Goal: Task Accomplishment & Management: Manage account settings

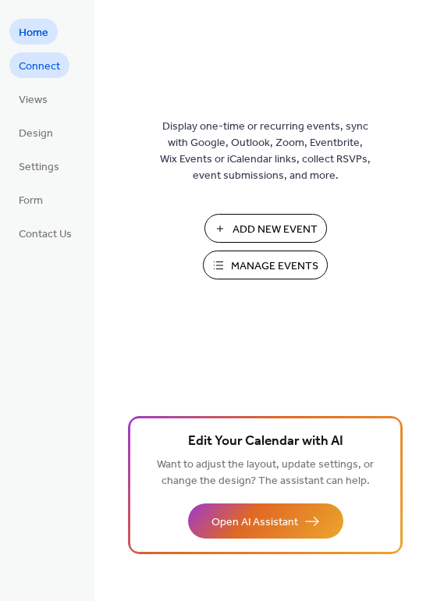
click at [32, 59] on span "Connect" at bounding box center [39, 67] width 41 height 16
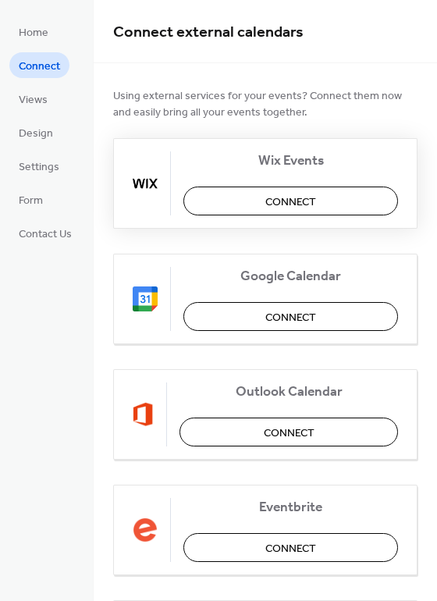
click at [239, 198] on button "Connect" at bounding box center [290, 200] width 215 height 29
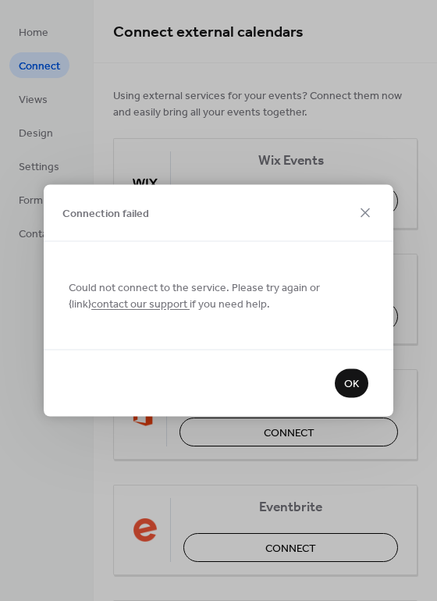
click at [367, 376] on div "OK" at bounding box center [219, 383] width 350 height 67
click at [357, 378] on button "OK" at bounding box center [352, 383] width 34 height 29
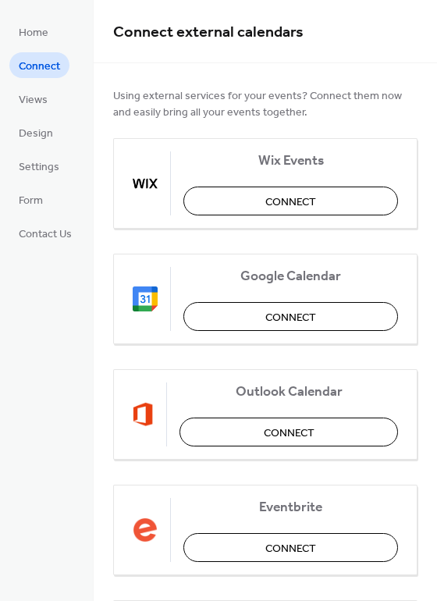
click at [53, 108] on li "Views" at bounding box center [33, 99] width 48 height 26
click at [32, 96] on span "Views" at bounding box center [33, 100] width 29 height 16
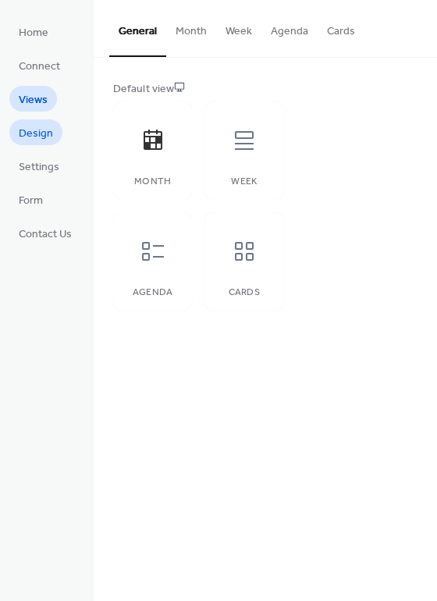
click at [36, 132] on span "Design" at bounding box center [36, 134] width 34 height 16
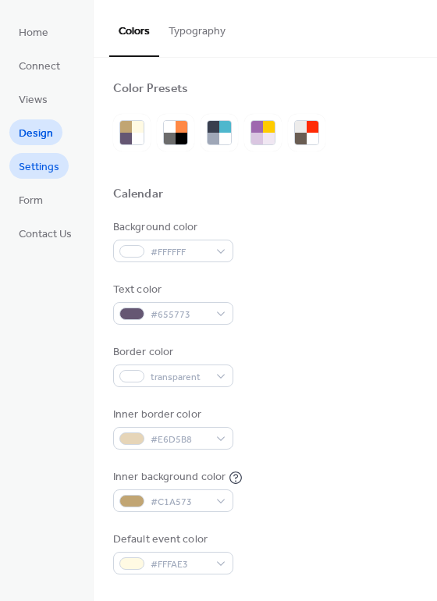
click at [35, 164] on span "Settings" at bounding box center [39, 167] width 41 height 16
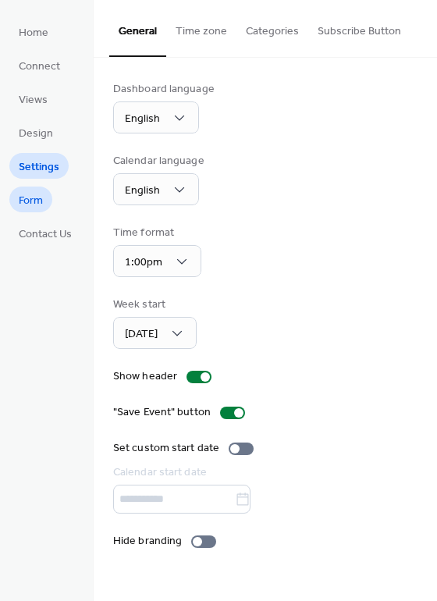
click at [35, 200] on span "Form" at bounding box center [31, 201] width 24 height 16
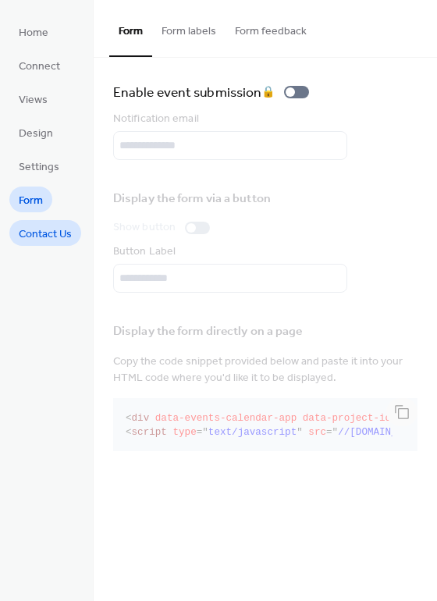
click at [44, 226] on span "Contact Us" at bounding box center [45, 234] width 53 height 16
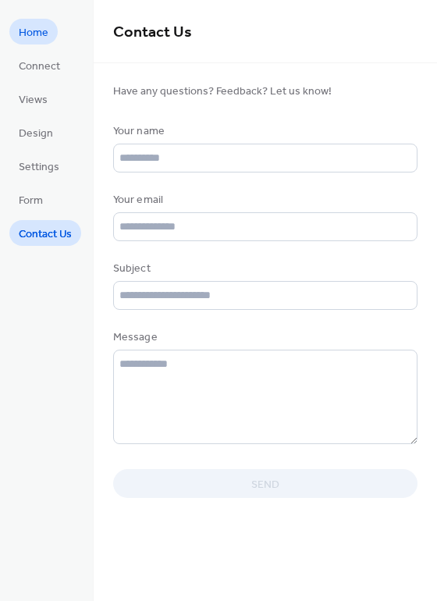
click at [40, 19] on link "Home" at bounding box center [33, 32] width 48 height 26
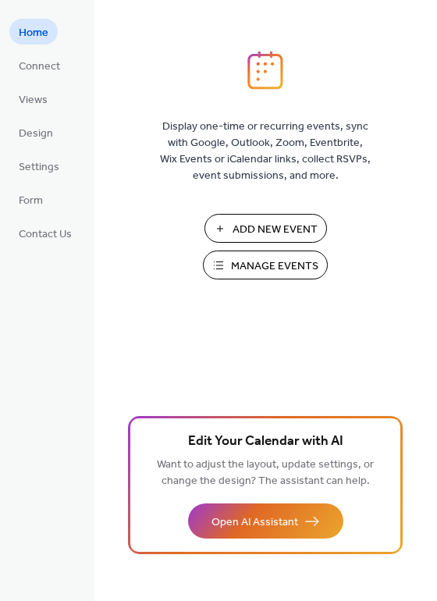
click at [240, 260] on span "Manage Events" at bounding box center [274, 266] width 87 height 16
click at [41, 59] on span "Connect" at bounding box center [39, 67] width 41 height 16
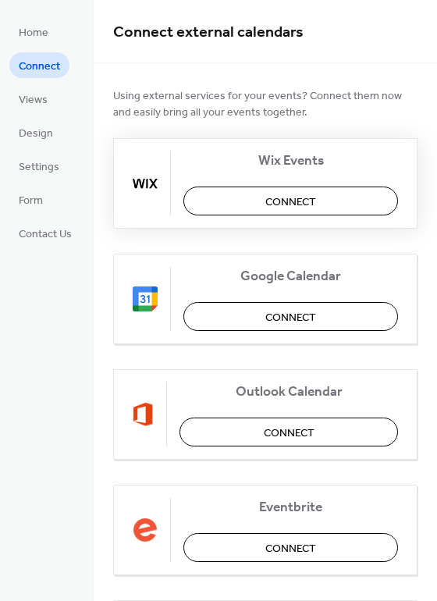
click at [272, 197] on span "Connect" at bounding box center [290, 202] width 51 height 16
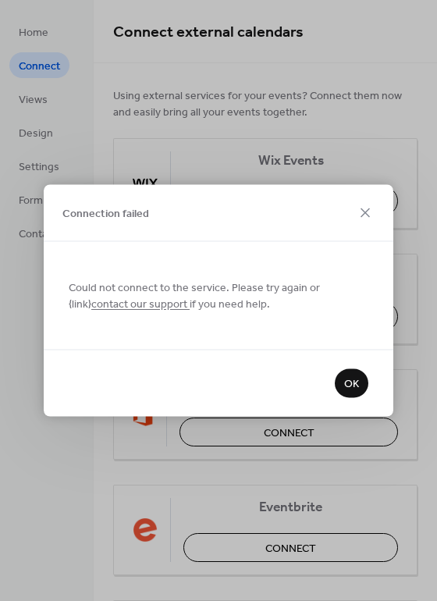
click at [134, 303] on link "contact our support" at bounding box center [140, 304] width 98 height 21
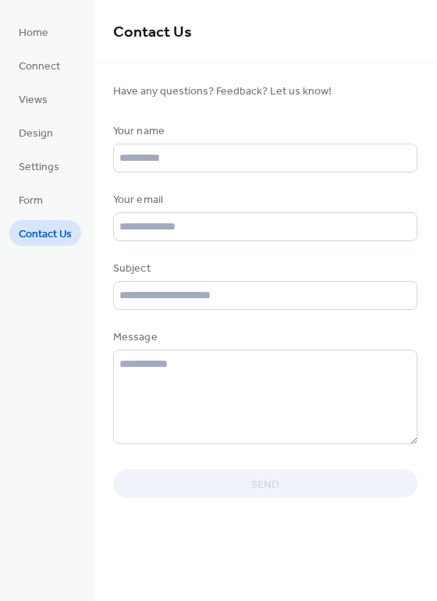
click at [23, 45] on ul "Home Connect Views Design Settings Form Contact Us" at bounding box center [45, 132] width 72 height 227
click at [30, 35] on span "Home" at bounding box center [34, 33] width 30 height 16
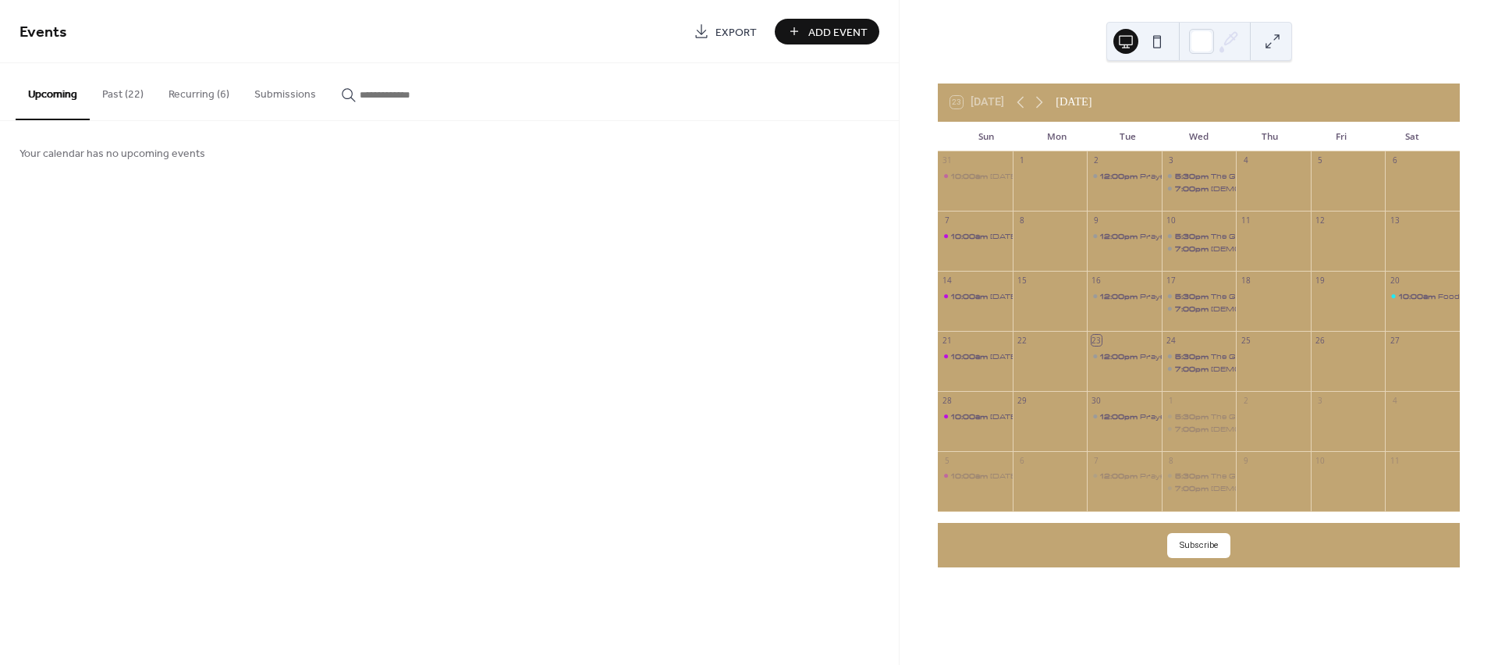
click at [218, 95] on button "Recurring (6)" at bounding box center [199, 90] width 86 height 55
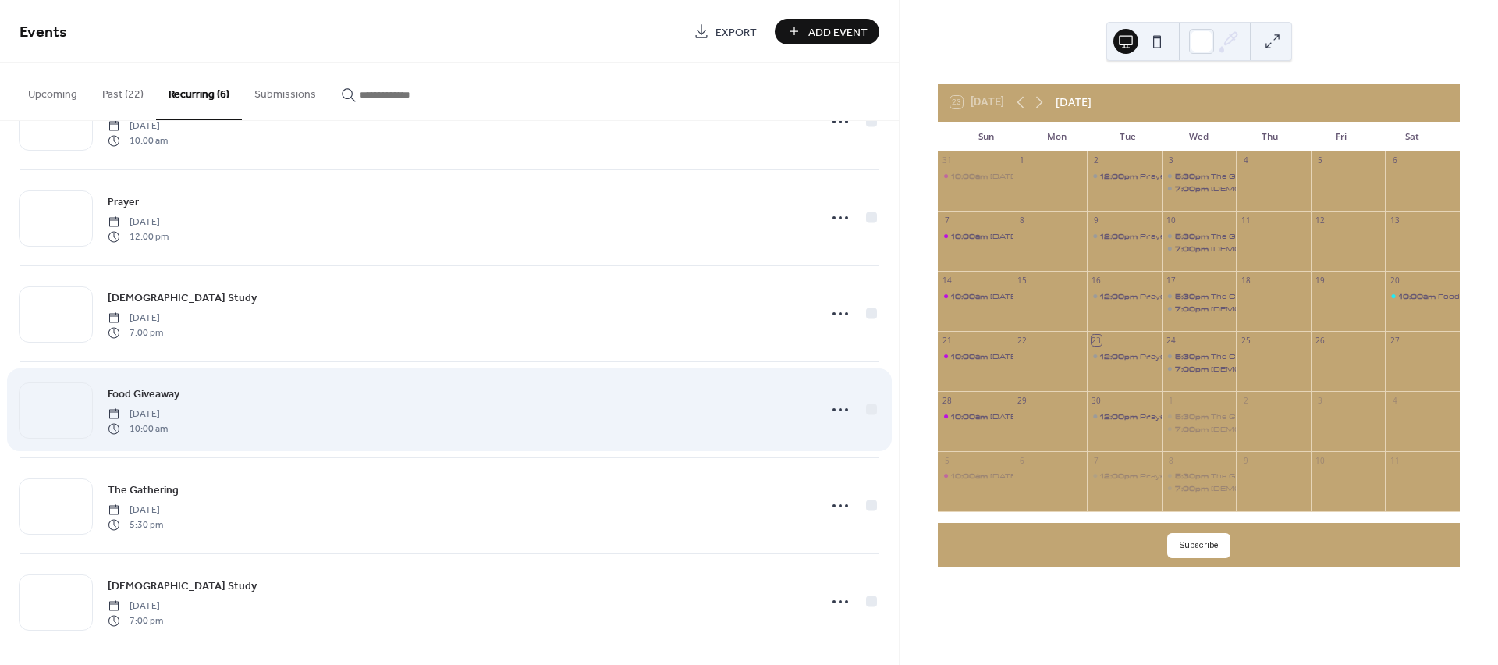
scroll to position [78, 0]
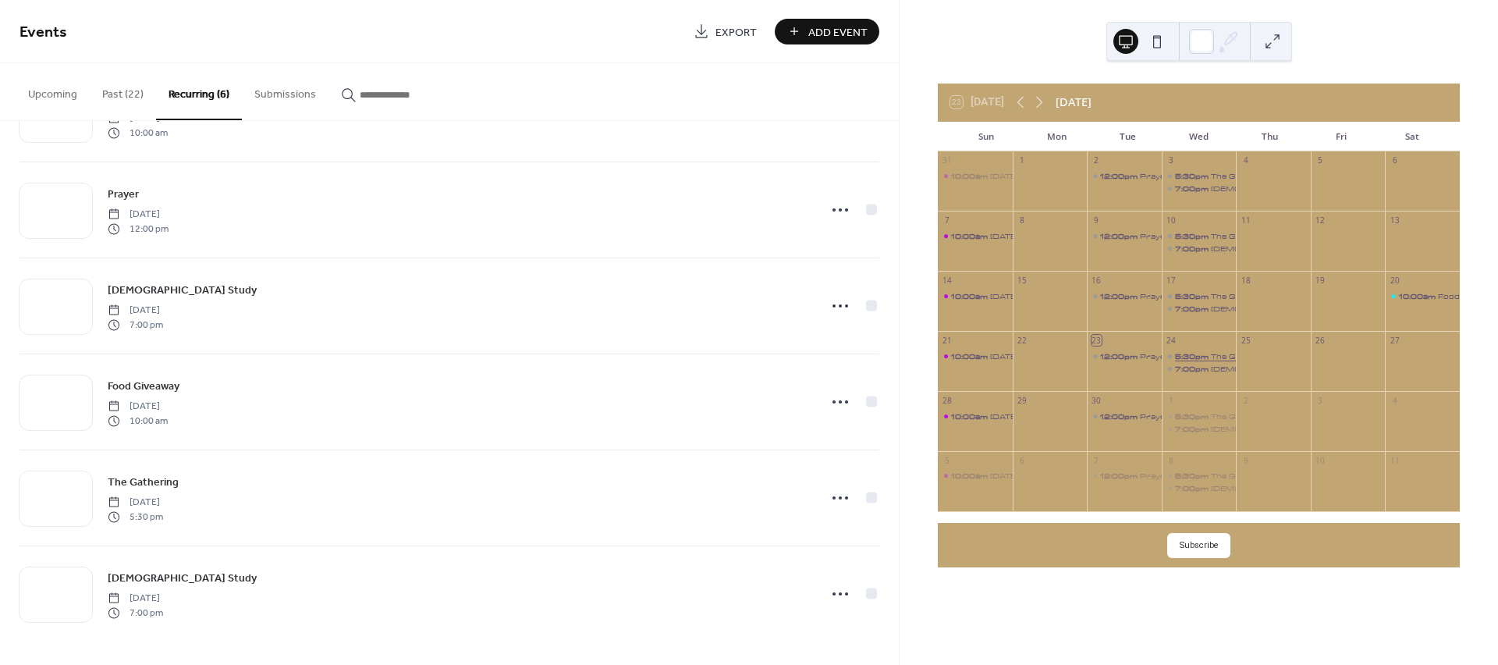
click at [1190, 354] on span "5:30pm" at bounding box center [1193, 356] width 36 height 12
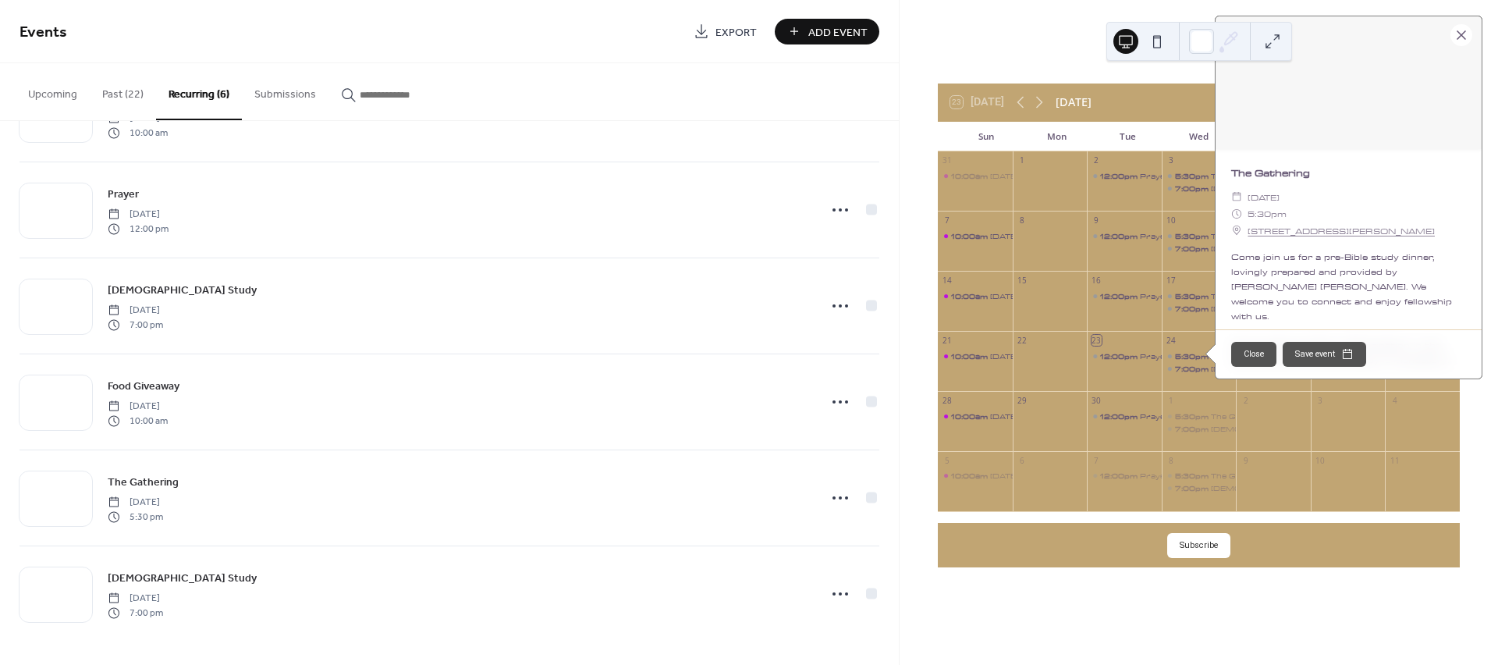
click at [1465, 37] on div at bounding box center [1461, 35] width 22 height 22
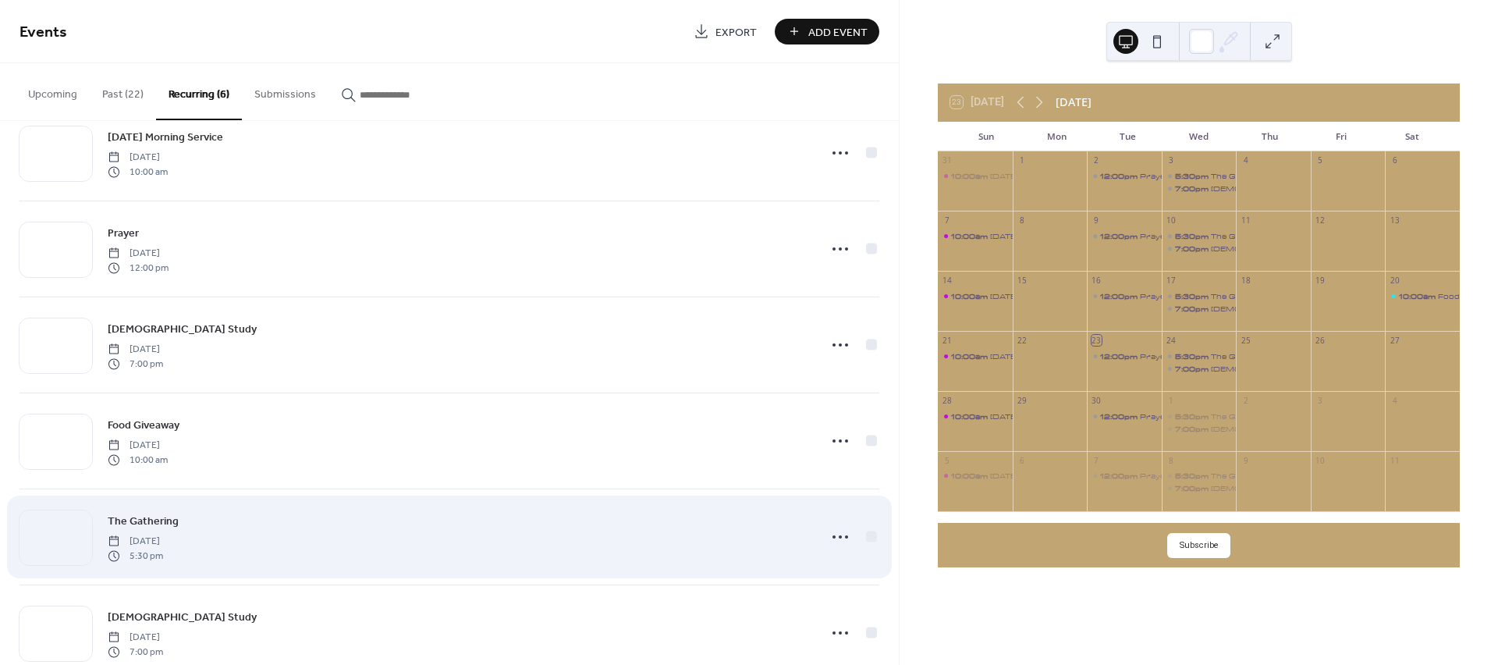
scroll to position [0, 0]
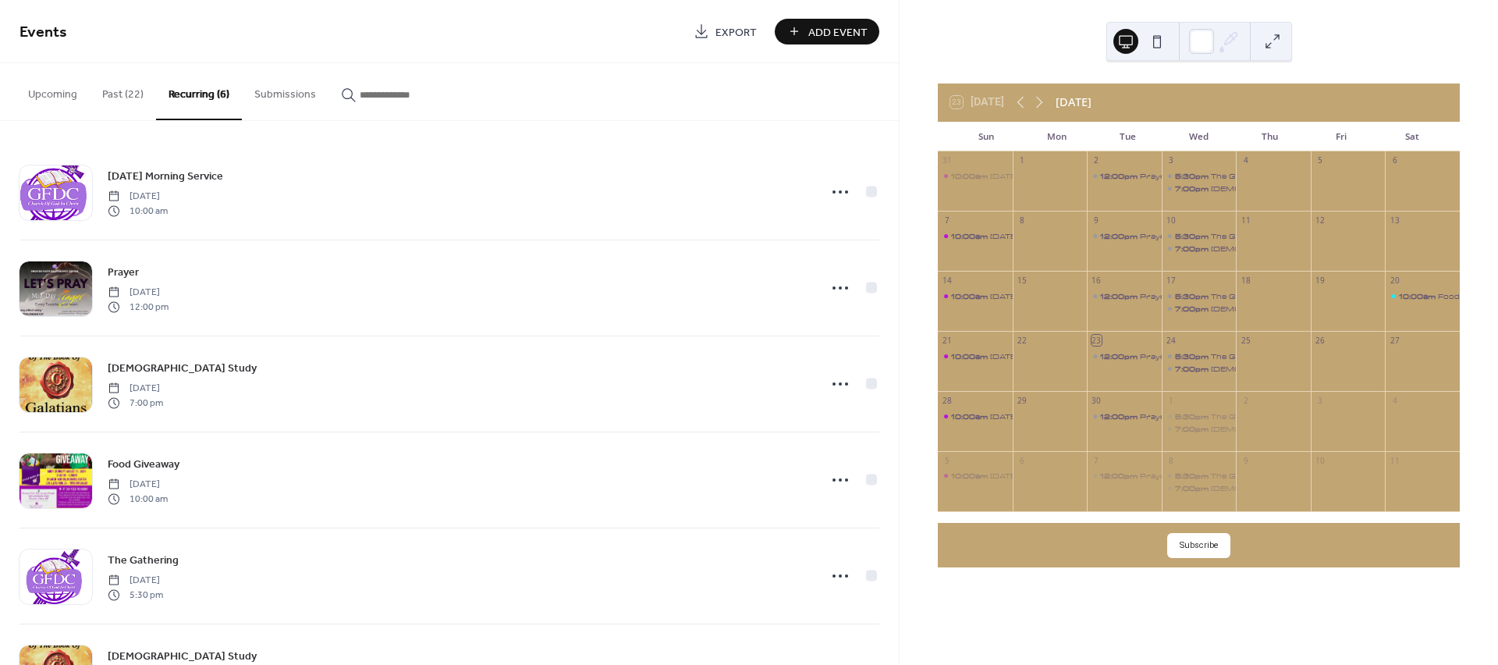
click at [69, 94] on button "Upcoming" at bounding box center [53, 90] width 74 height 55
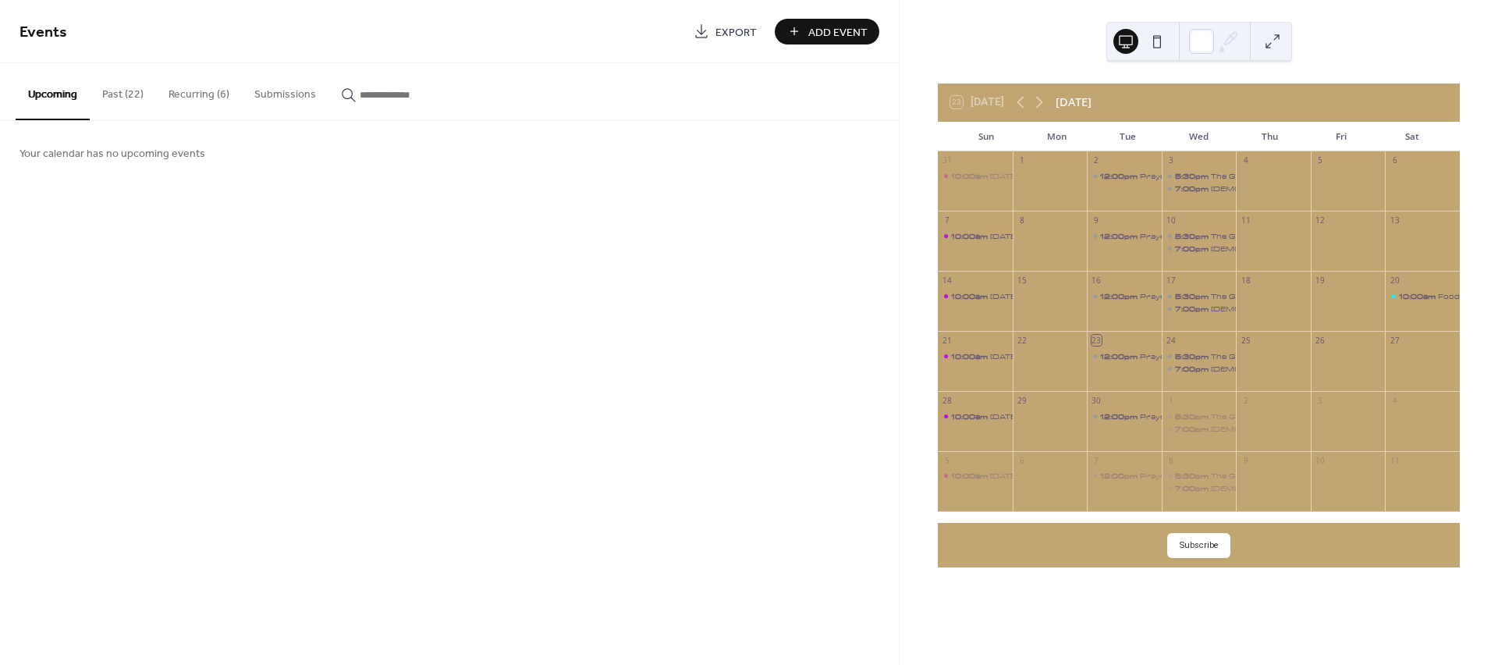
click at [82, 165] on div "Your calendar has no upcoming events" at bounding box center [449, 152] width 899 height 63
click at [1031, 93] on div at bounding box center [1029, 102] width 37 height 19
click at [1043, 101] on icon at bounding box center [1039, 103] width 7 height 12
click at [1017, 99] on icon at bounding box center [1020, 102] width 19 height 19
click at [293, 93] on button "Submissions" at bounding box center [285, 90] width 87 height 55
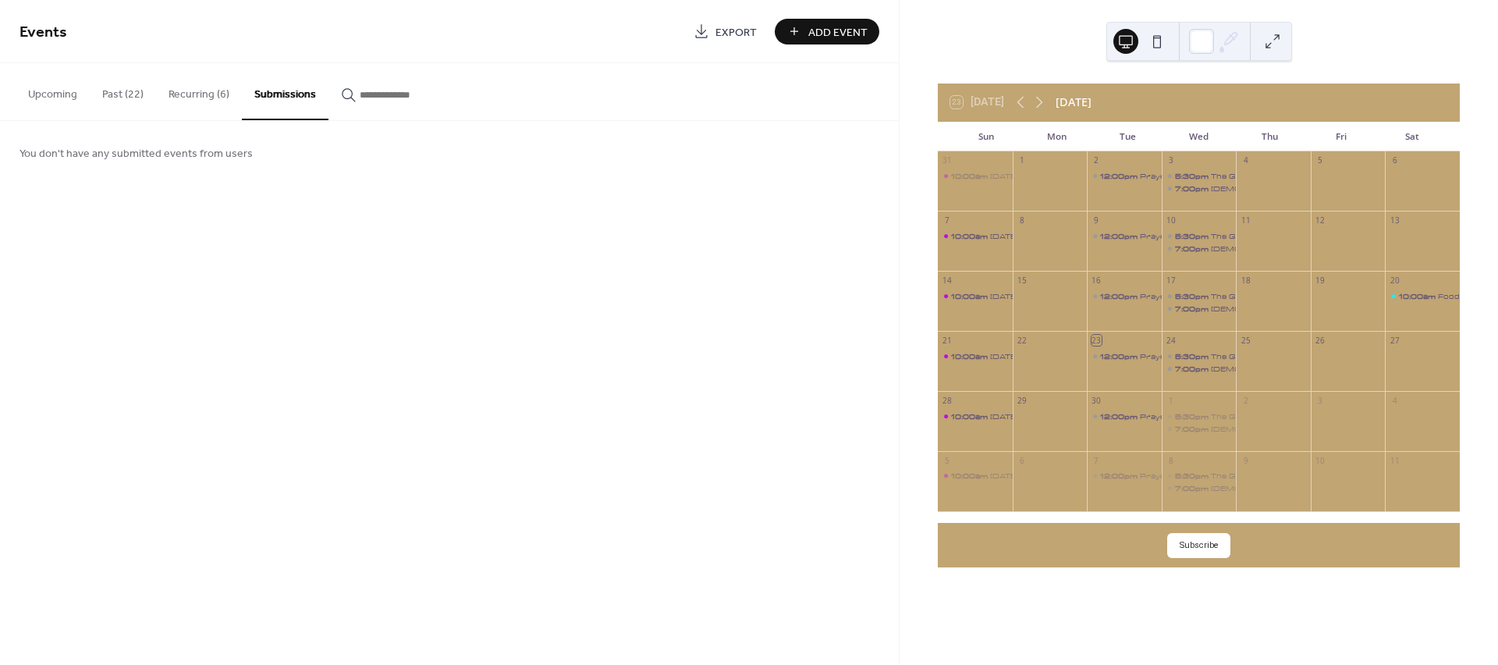
click at [224, 94] on button "Recurring (6)" at bounding box center [199, 90] width 86 height 55
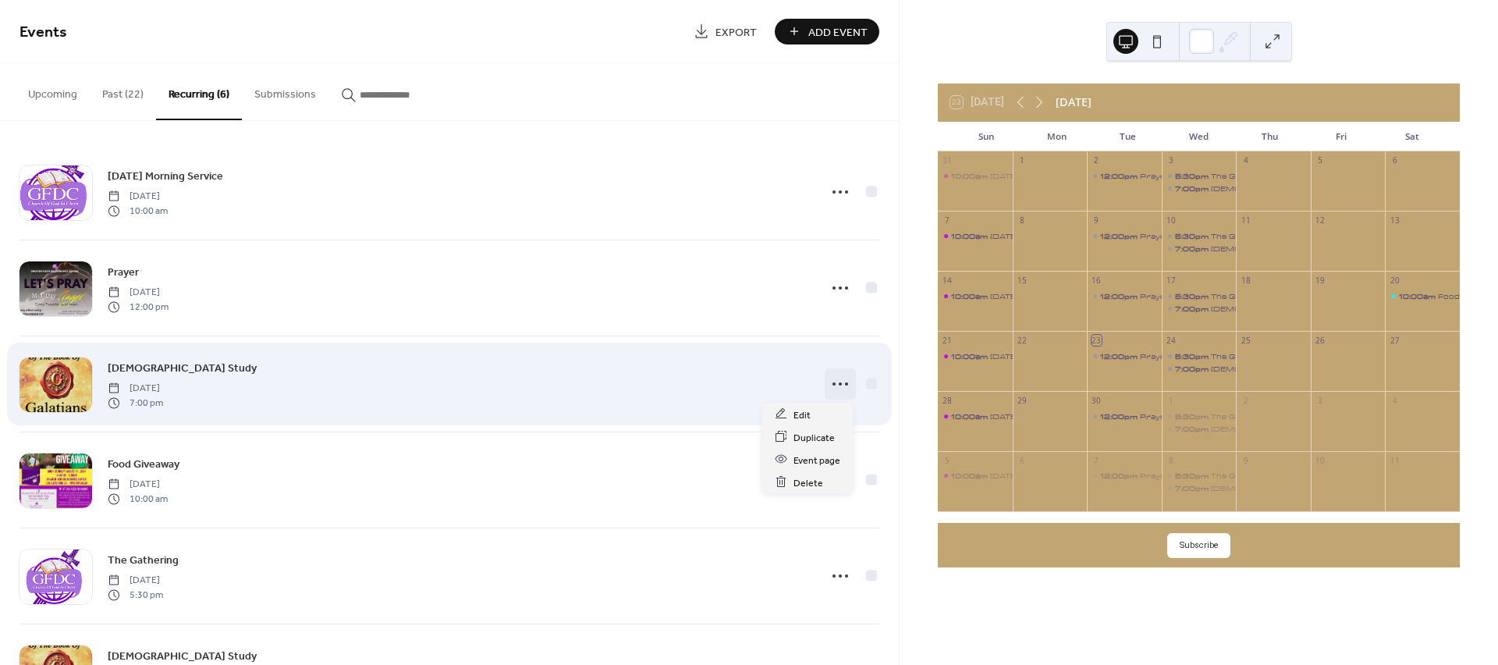
click at [839, 388] on icon at bounding box center [840, 383] width 25 height 25
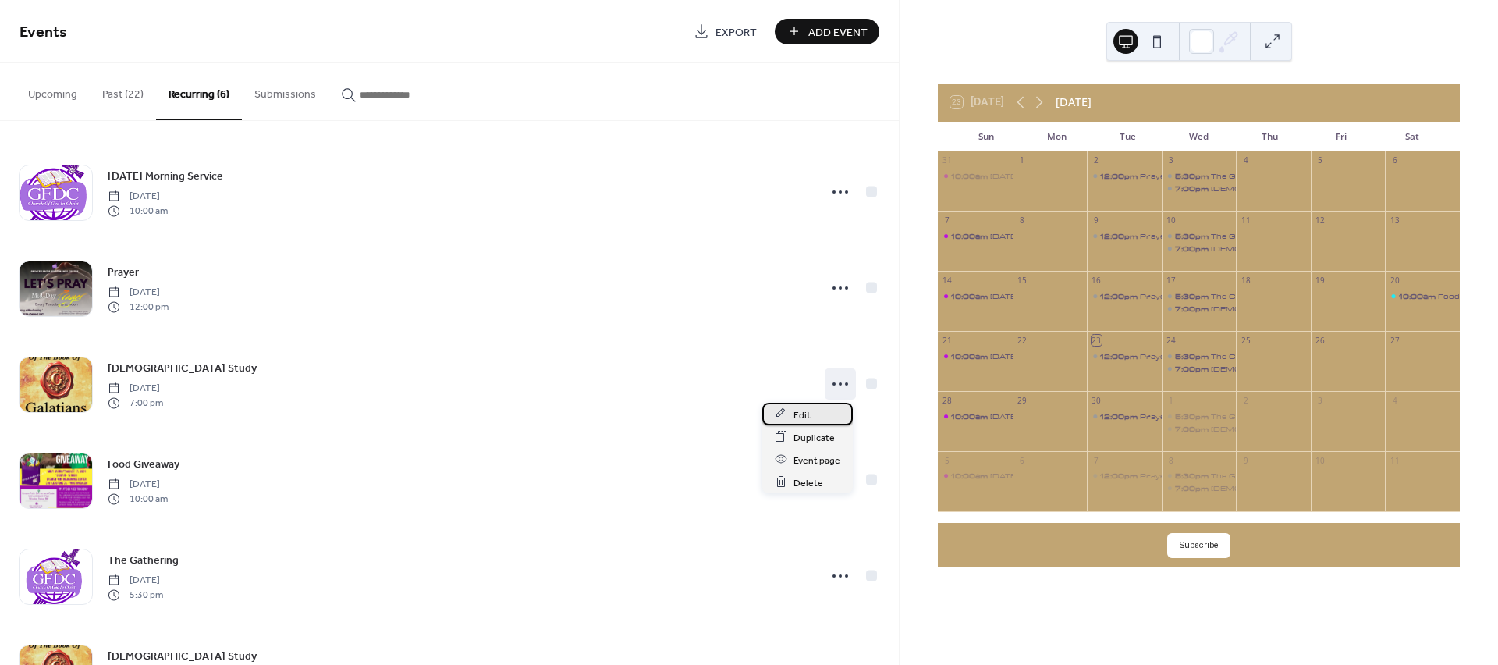
click at [797, 409] on span "Edit" at bounding box center [801, 414] width 17 height 16
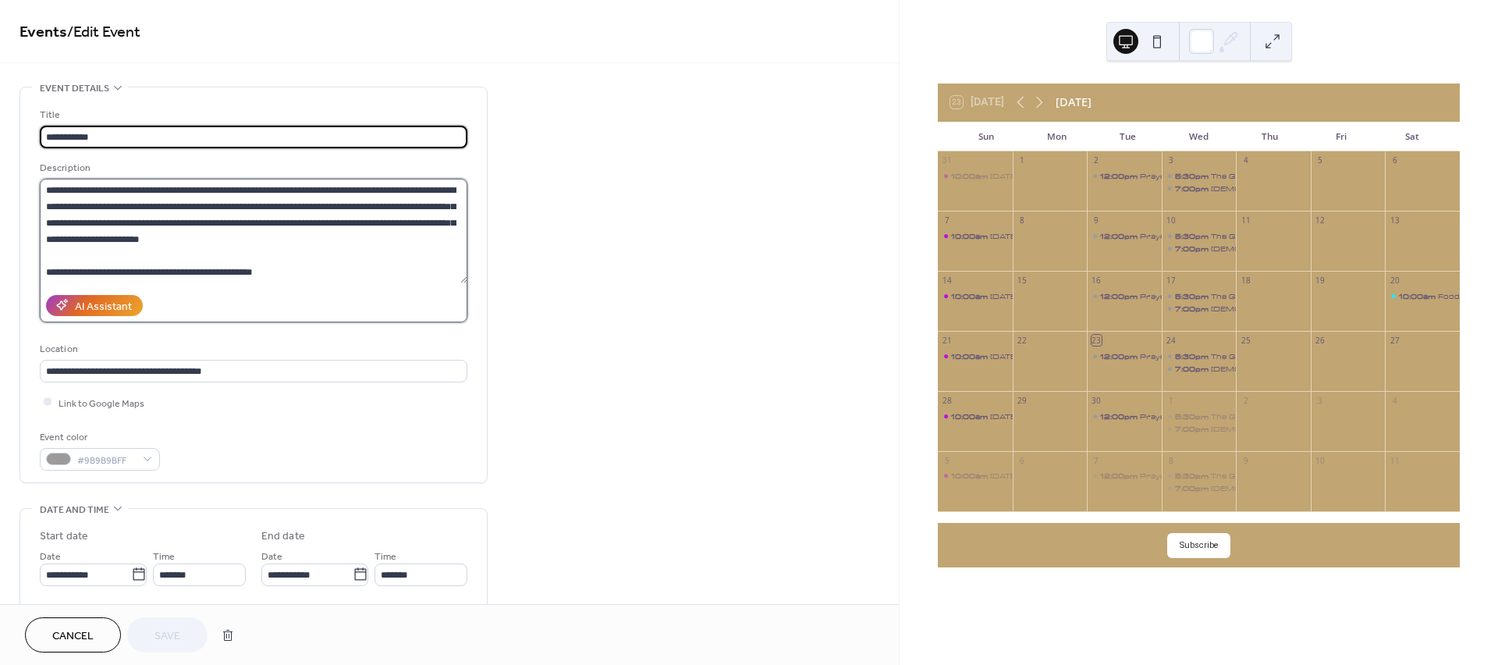
click at [90, 265] on textarea "**********" at bounding box center [254, 231] width 428 height 105
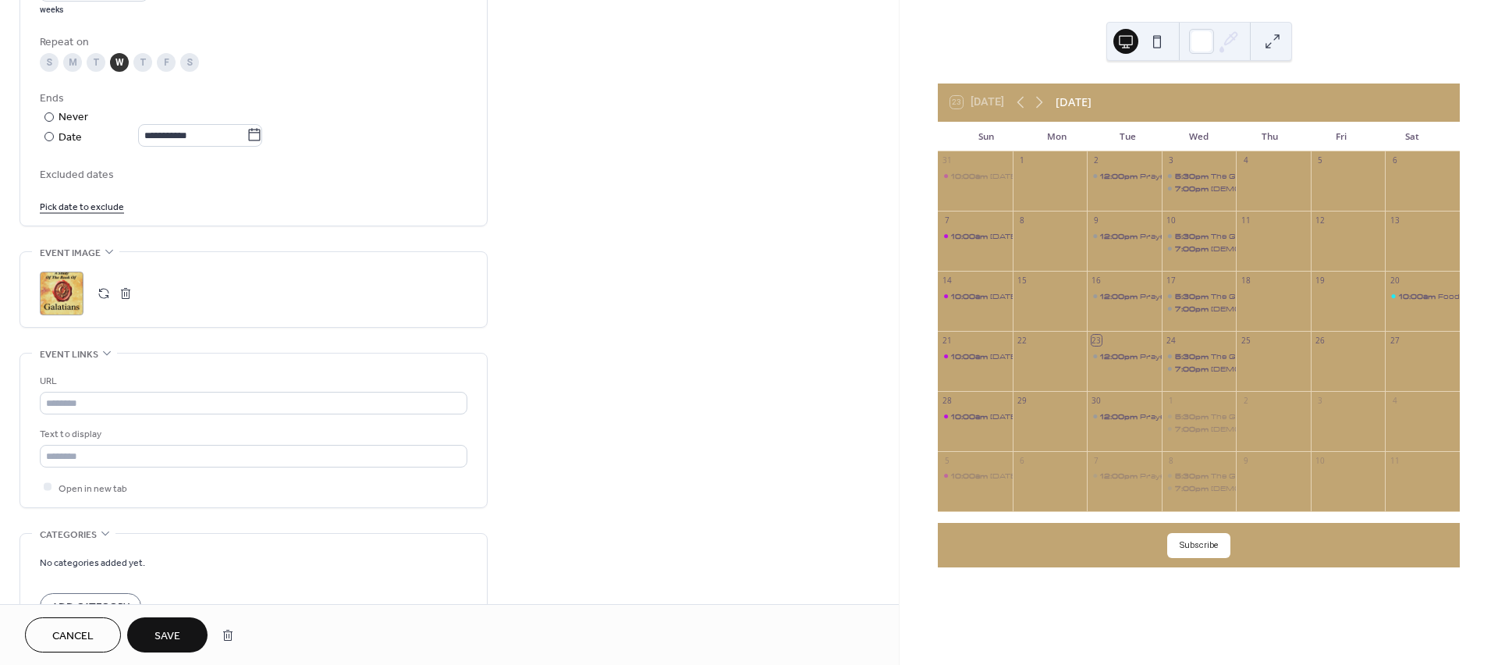
scroll to position [867, 0]
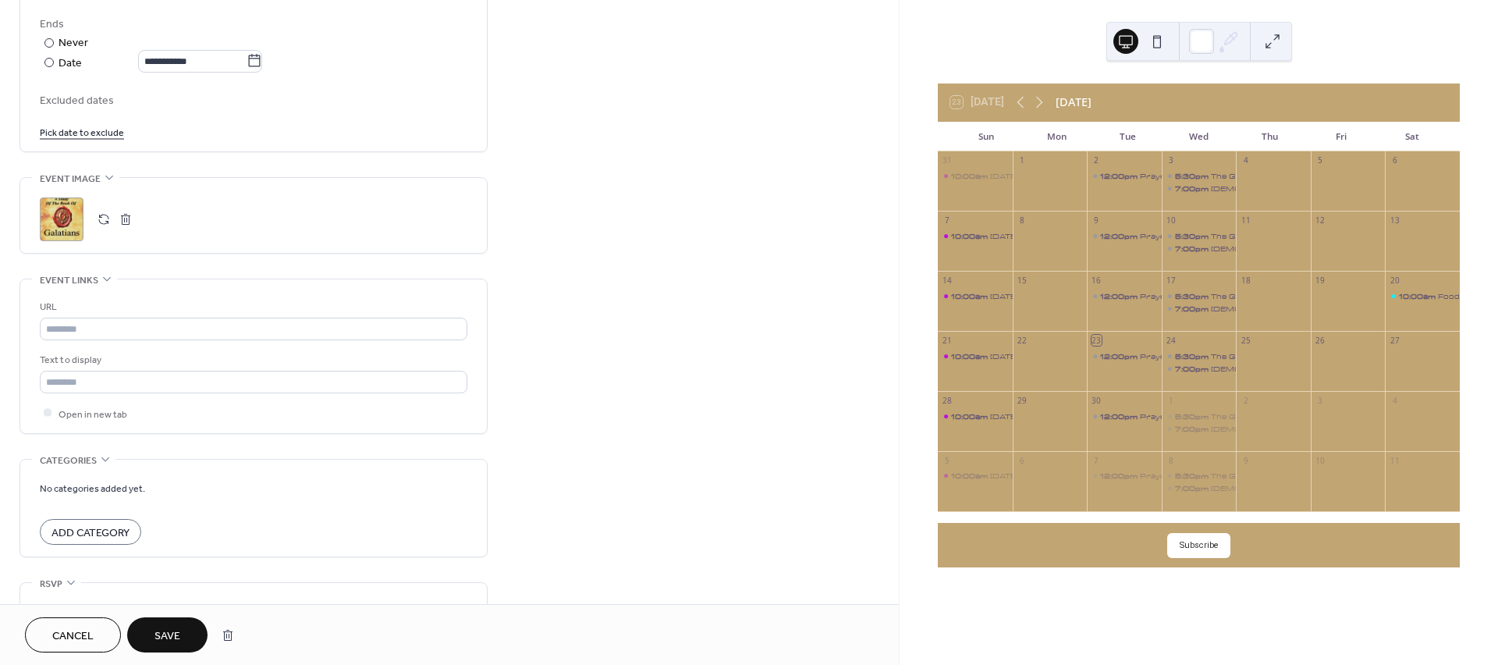
type textarea "**********"
click at [169, 628] on span "Save" at bounding box center [167, 636] width 26 height 16
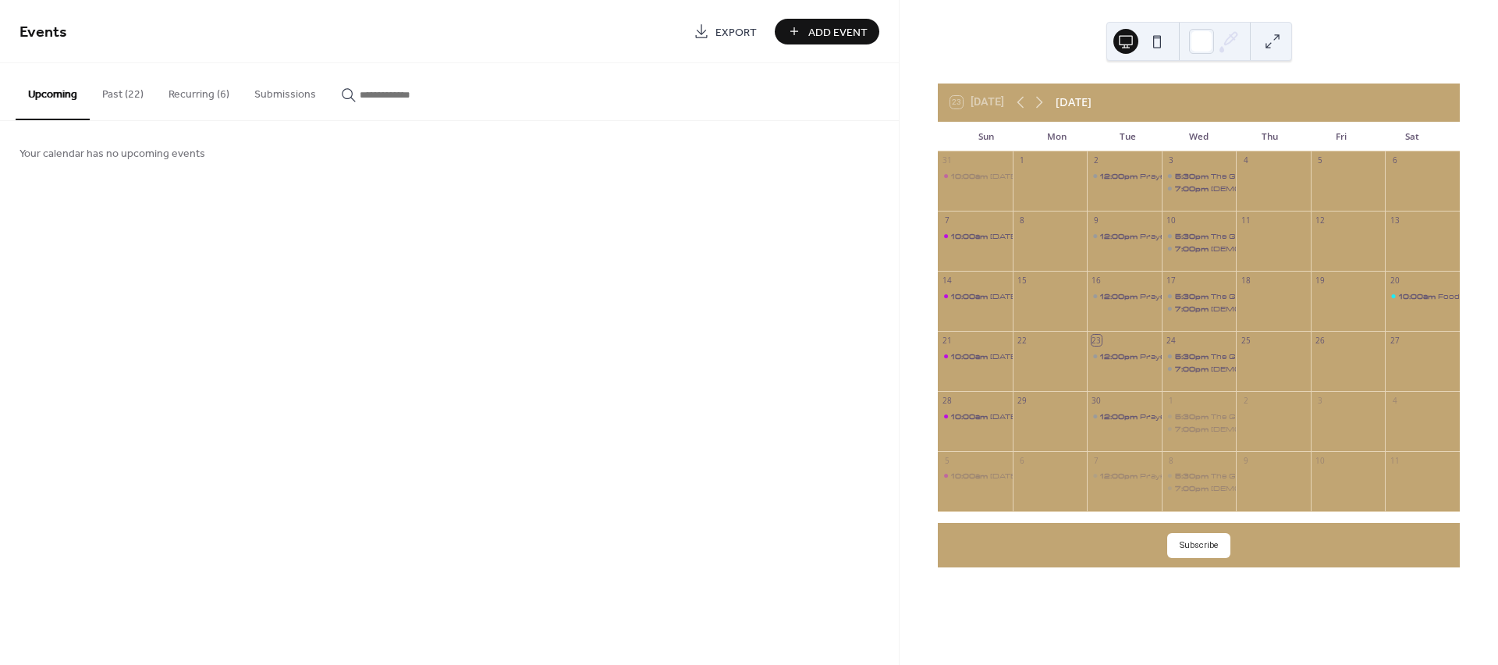
click at [186, 81] on button "Recurring (6)" at bounding box center [199, 90] width 86 height 55
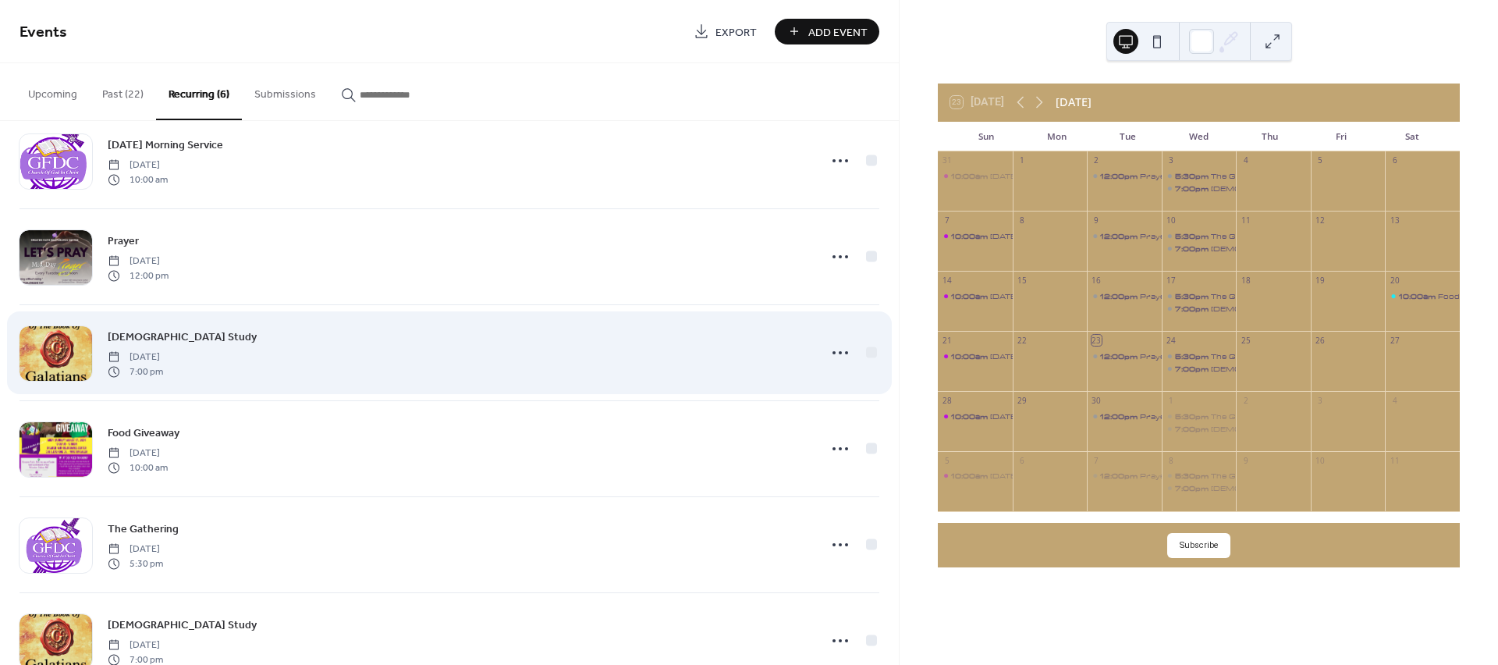
scroll to position [78, 0]
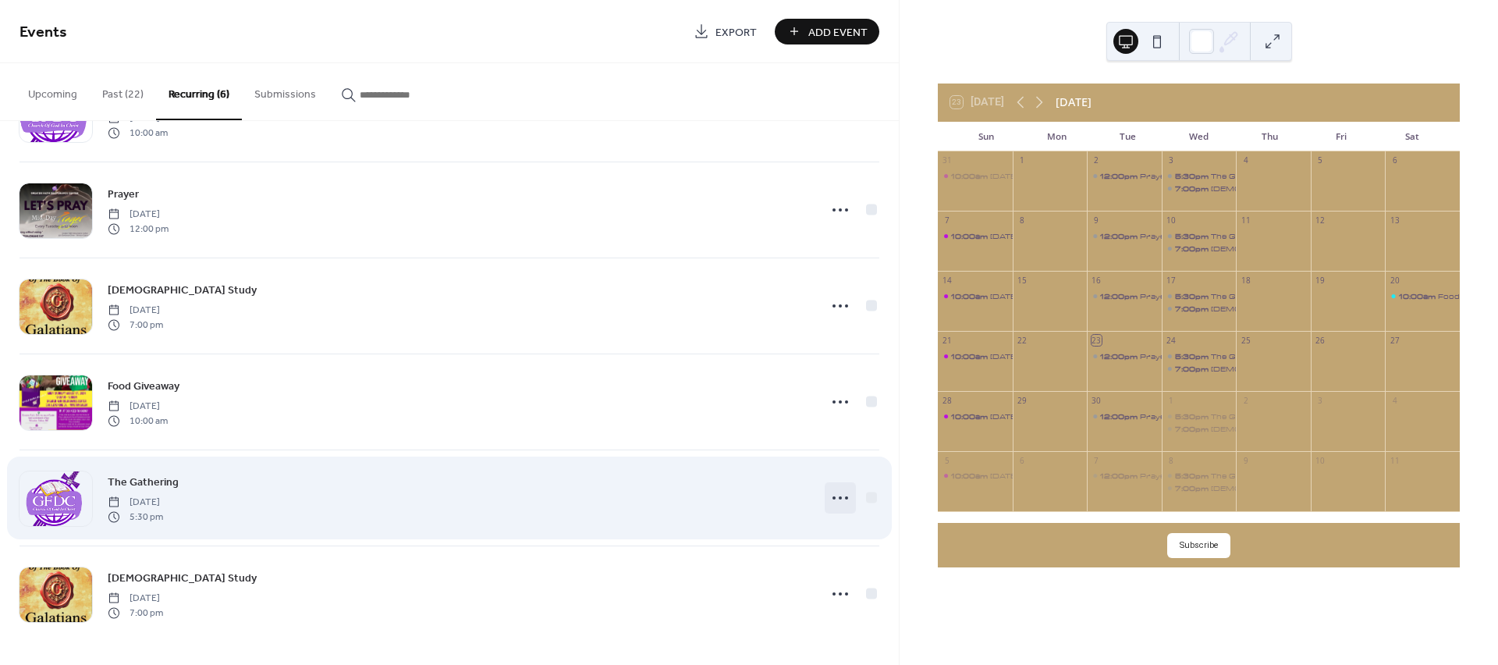
click at [830, 501] on icon at bounding box center [840, 497] width 25 height 25
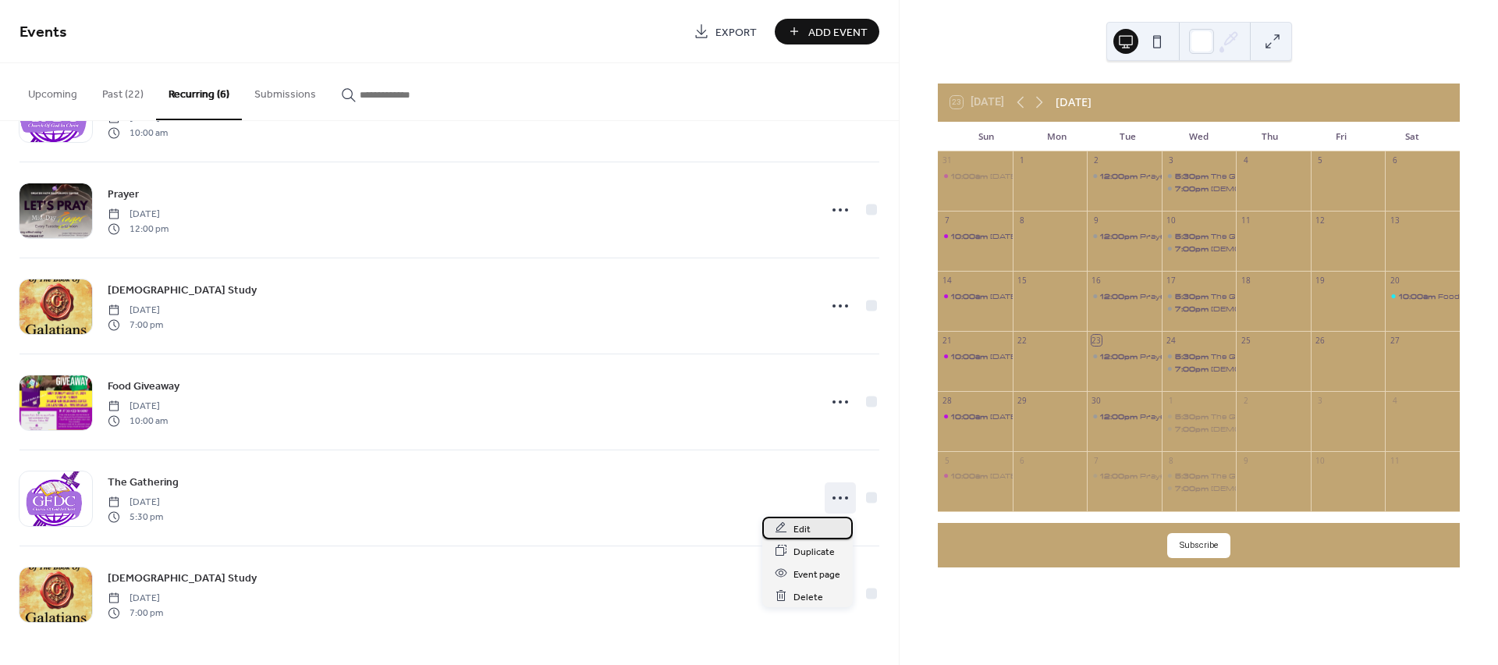
click at [800, 525] on span "Edit" at bounding box center [801, 528] width 17 height 16
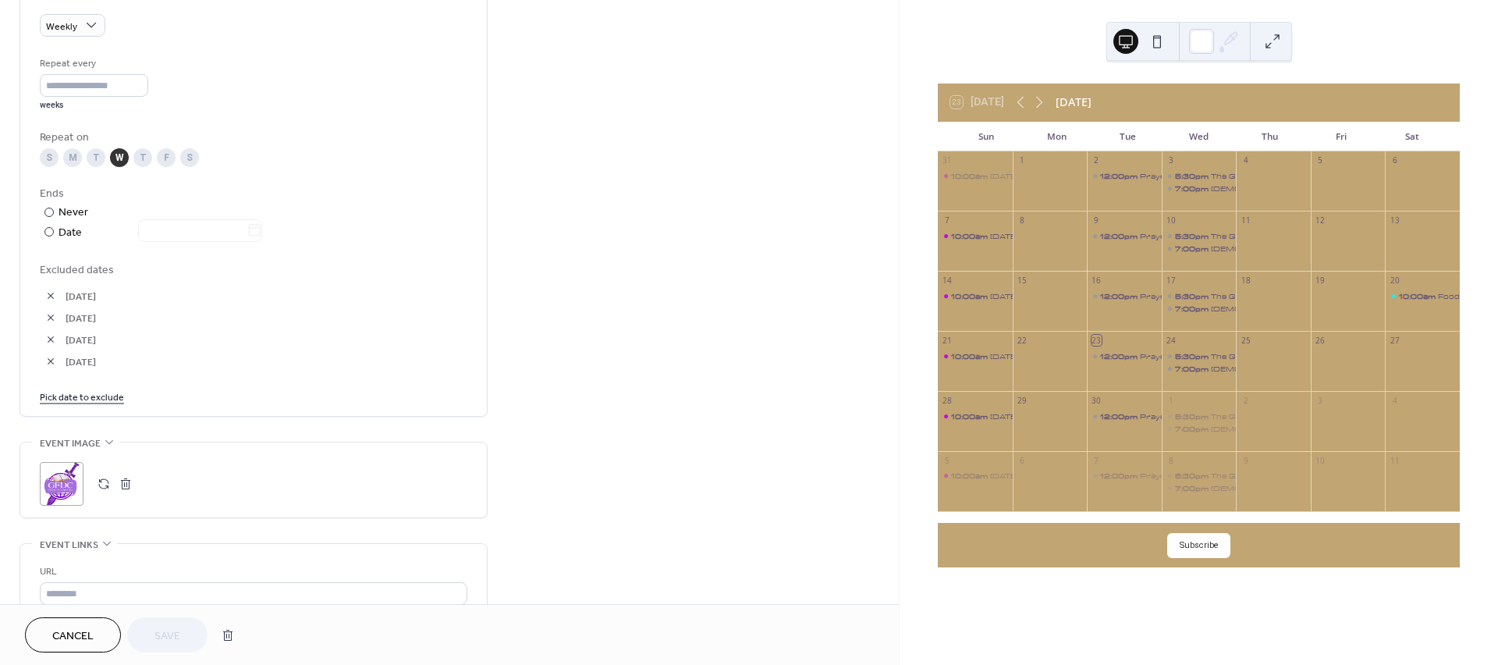
scroll to position [693, 0]
click at [68, 398] on link "Pick date to exclude" at bounding box center [82, 400] width 84 height 16
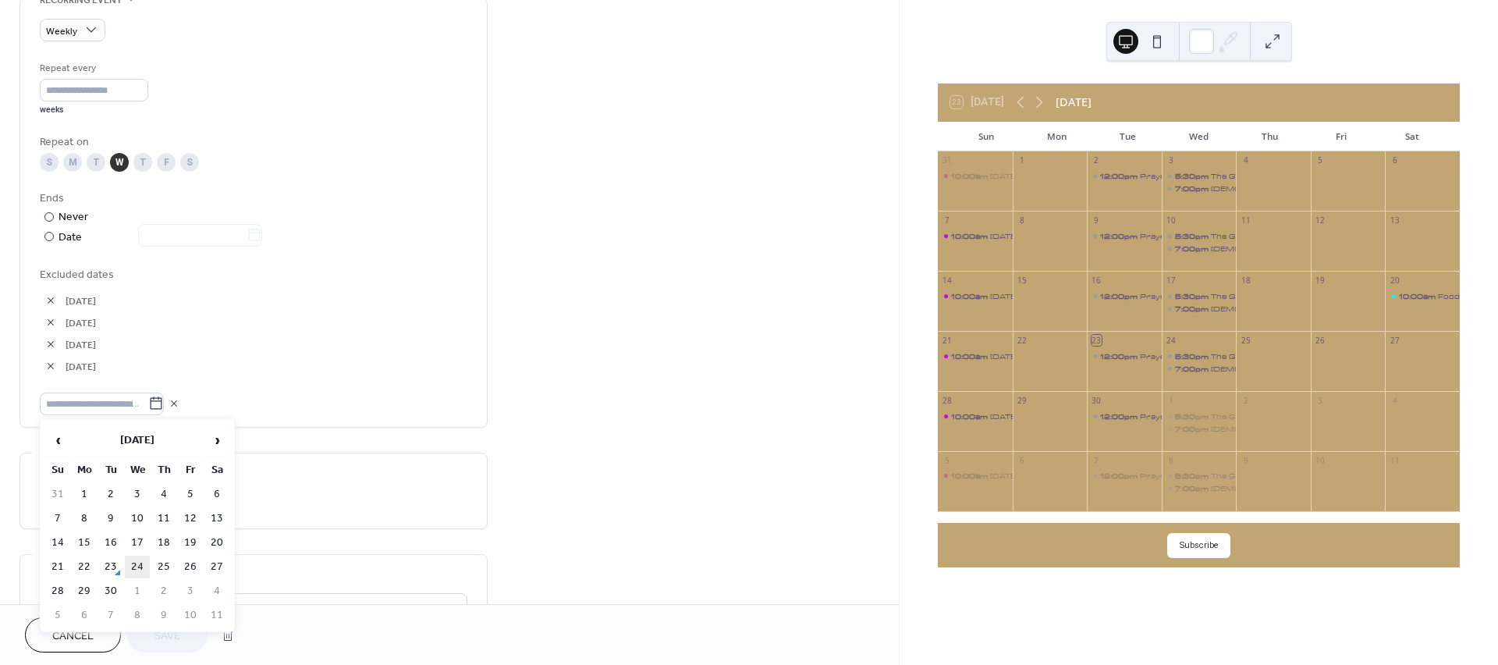
click at [132, 559] on td "24" at bounding box center [137, 566] width 25 height 23
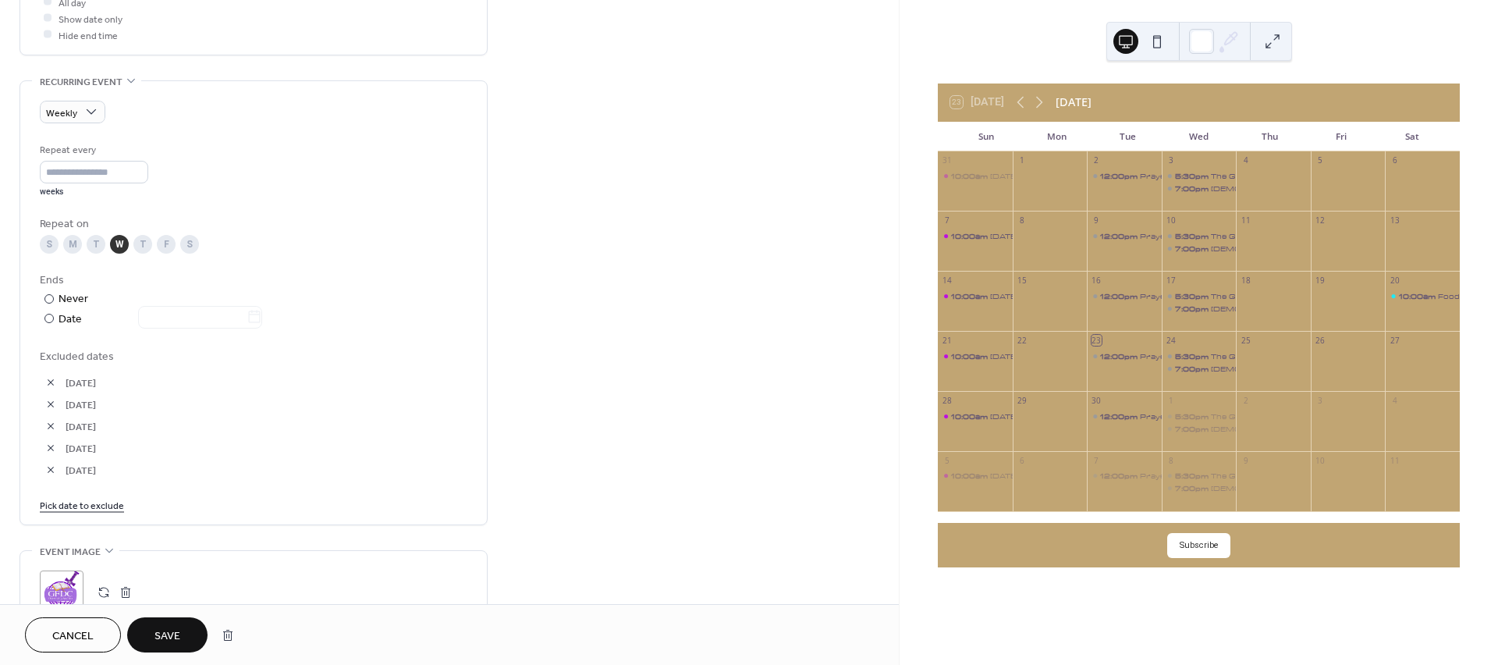
scroll to position [606, 0]
click at [177, 636] on span "Save" at bounding box center [167, 636] width 26 height 16
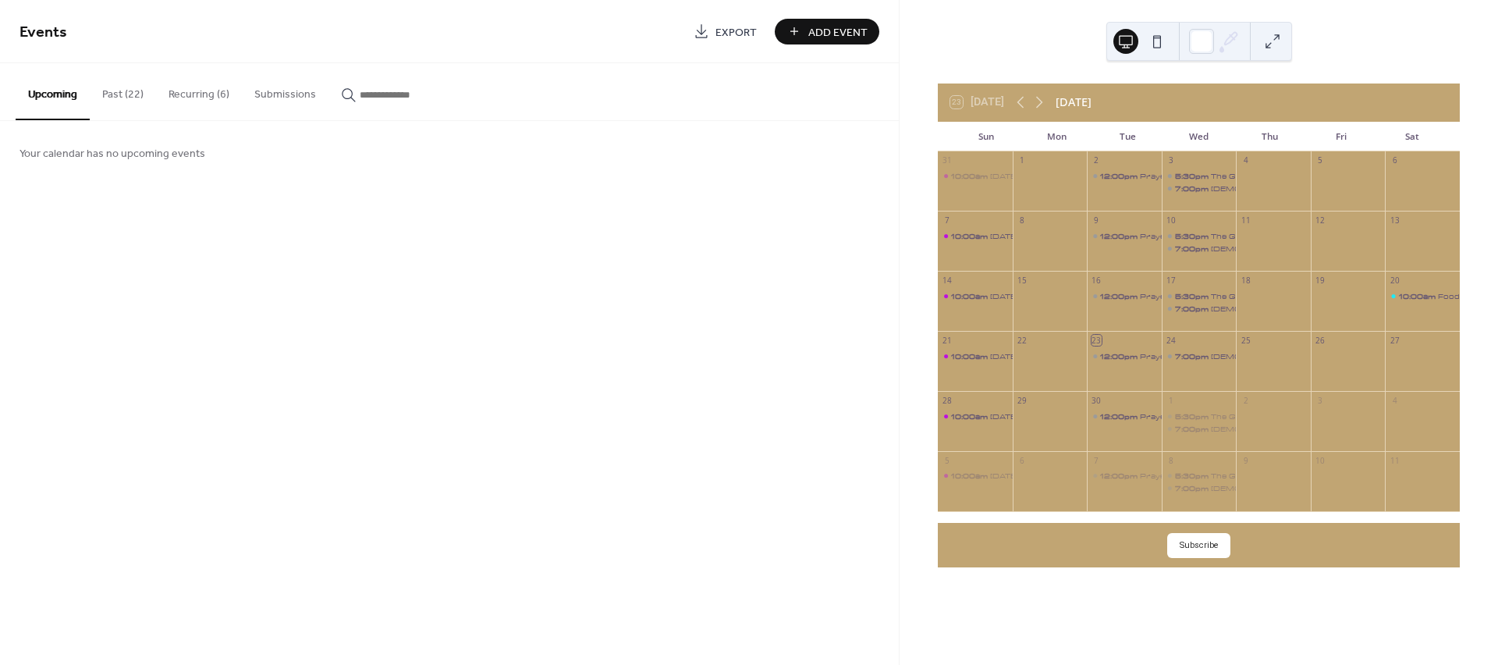
click at [184, 106] on button "Recurring (6)" at bounding box center [199, 90] width 86 height 55
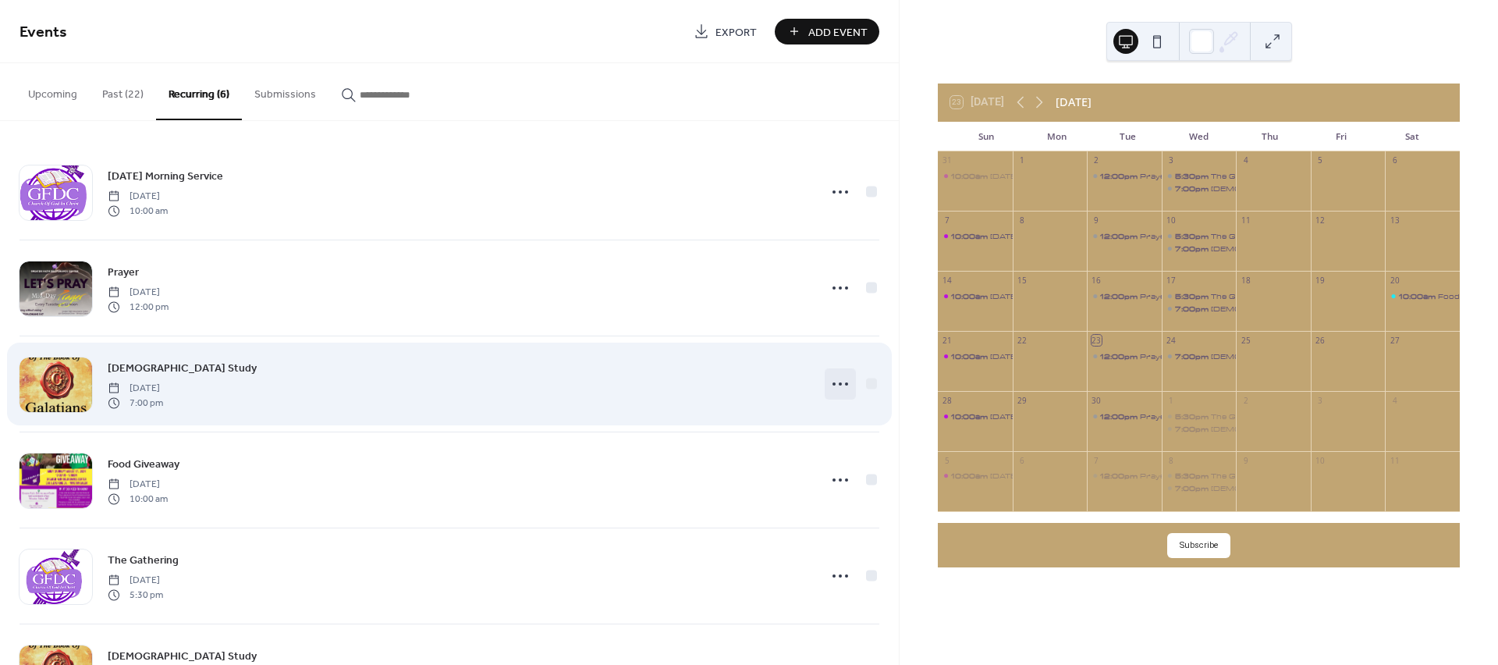
click at [825, 385] on div at bounding box center [840, 383] width 31 height 31
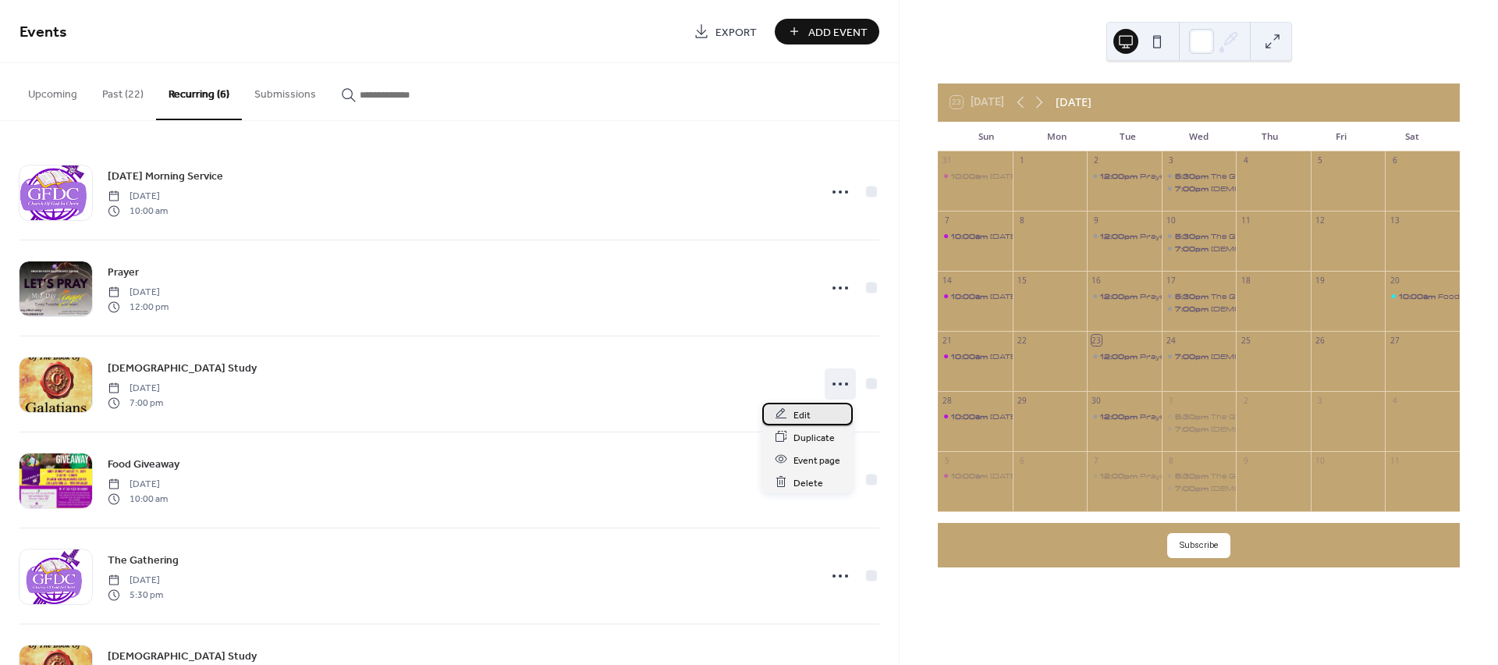
click at [803, 413] on span "Edit" at bounding box center [801, 414] width 17 height 16
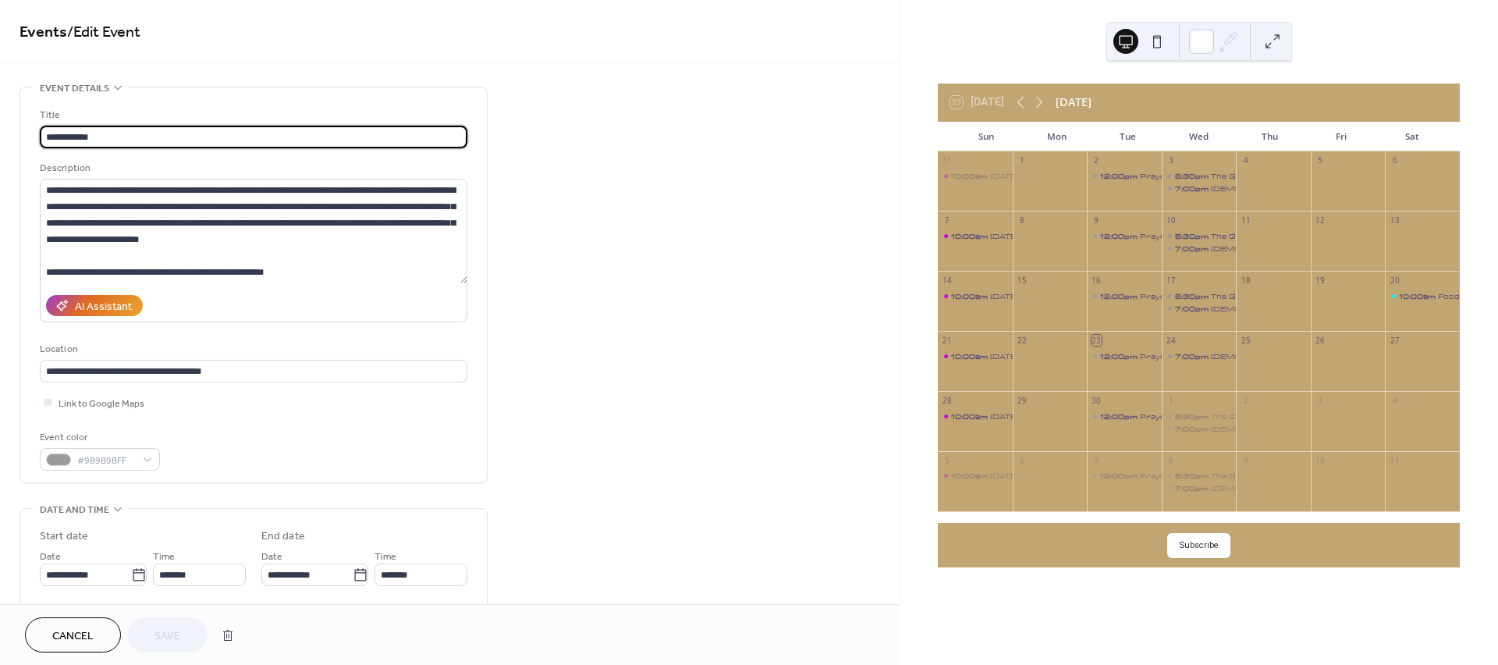
type input "**********"
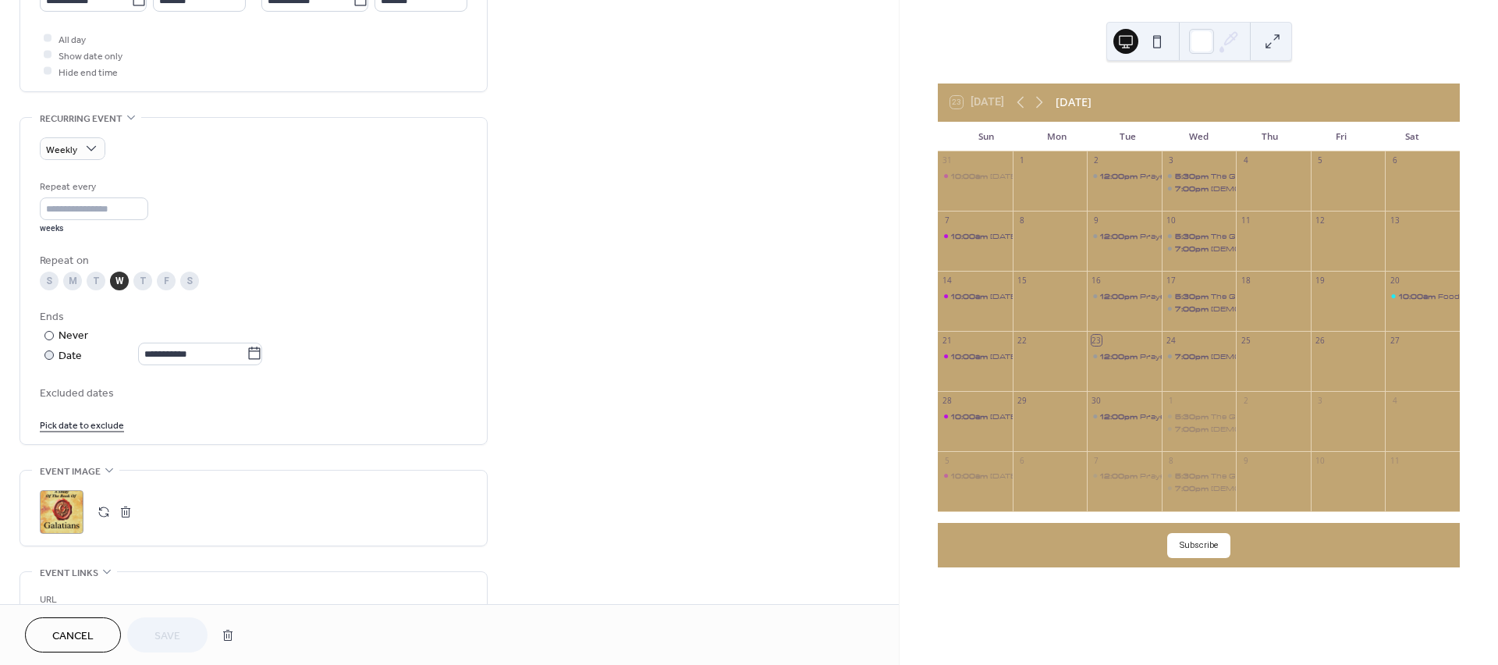
scroll to position [520, 0]
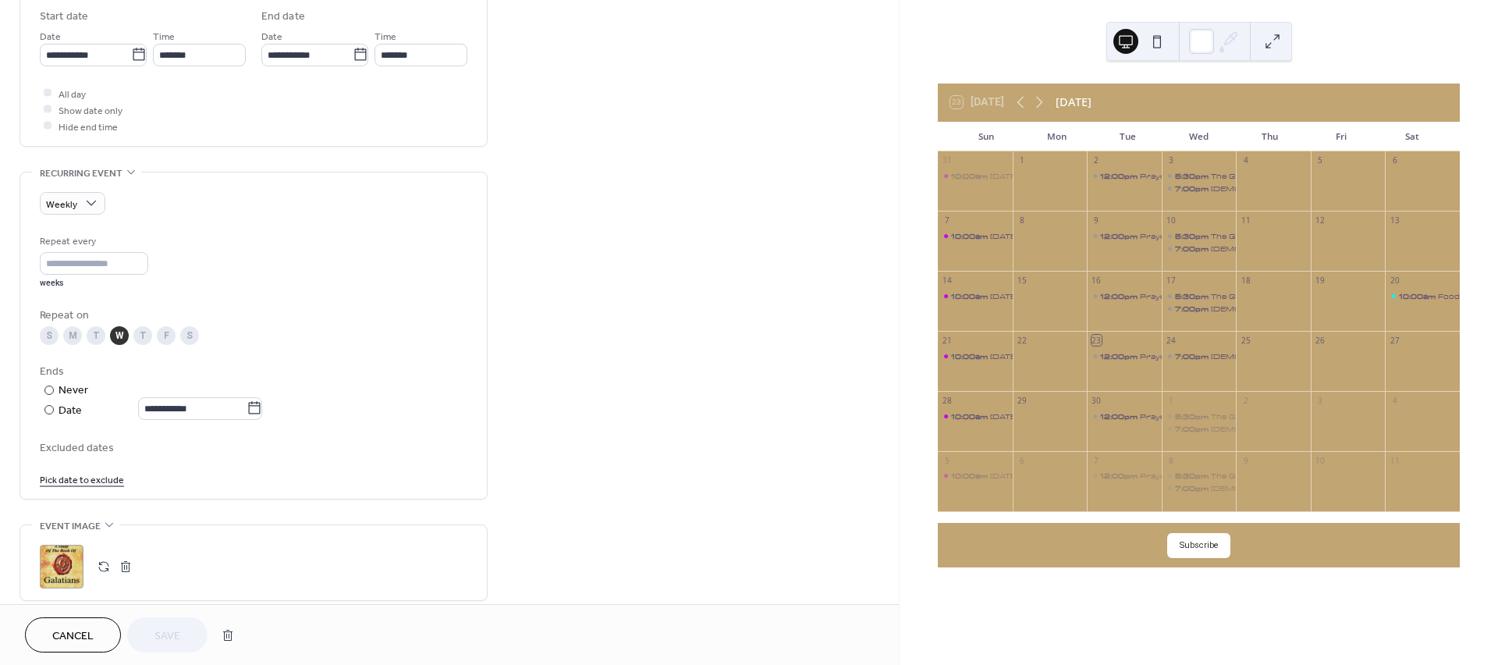
click at [90, 480] on link "Pick date to exclude" at bounding box center [82, 478] width 84 height 16
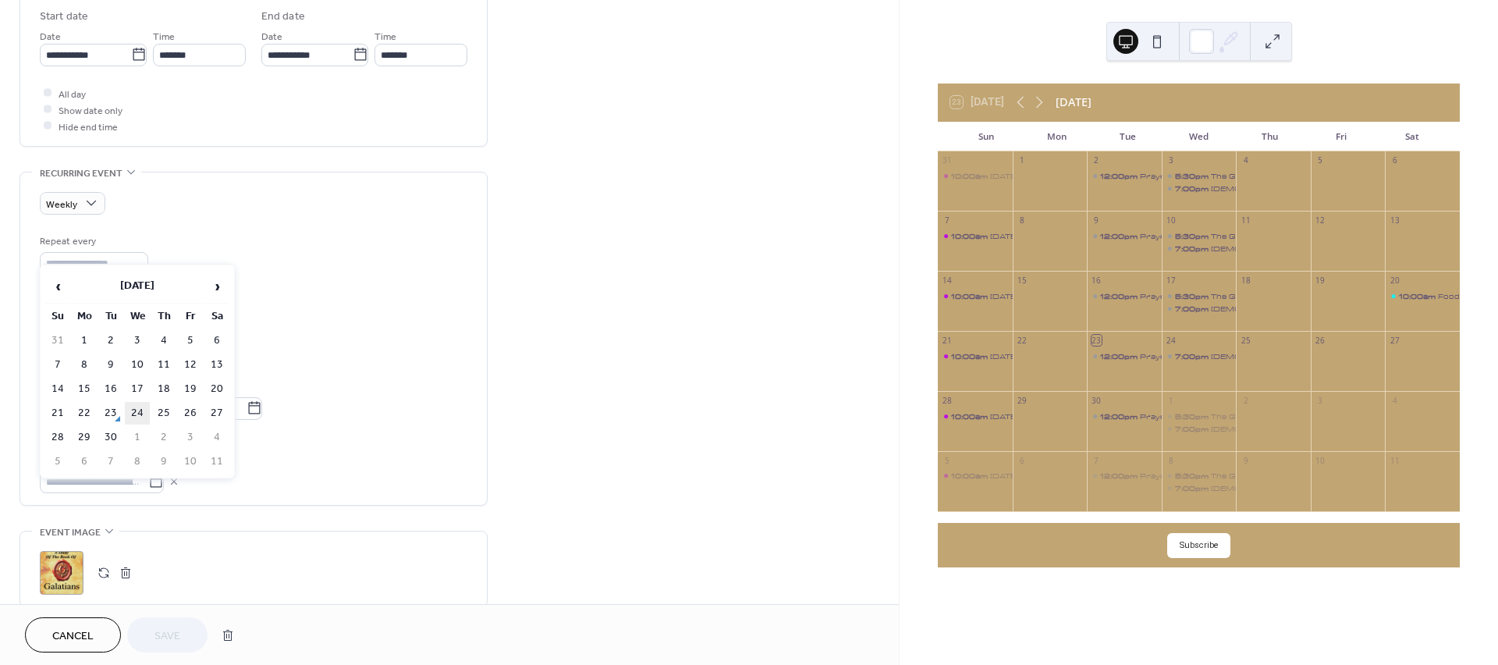
click at [135, 410] on td "24" at bounding box center [137, 413] width 25 height 23
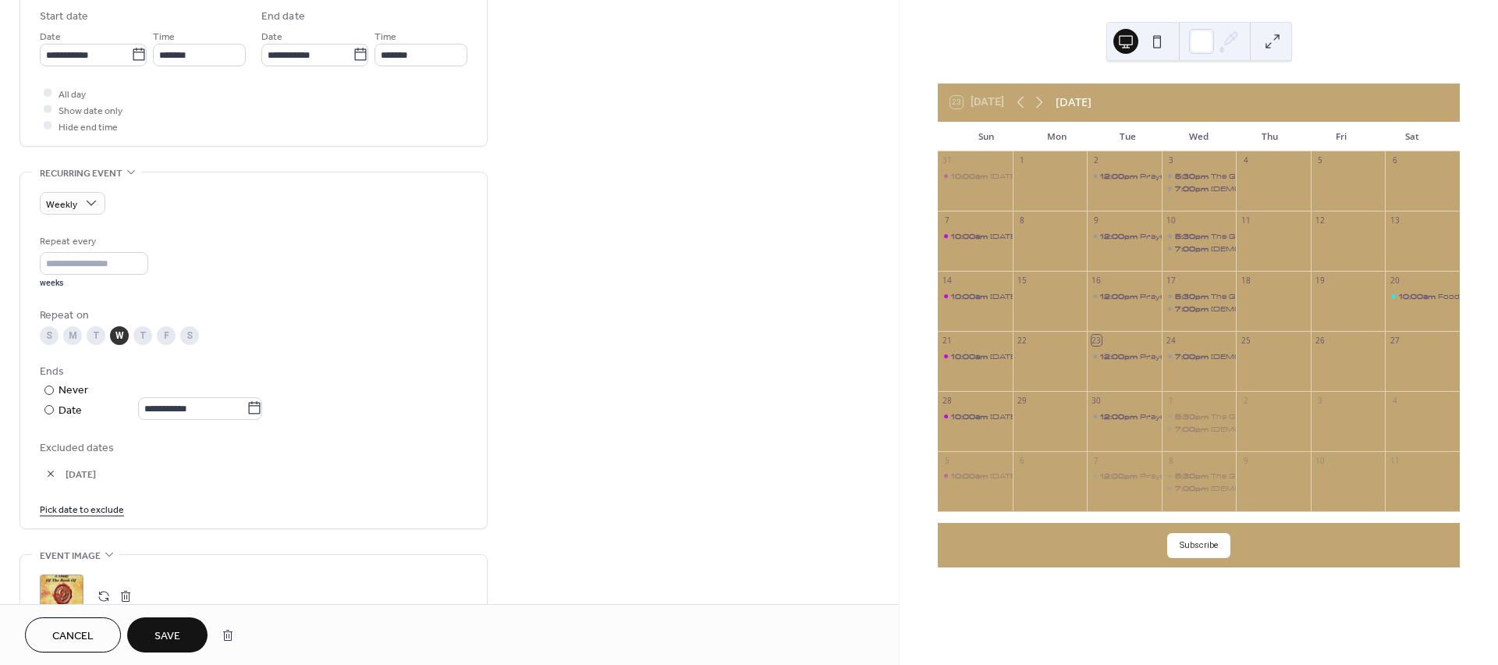
click at [160, 628] on span "Save" at bounding box center [167, 636] width 26 height 16
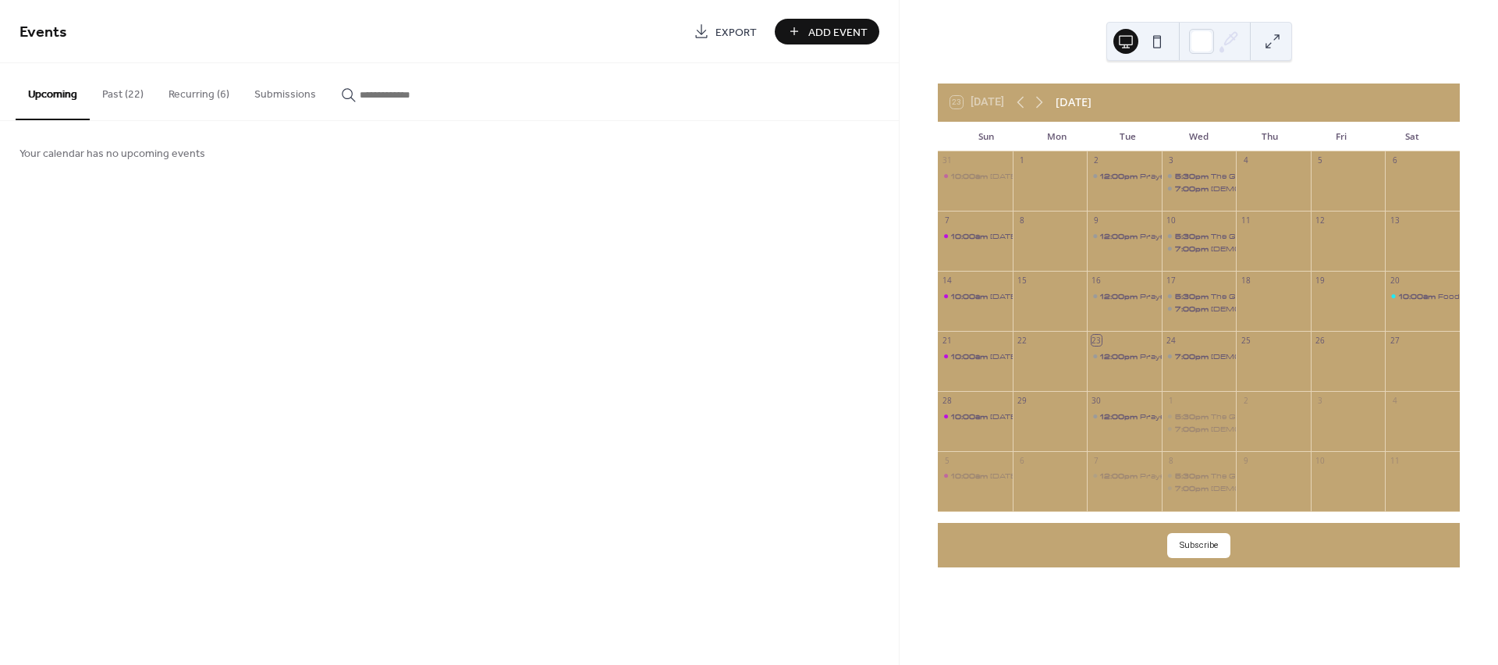
click at [189, 88] on button "Recurring (6)" at bounding box center [199, 90] width 86 height 55
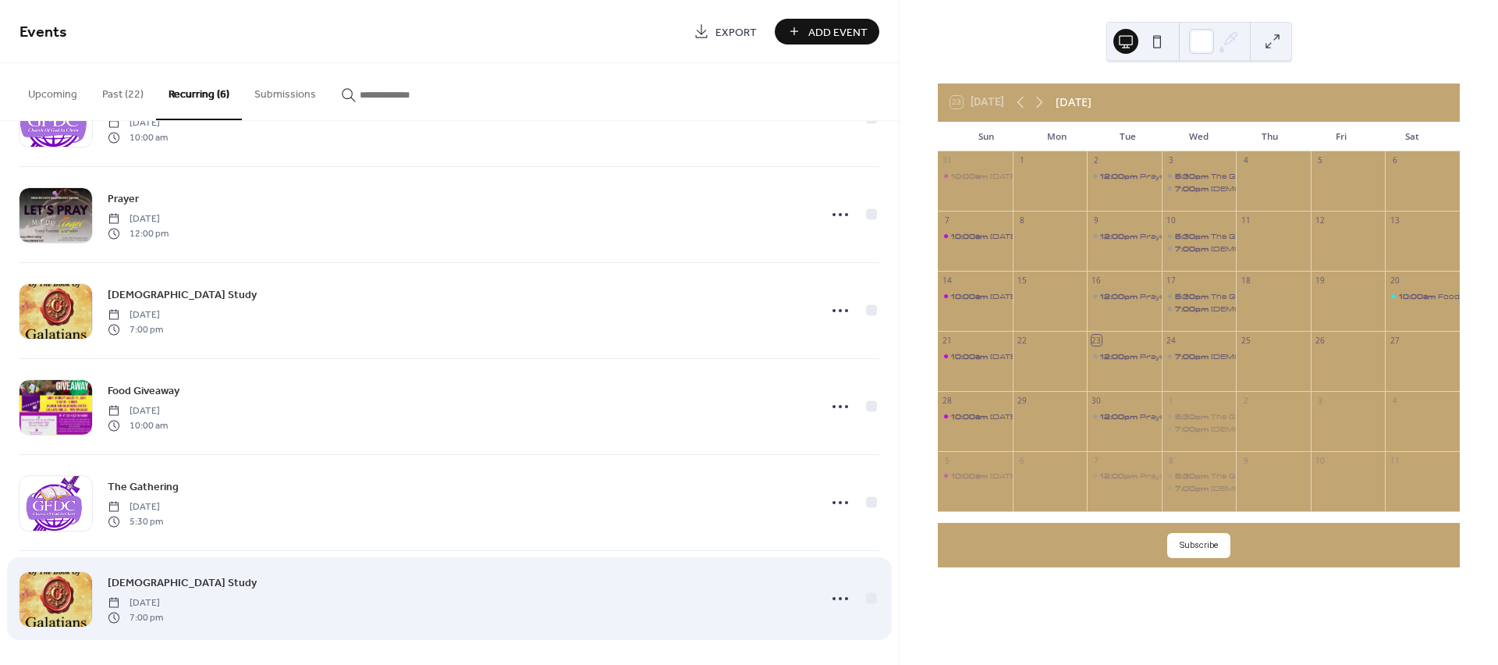
scroll to position [78, 0]
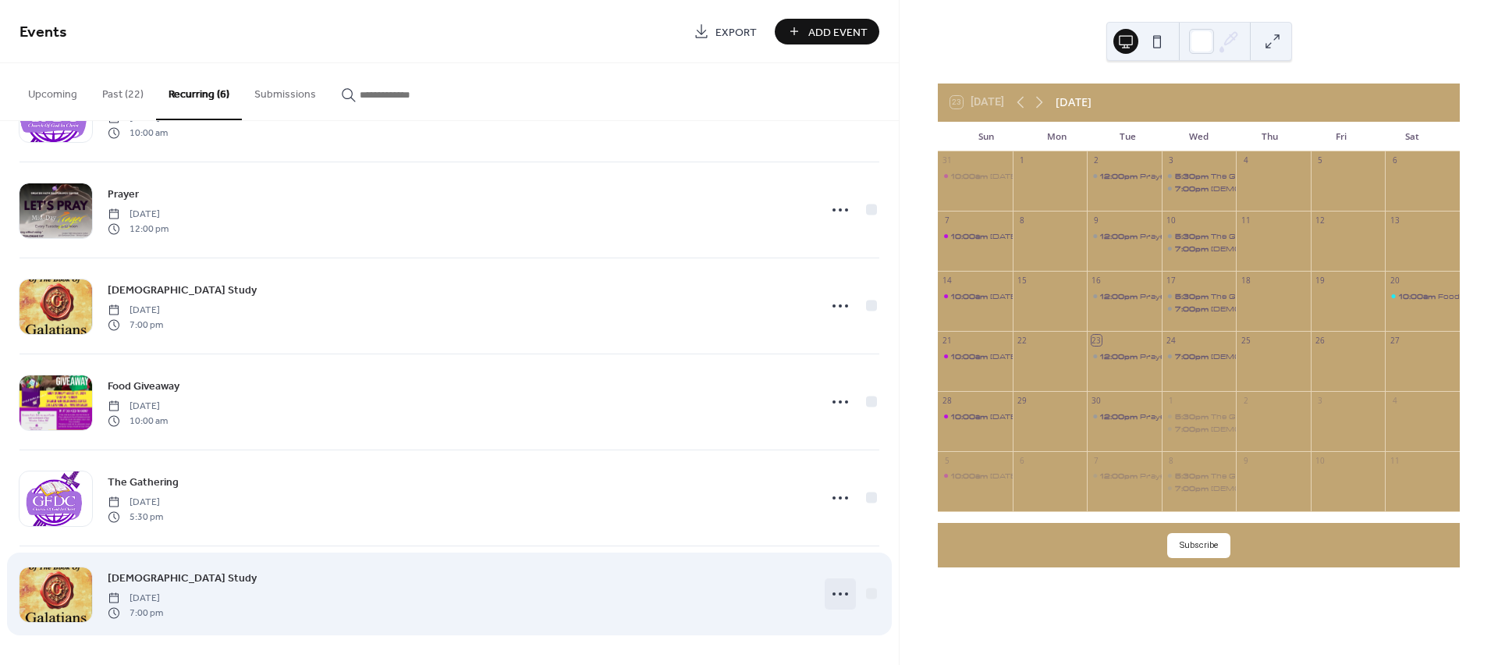
click at [838, 599] on icon at bounding box center [840, 593] width 25 height 25
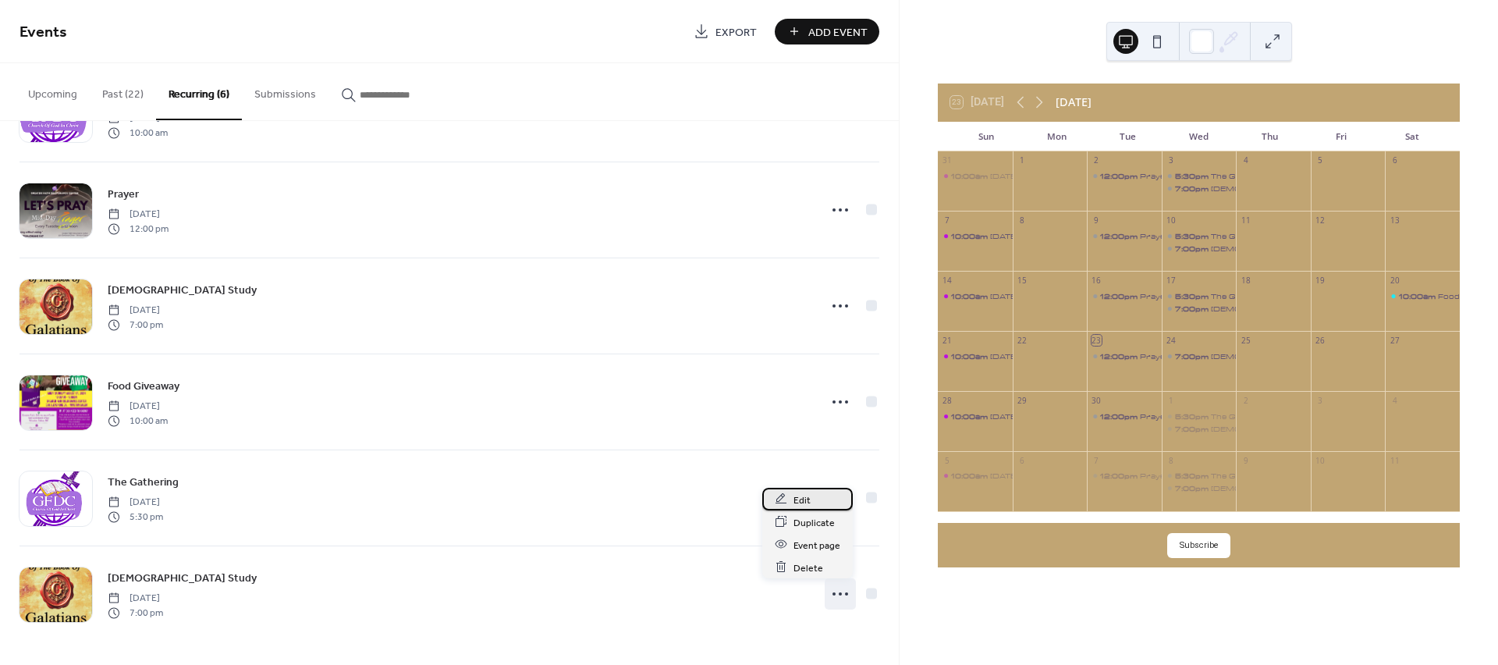
click at [795, 492] on span "Edit" at bounding box center [801, 500] width 17 height 16
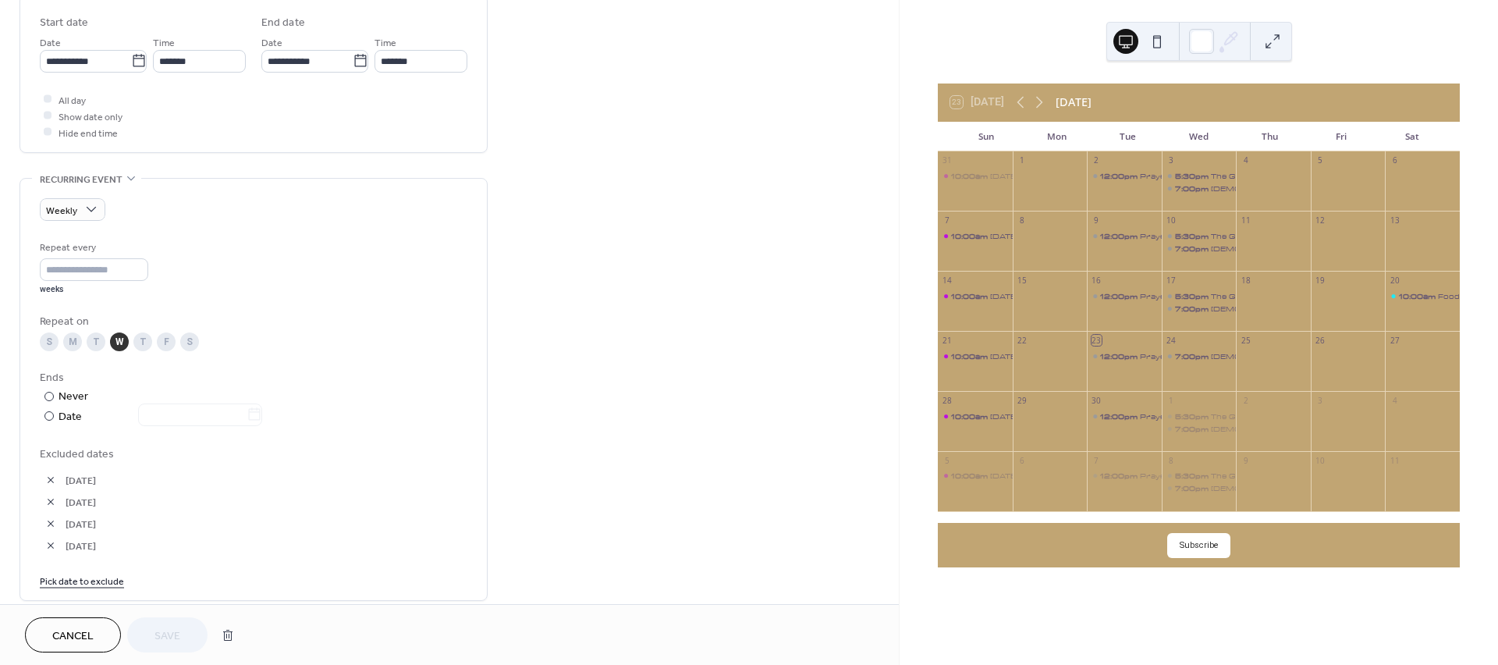
scroll to position [520, 0]
click at [96, 571] on link "Pick date to exclude" at bounding box center [82, 574] width 84 height 16
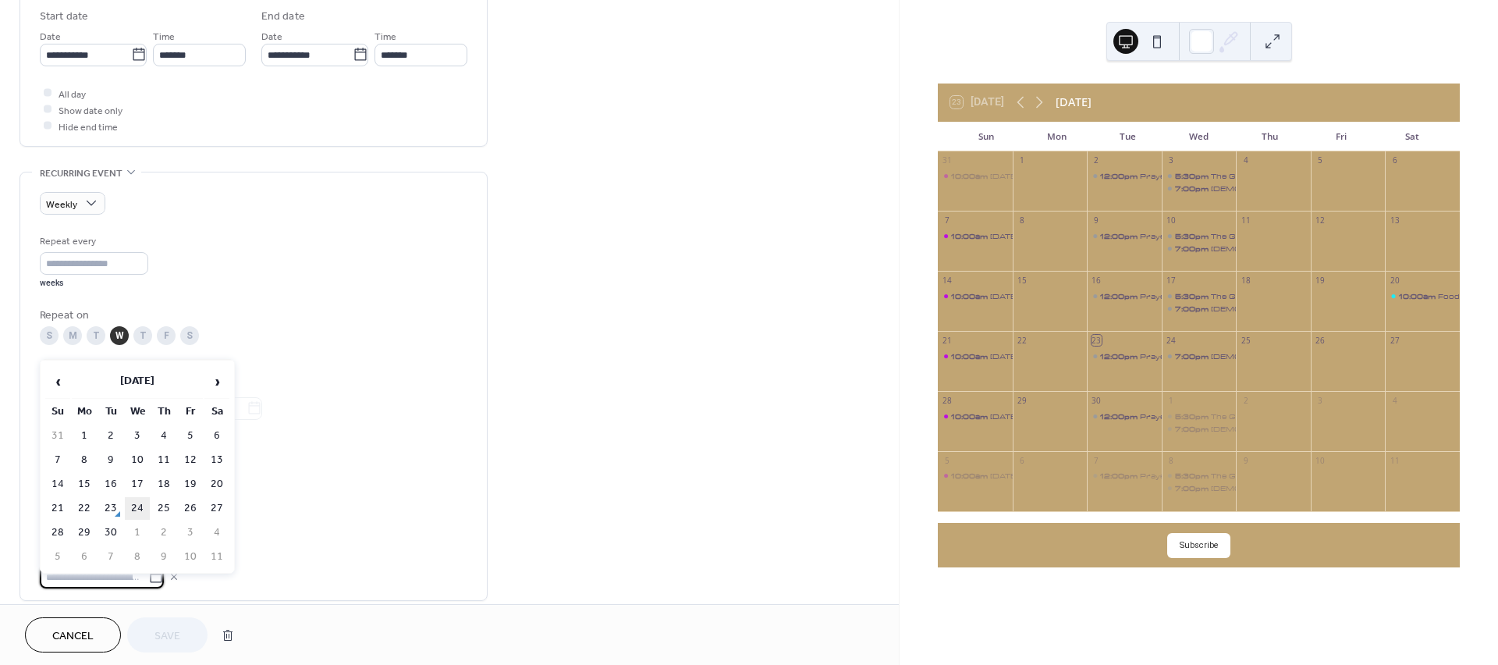
click at [132, 499] on td "24" at bounding box center [137, 508] width 25 height 23
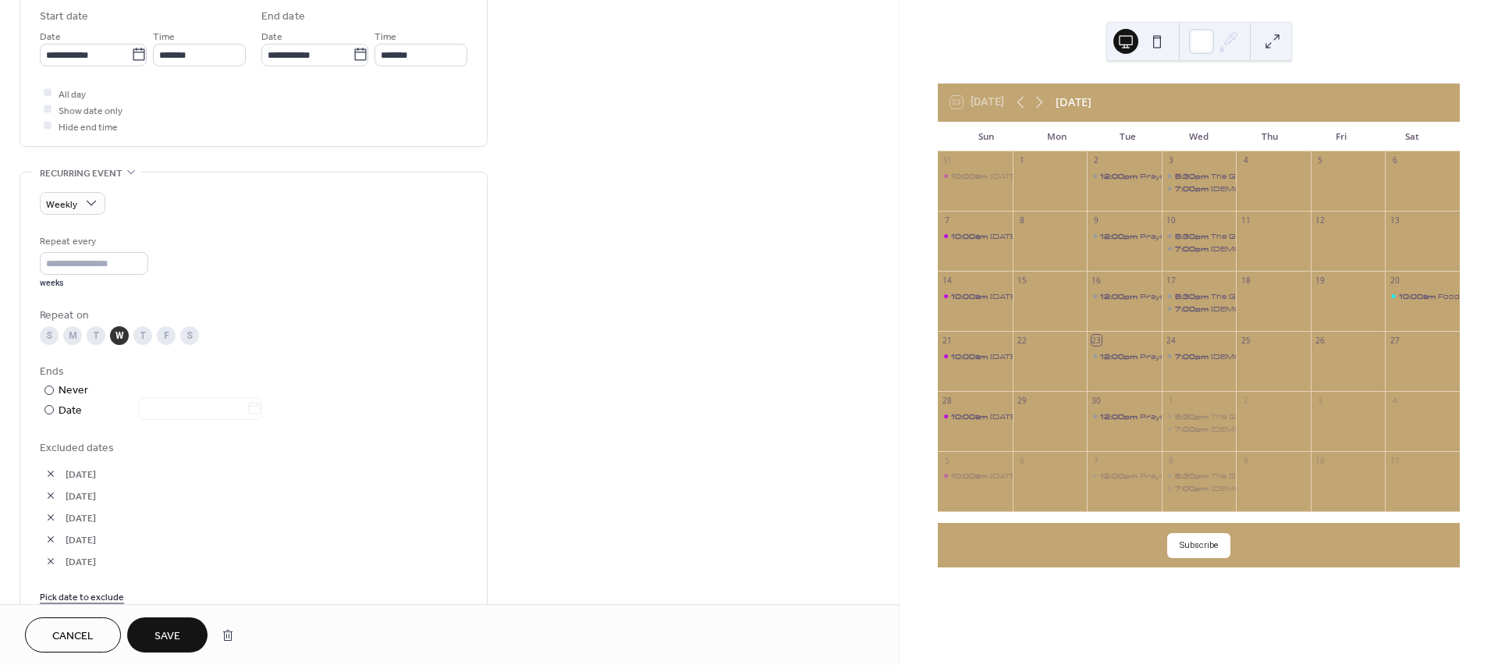
click at [165, 633] on span "Save" at bounding box center [167, 636] width 26 height 16
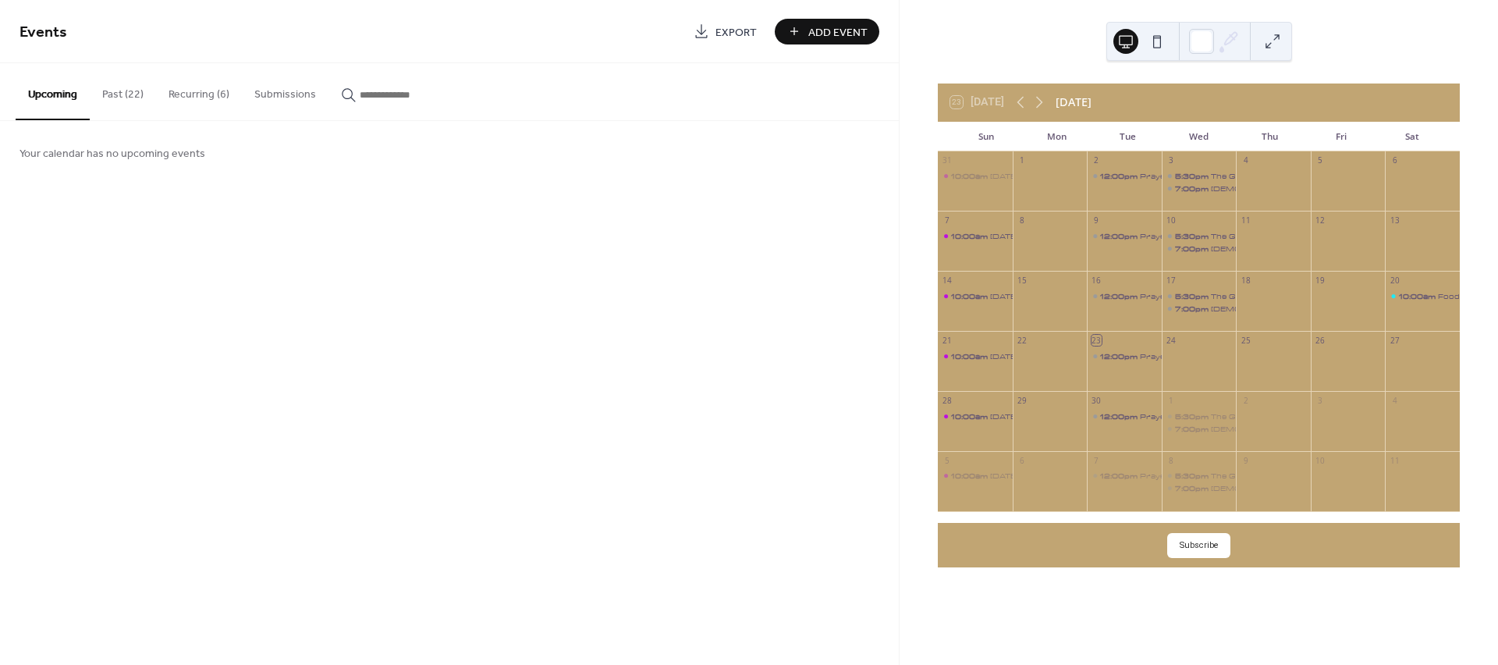
click at [813, 34] on span "Add Event" at bounding box center [837, 32] width 59 height 16
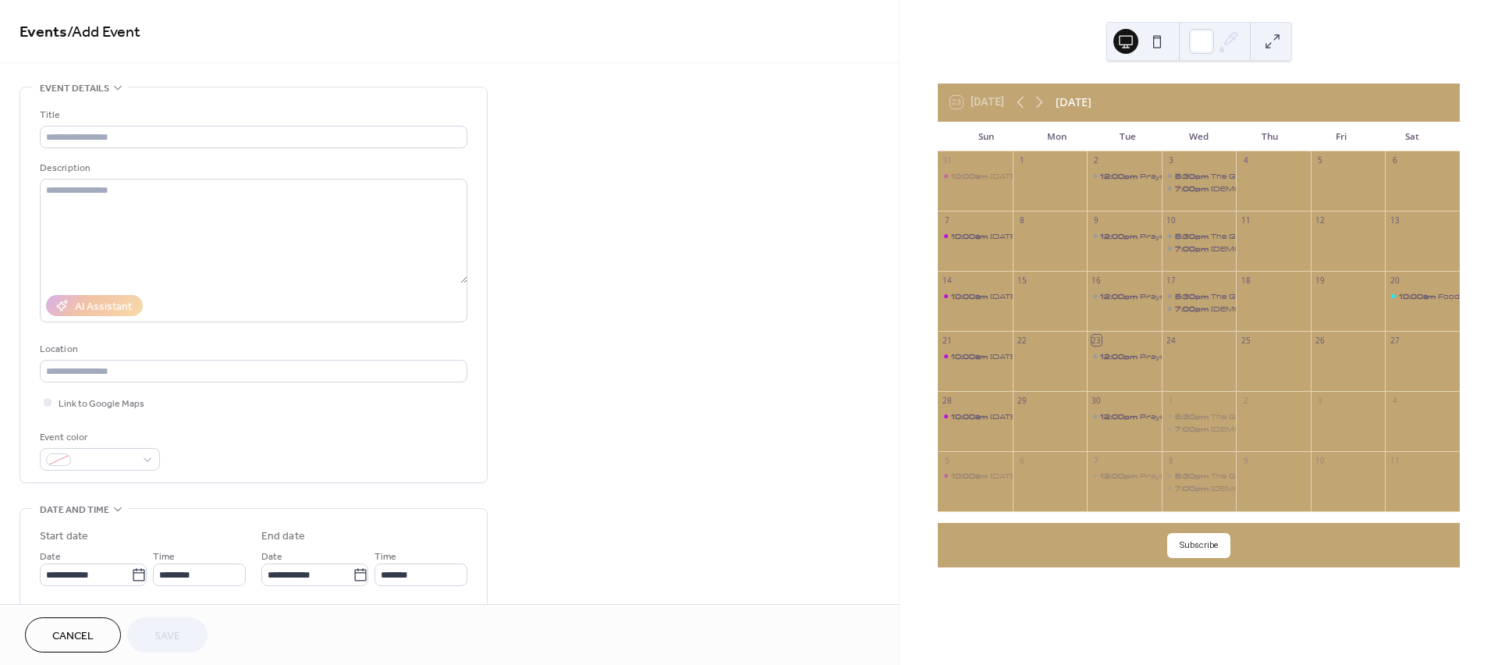
click at [76, 633] on span "Cancel" at bounding box center [72, 636] width 41 height 16
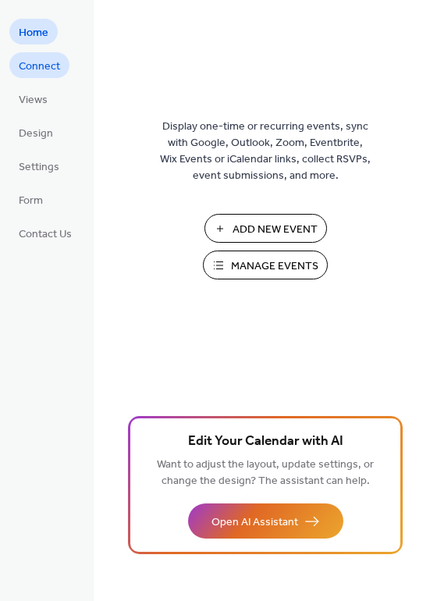
click at [41, 59] on span "Connect" at bounding box center [39, 67] width 41 height 16
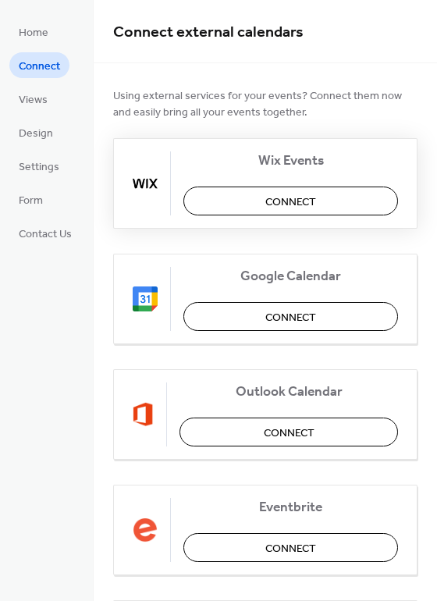
click at [269, 197] on span "Connect" at bounding box center [290, 202] width 51 height 16
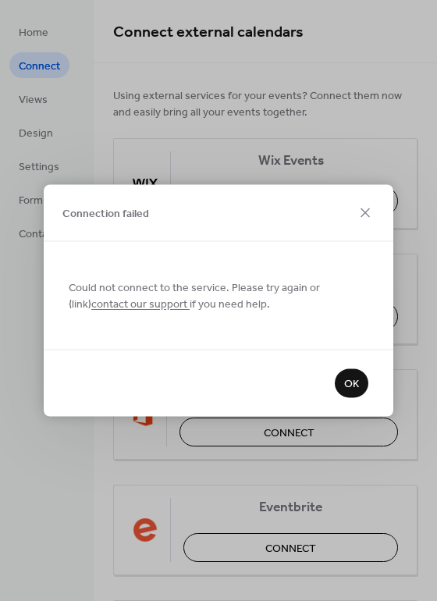
click at [353, 382] on span "OK" at bounding box center [351, 384] width 15 height 16
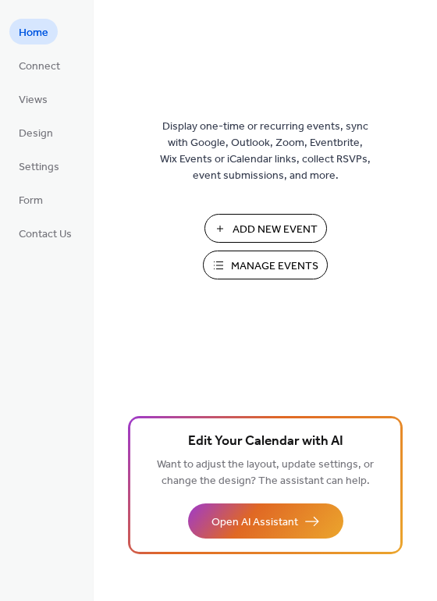
drag, startPoint x: 247, startPoint y: 230, endPoint x: 215, endPoint y: 204, distance: 41.1
click at [215, 204] on div "Display one-time or recurring events, sync with Google, Outlook, Zoom, Eventbri…" at bounding box center [265, 326] width 343 height 550
click at [254, 226] on span "Add New Event" at bounding box center [274, 230] width 85 height 16
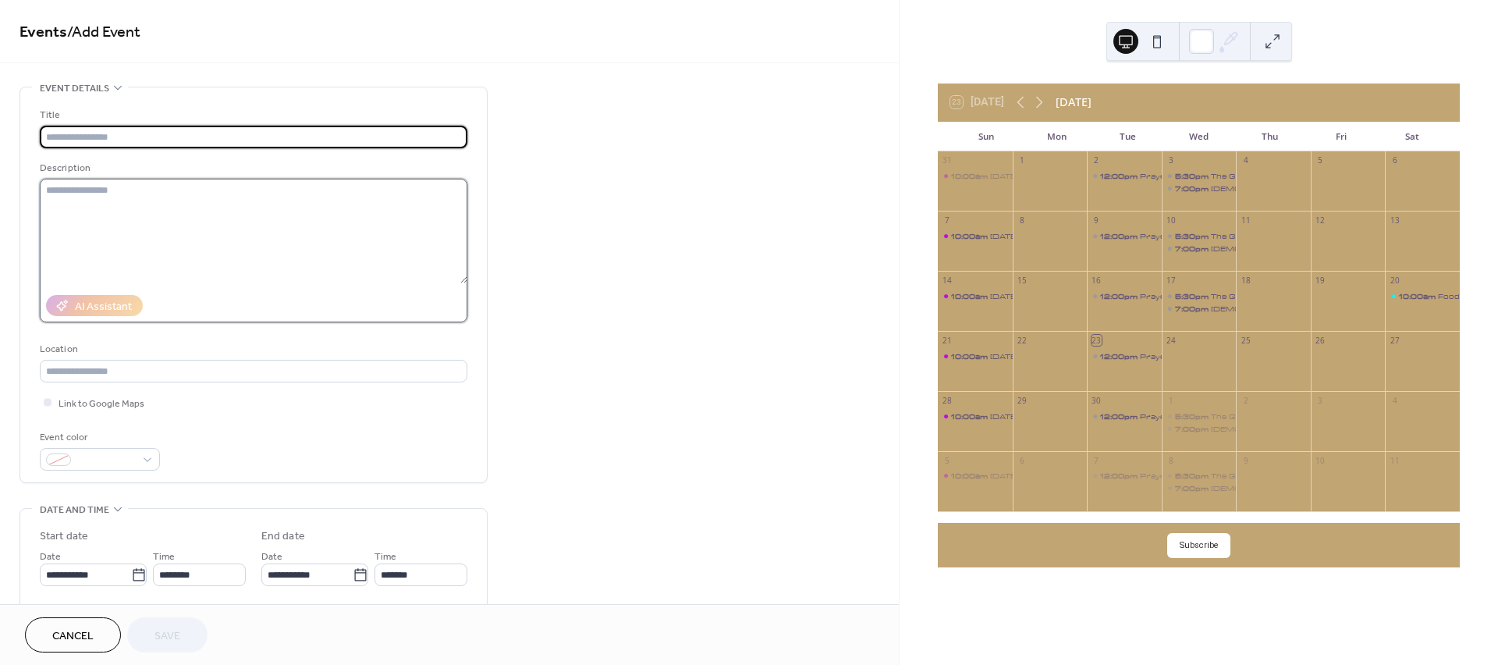
click at [207, 214] on textarea at bounding box center [254, 231] width 428 height 105
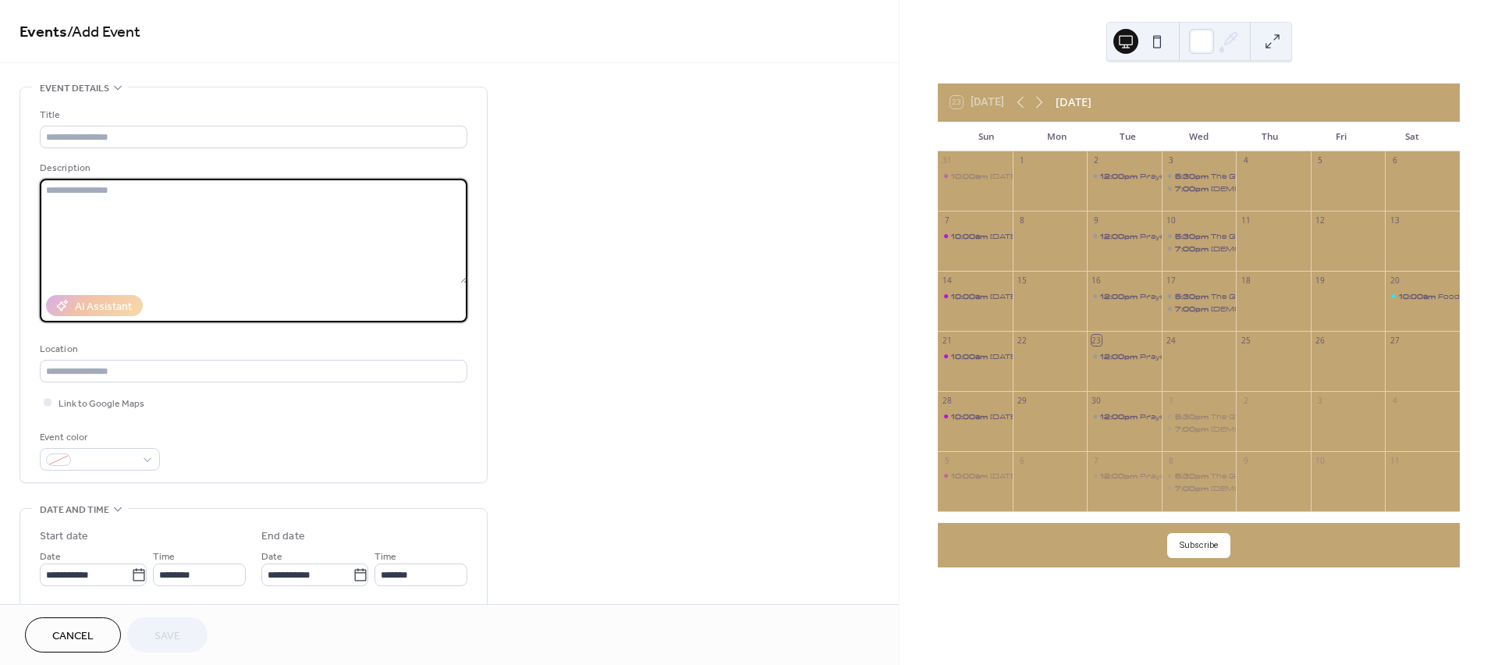
paste textarea "**********"
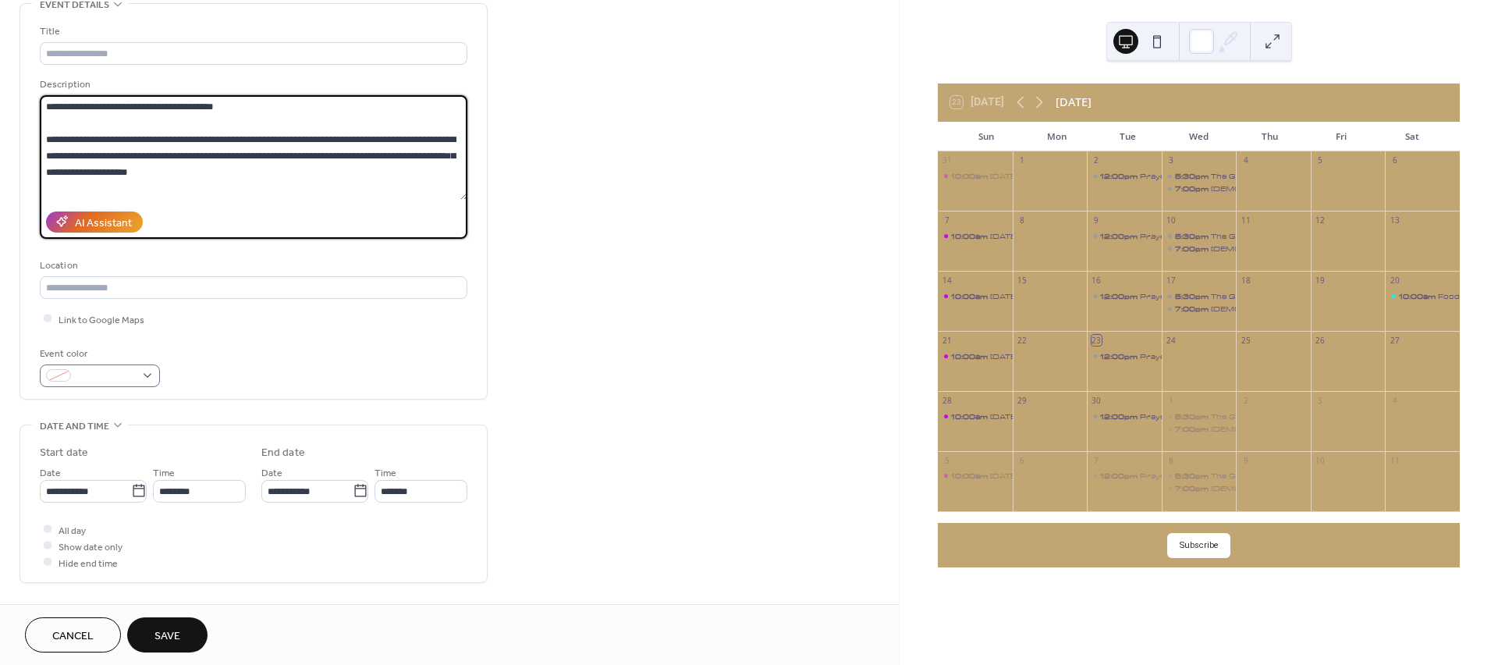
scroll to position [87, 0]
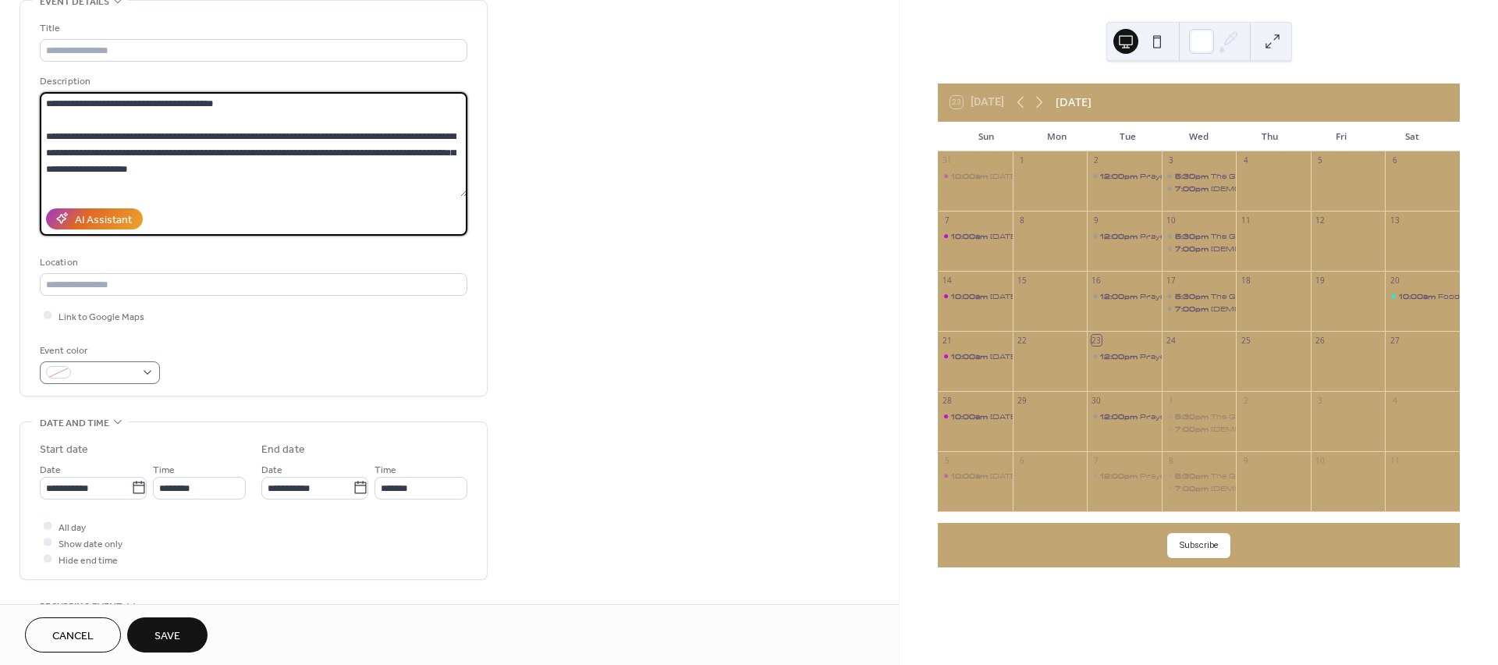
type textarea "**********"
click at [134, 378] on span at bounding box center [106, 373] width 58 height 16
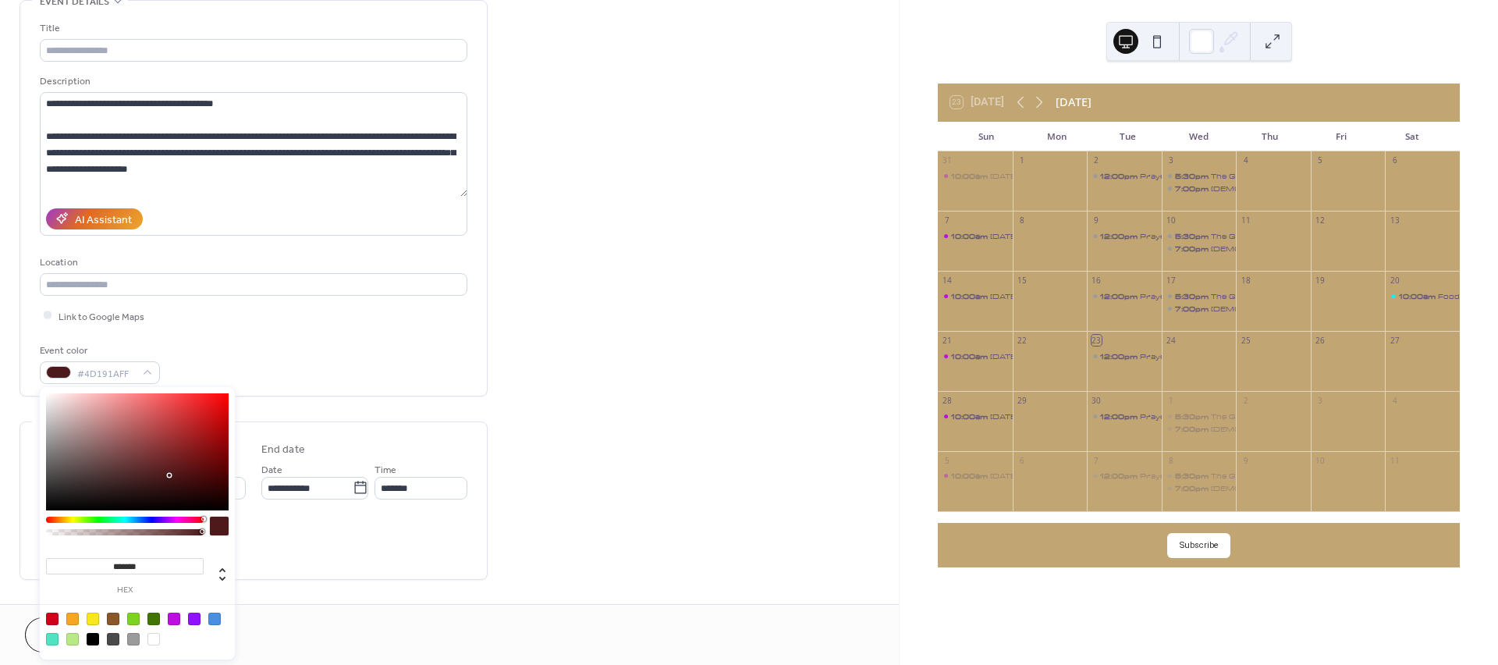
drag, startPoint x: 153, startPoint y: 517, endPoint x: 240, endPoint y: 523, distance: 87.5
click at [240, 523] on body "**********" at bounding box center [749, 332] width 1498 height 665
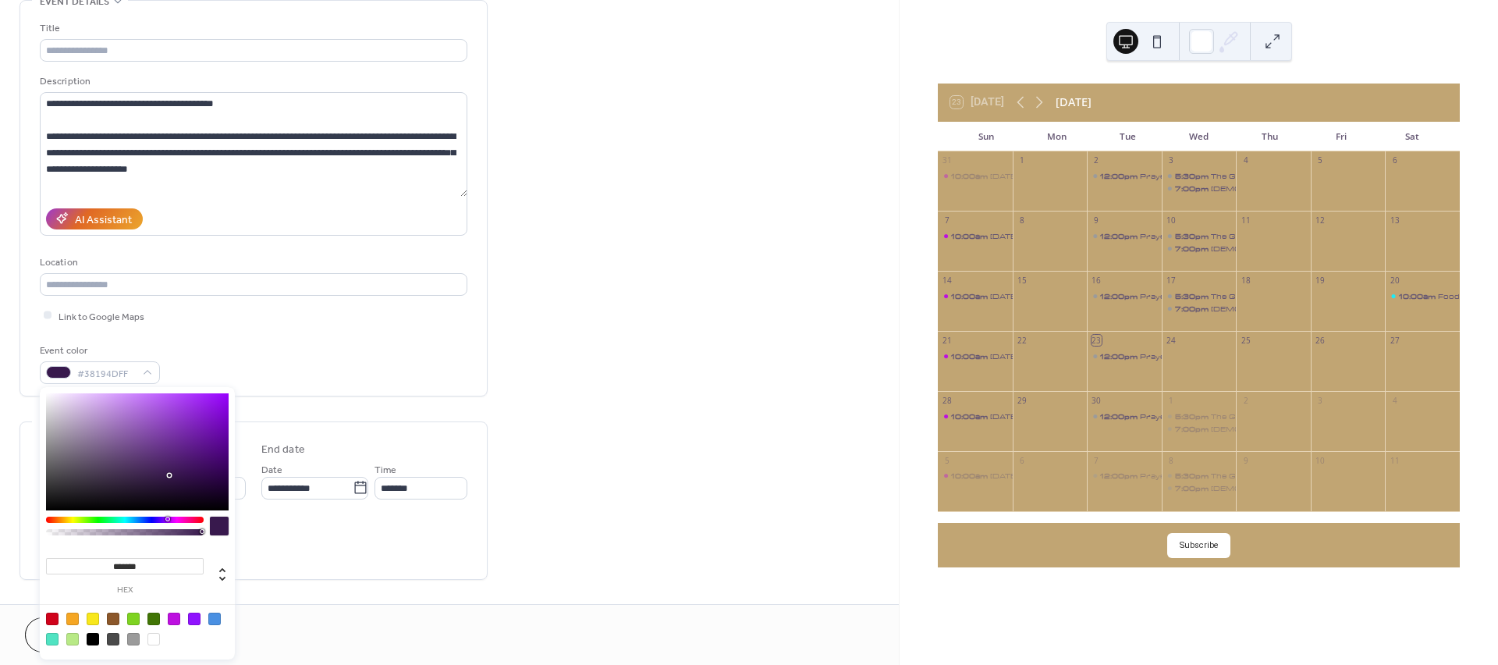
click at [167, 519] on div at bounding box center [125, 519] width 158 height 6
click at [129, 619] on div at bounding box center [133, 618] width 12 height 12
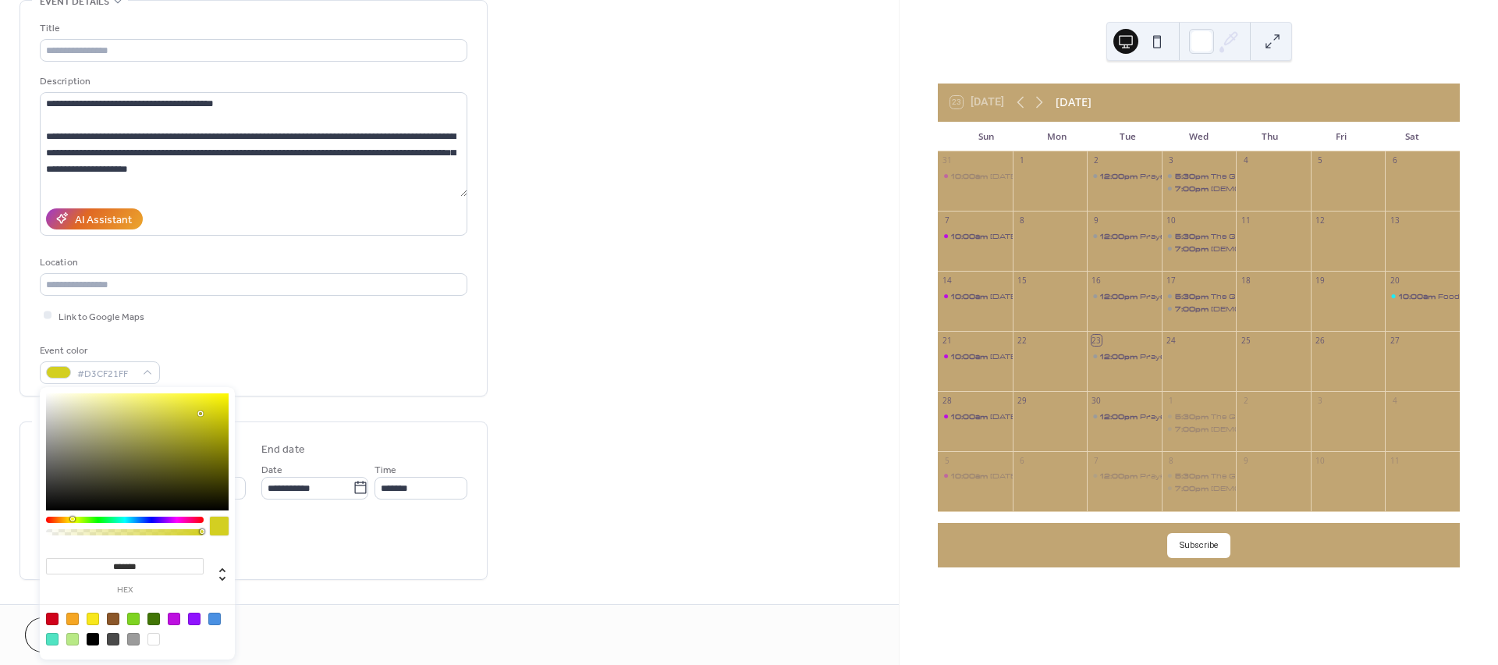
drag, startPoint x: 85, startPoint y: 518, endPoint x: 72, endPoint y: 520, distance: 13.4
click at [72, 520] on div at bounding box center [72, 518] width 5 height 5
click at [95, 614] on div at bounding box center [93, 618] width 12 height 12
type input "*******"
click at [142, 286] on input "text" at bounding box center [254, 284] width 428 height 23
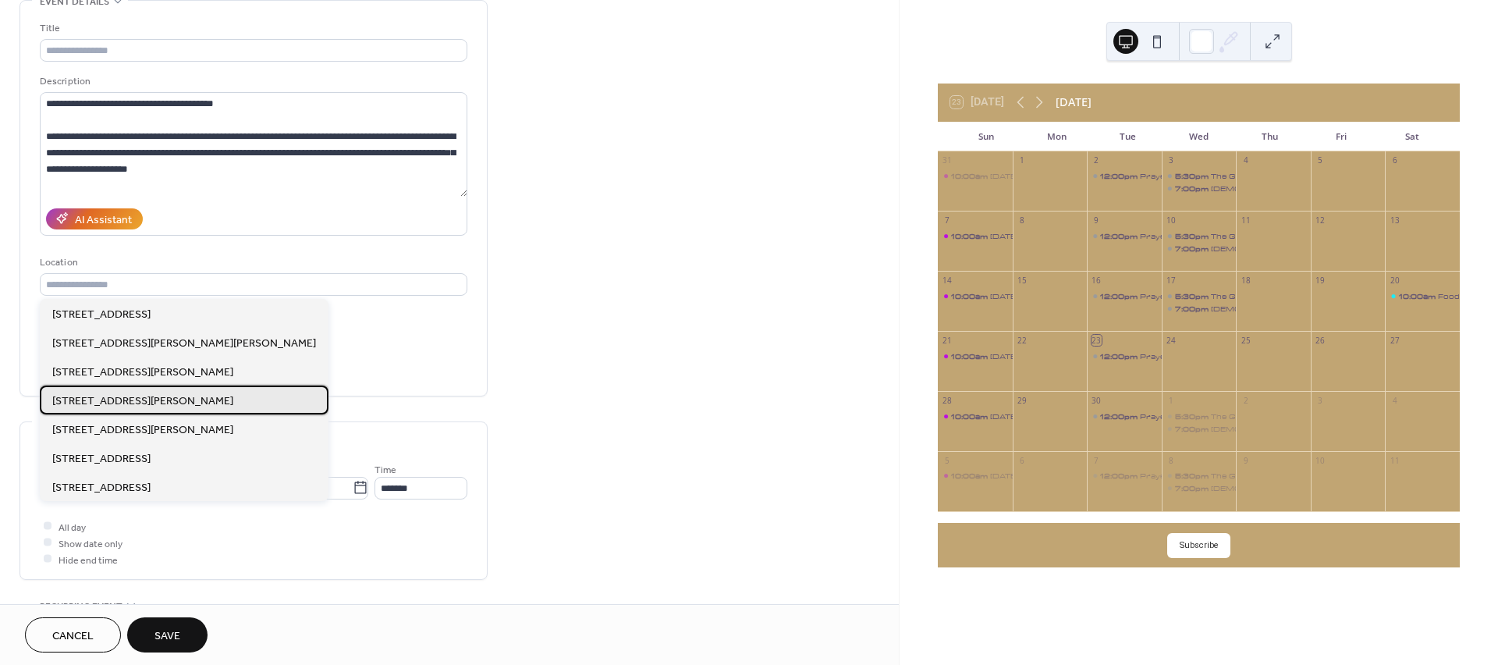
click at [158, 399] on span "[STREET_ADDRESS][PERSON_NAME]" at bounding box center [142, 400] width 181 height 16
type input "**********"
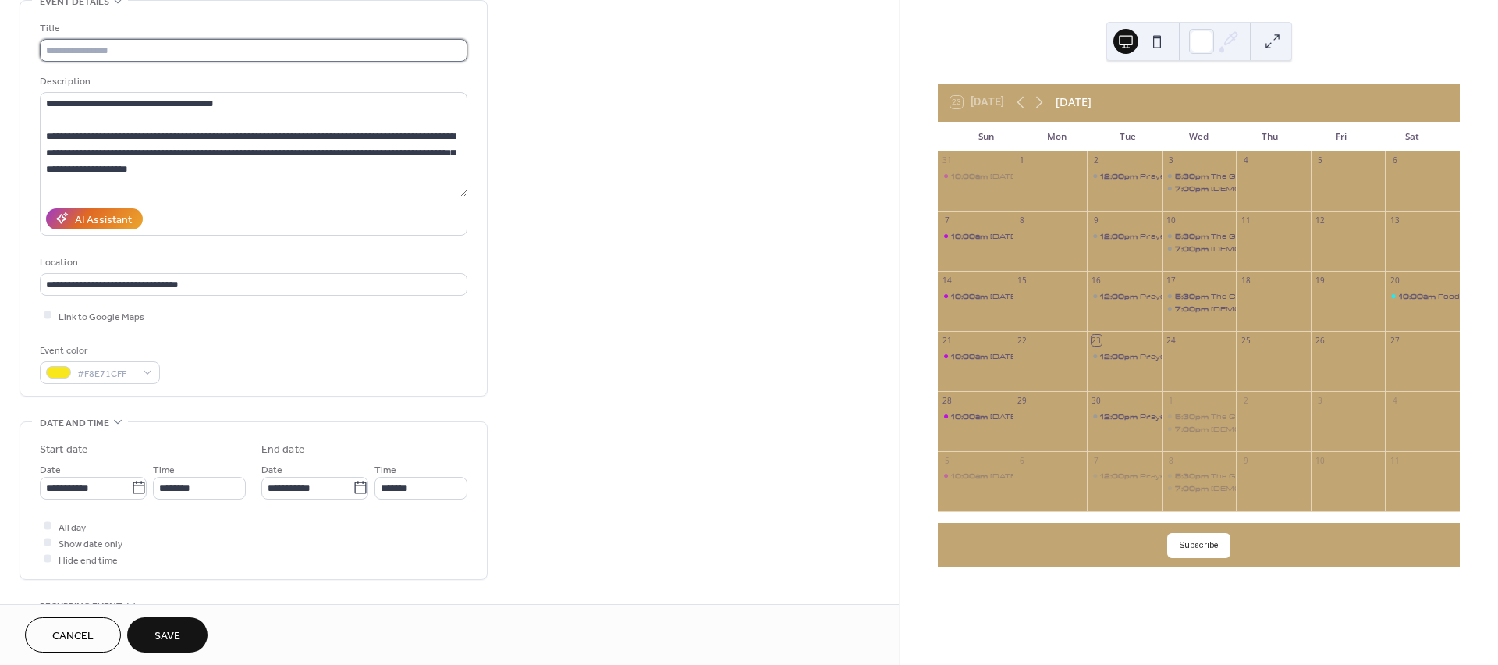
click at [90, 42] on input "text" at bounding box center [254, 50] width 428 height 23
click at [141, 53] on input "text" at bounding box center [254, 50] width 428 height 23
paste input "**********"
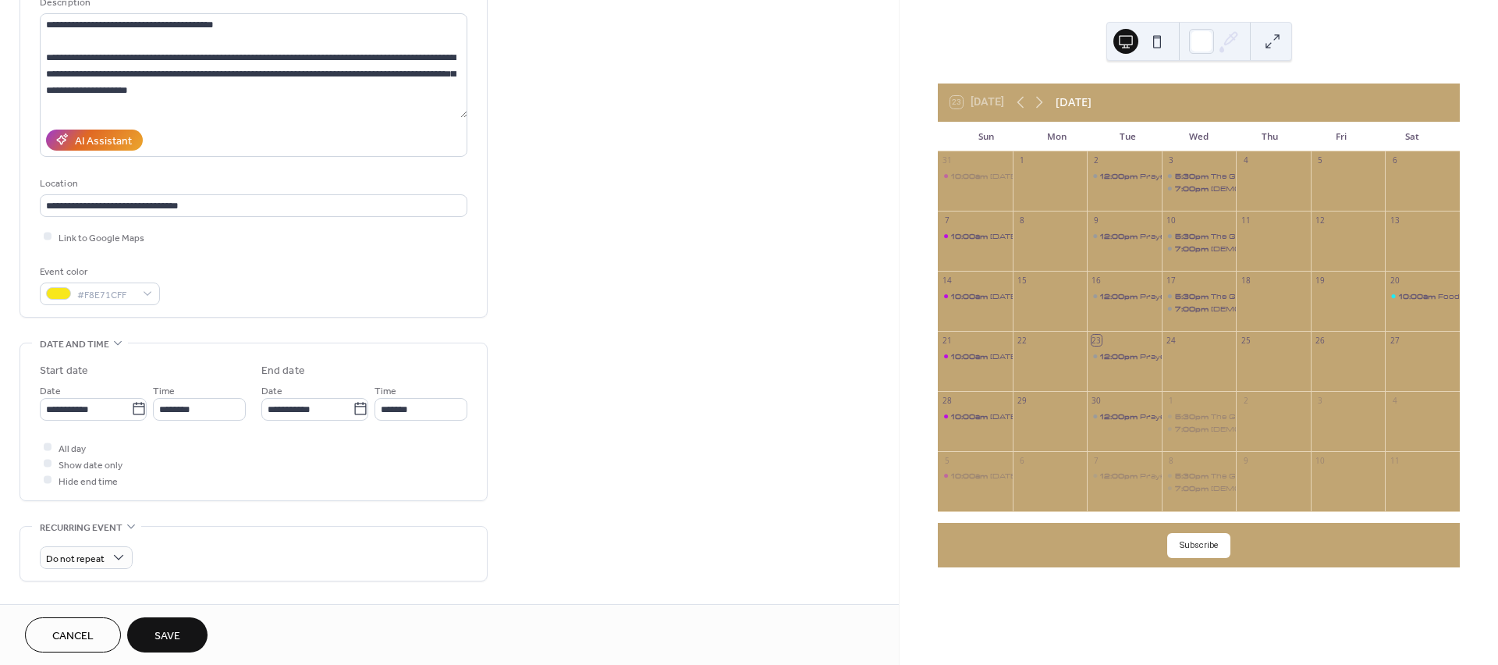
scroll to position [173, 0]
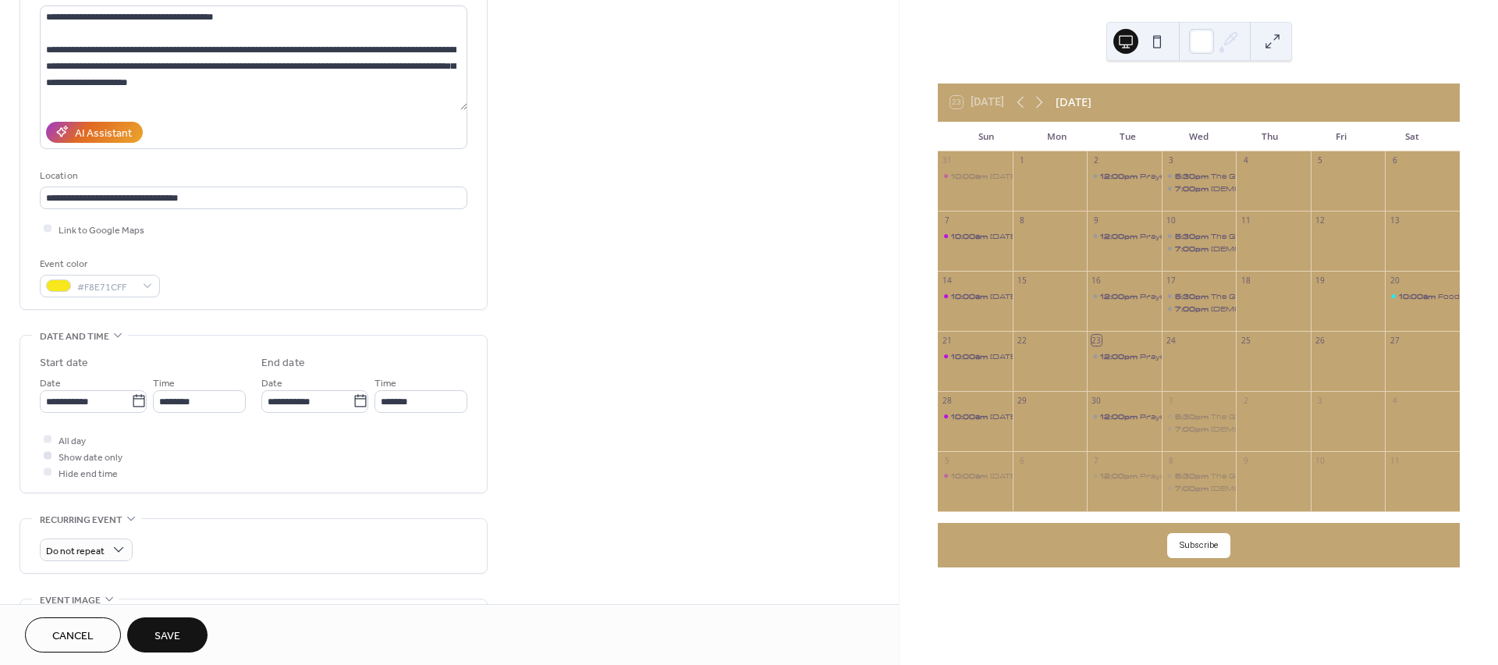
type input "**********"
click at [47, 457] on div at bounding box center [48, 456] width 8 height 8
click at [44, 474] on div at bounding box center [48, 472] width 8 height 8
click at [49, 472] on div at bounding box center [48, 472] width 8 height 8
click at [50, 455] on div at bounding box center [48, 456] width 8 height 8
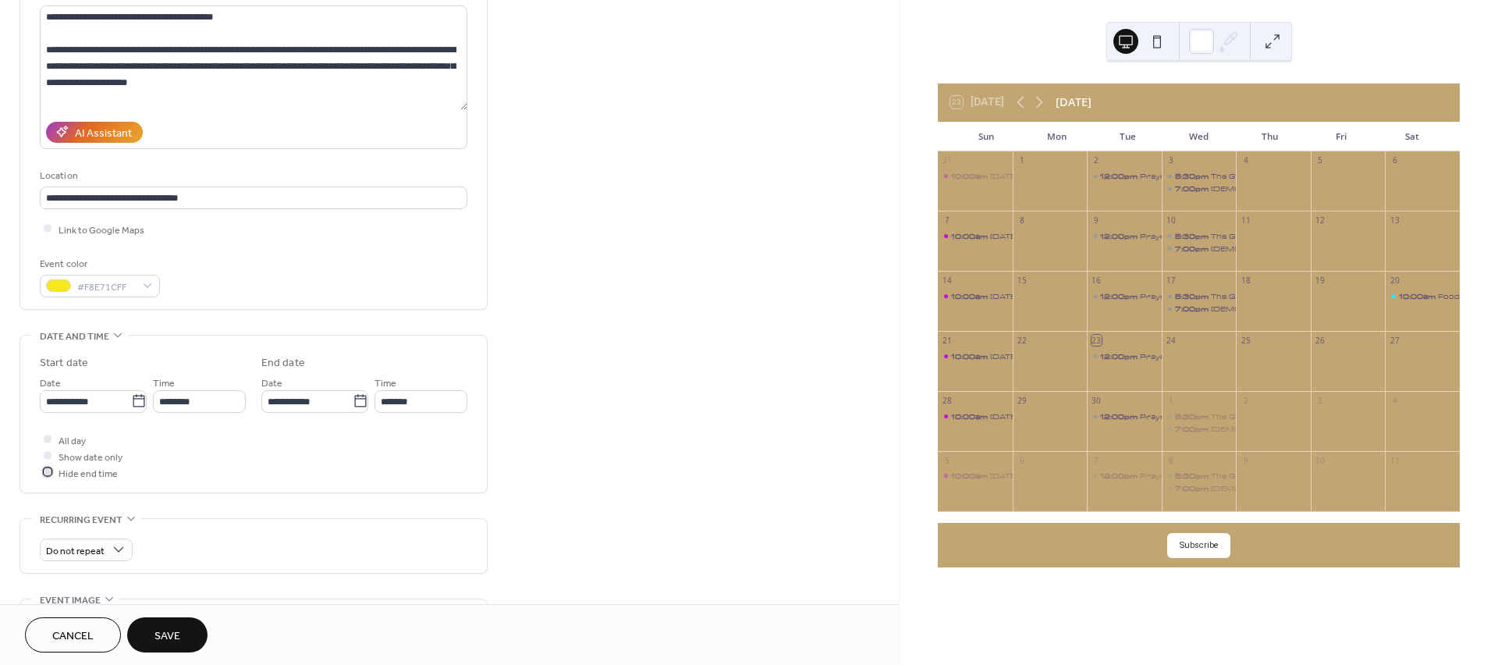
click at [49, 472] on div at bounding box center [48, 472] width 8 height 8
click at [133, 398] on icon at bounding box center [139, 401] width 12 height 12
click at [130, 398] on input "**********" at bounding box center [85, 401] width 91 height 23
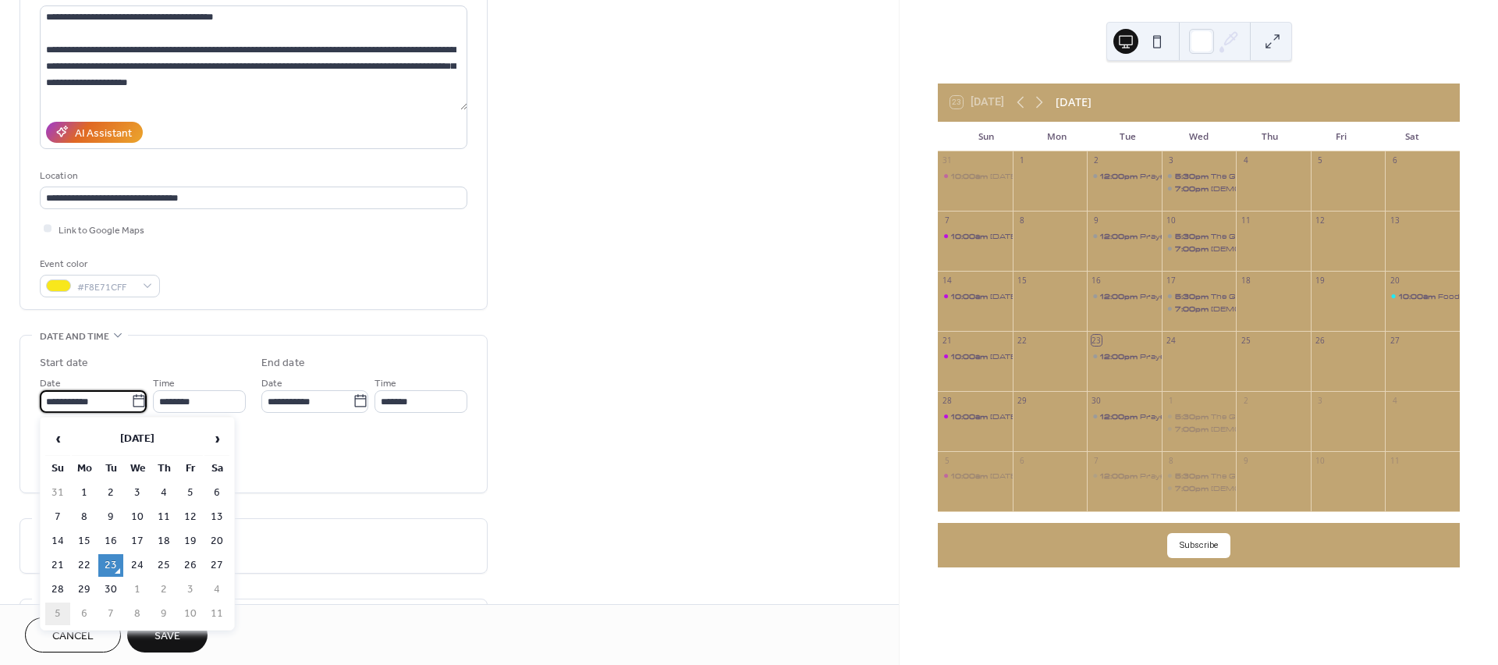
click at [58, 605] on td "5" at bounding box center [57, 613] width 25 height 23
type input "**********"
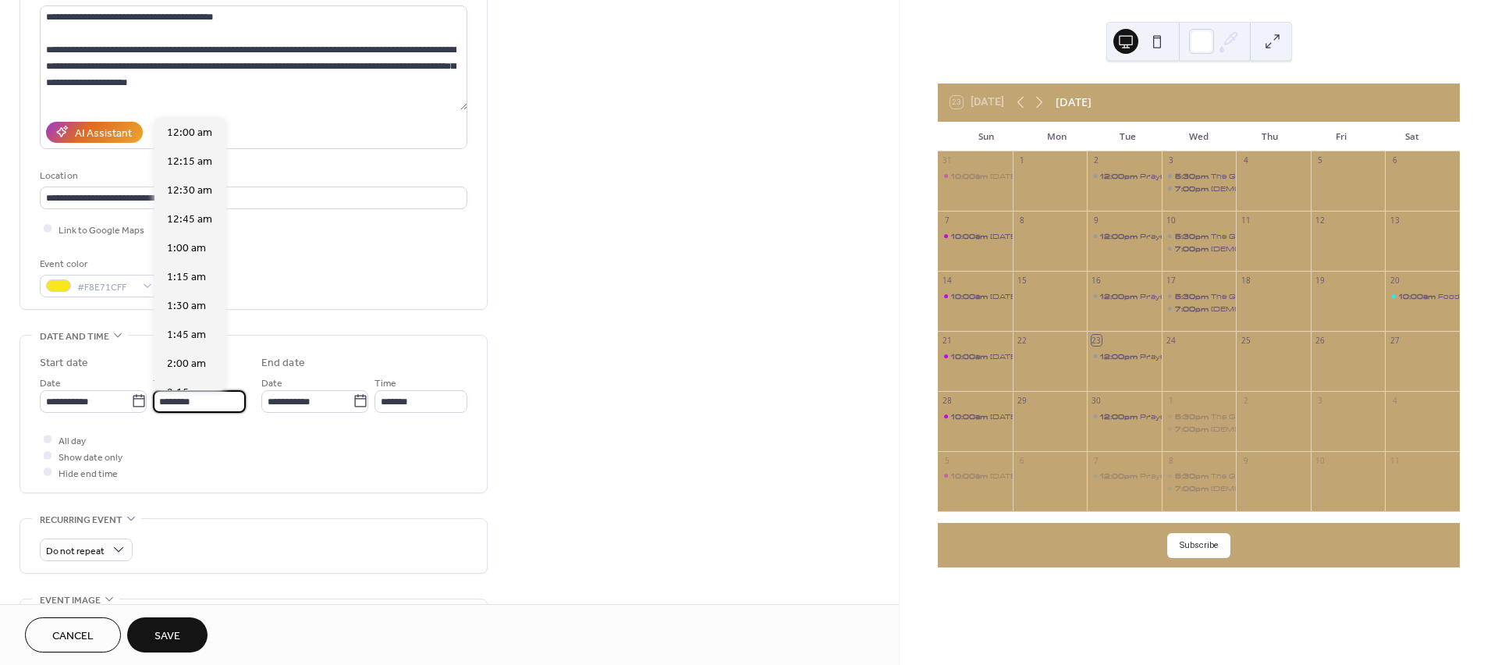
click at [215, 405] on input "********" at bounding box center [199, 401] width 93 height 23
click at [199, 236] on div "4:00 pm" at bounding box center [189, 246] width 71 height 29
type input "*******"
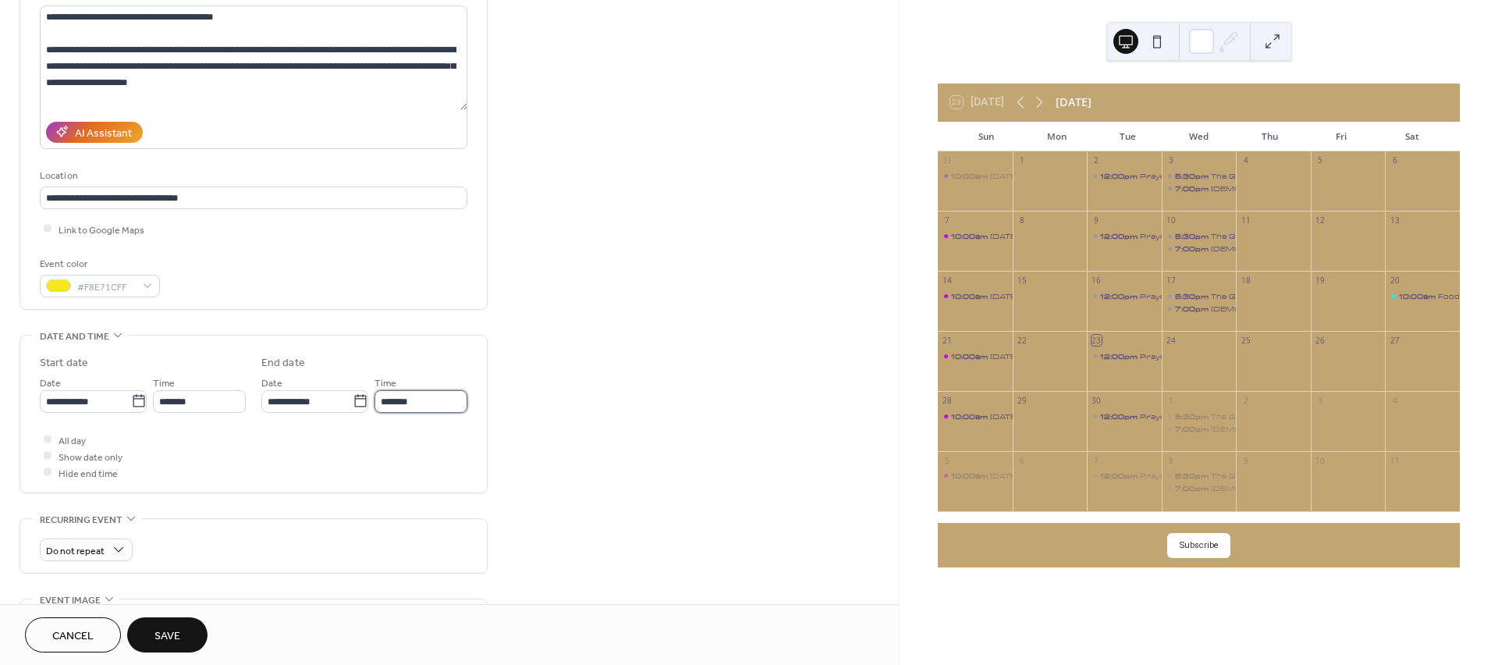
click at [410, 405] on input "*******" at bounding box center [420, 401] width 93 height 23
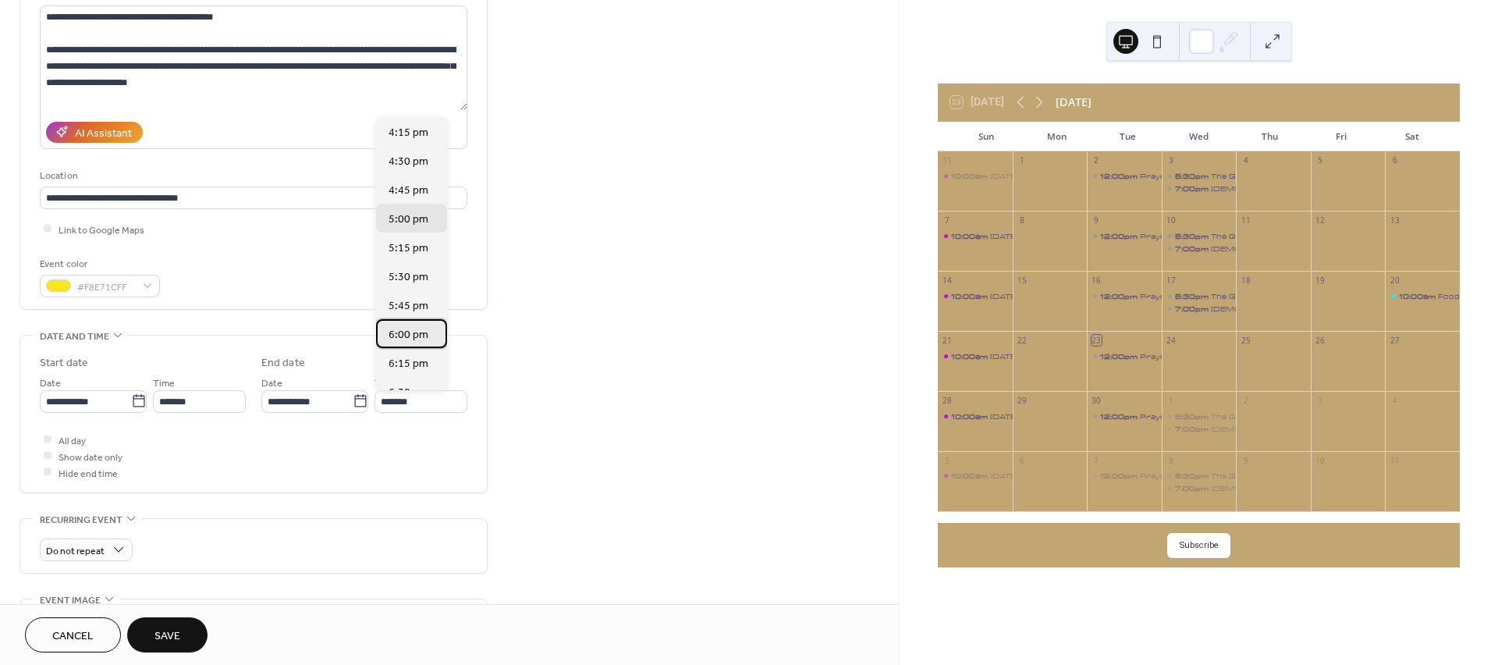
click at [403, 335] on span "6:00 pm" at bounding box center [409, 335] width 40 height 16
type input "*******"
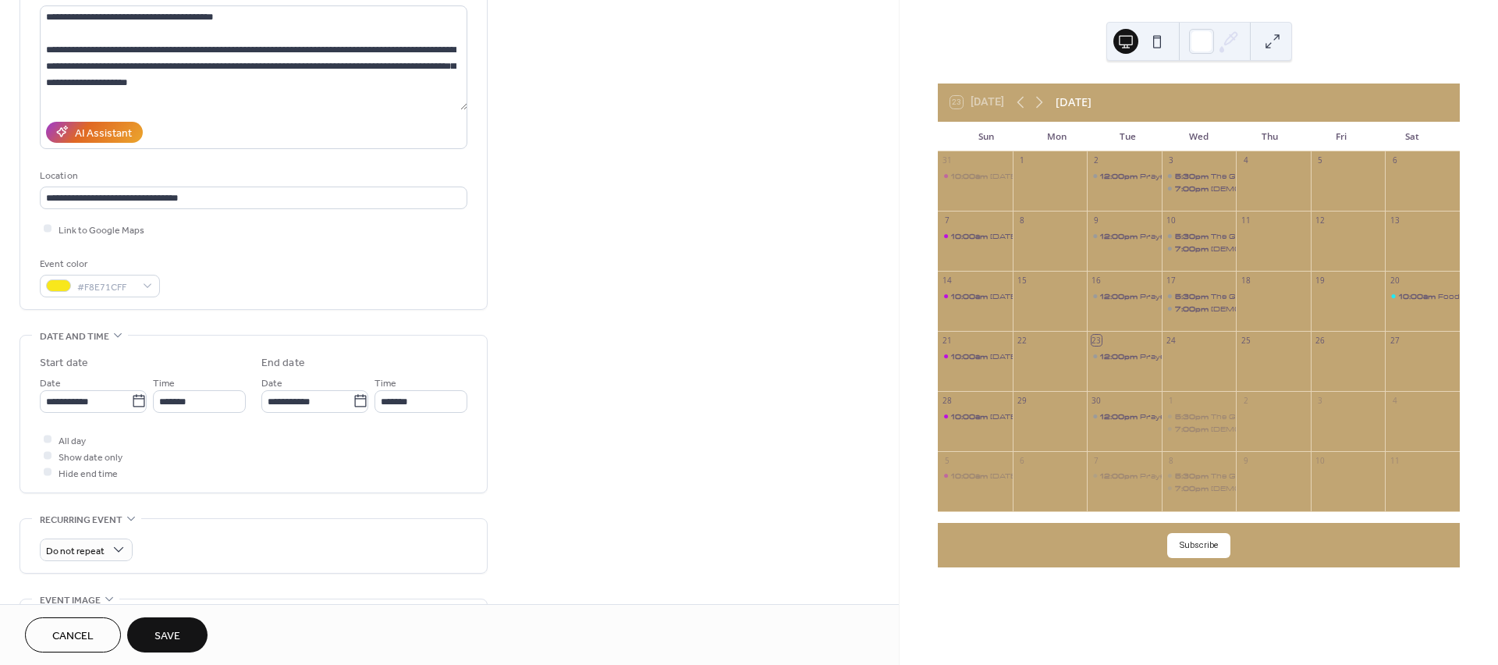
click at [228, 474] on div "All day Show date only Hide end time" at bounding box center [254, 455] width 428 height 49
click at [101, 546] on span "Do not repeat" at bounding box center [75, 550] width 59 height 18
click at [84, 501] on span "Weekly" at bounding box center [69, 496] width 34 height 16
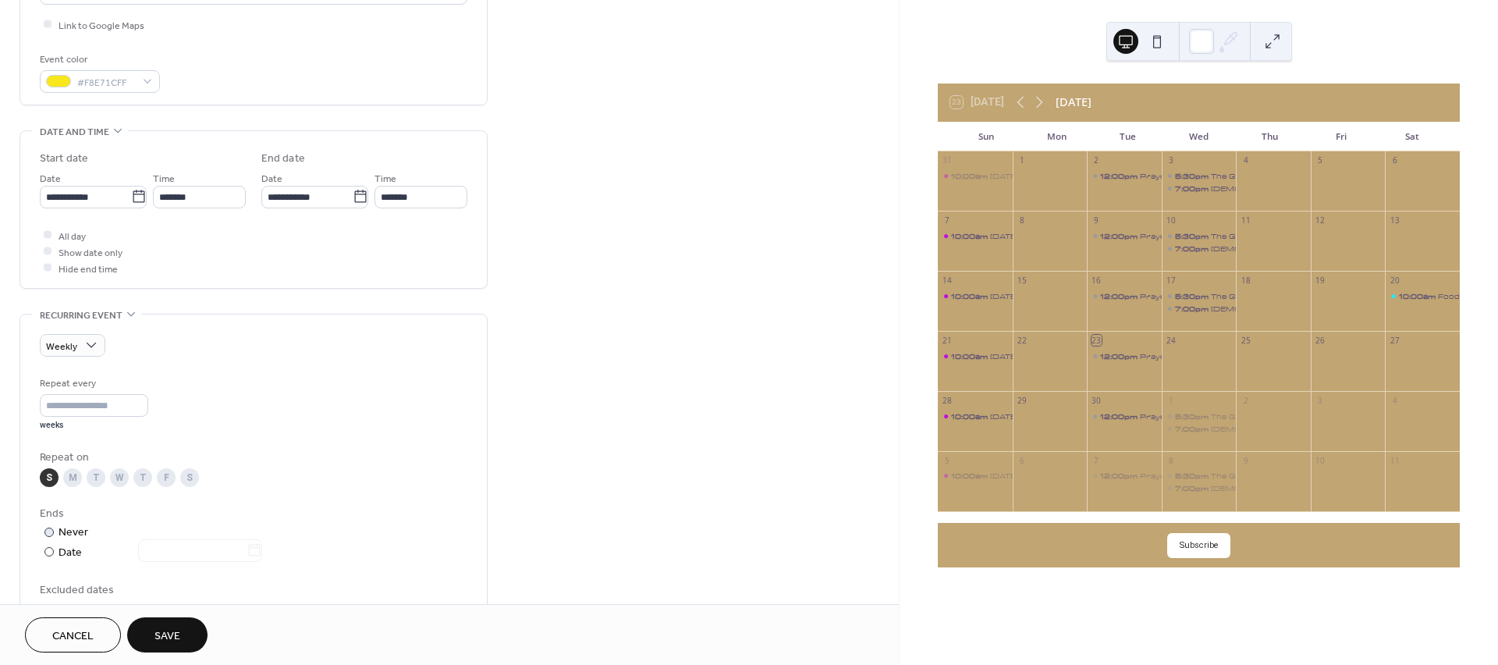
scroll to position [433, 0]
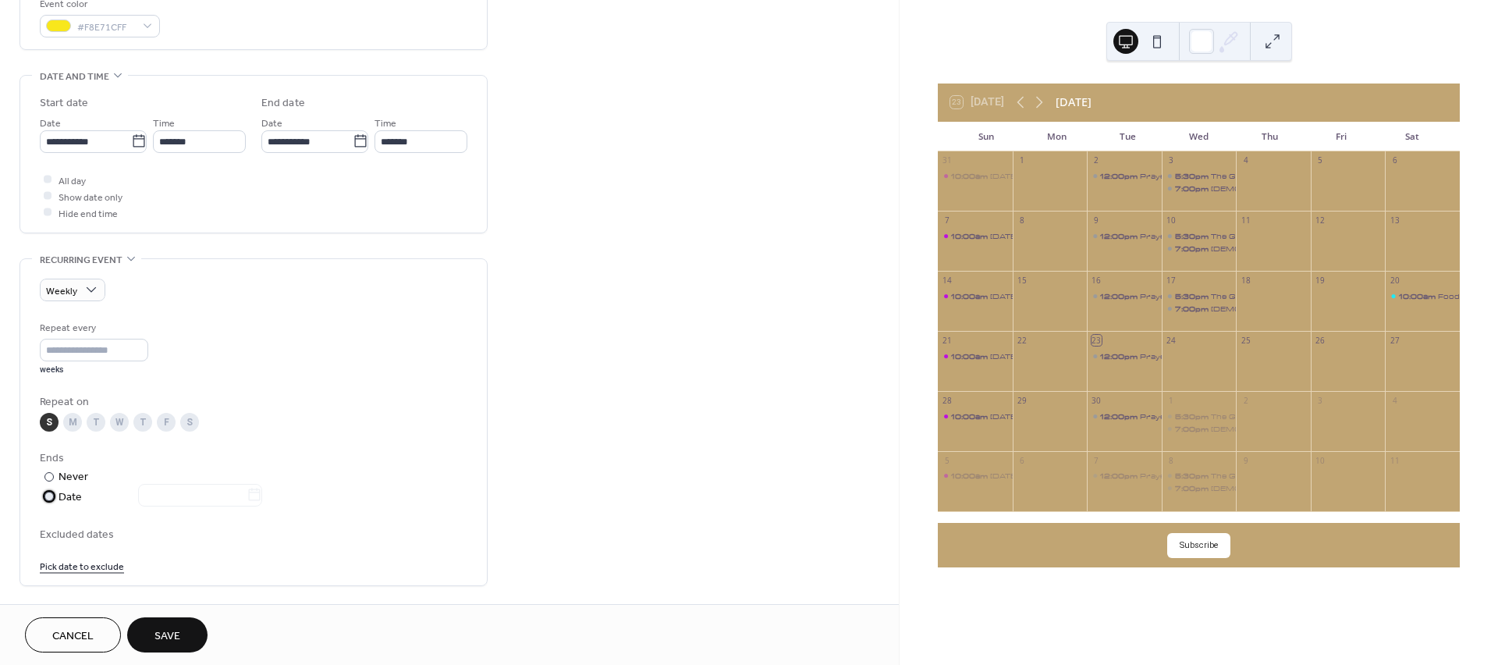
click at [64, 495] on div "Date" at bounding box center [161, 497] width 204 height 18
click at [214, 501] on input "text" at bounding box center [192, 495] width 108 height 23
click at [298, 302] on span "›" at bounding box center [296, 301] width 23 height 31
click at [135, 404] on td "12" at bounding box center [137, 404] width 25 height 23
type input "**********"
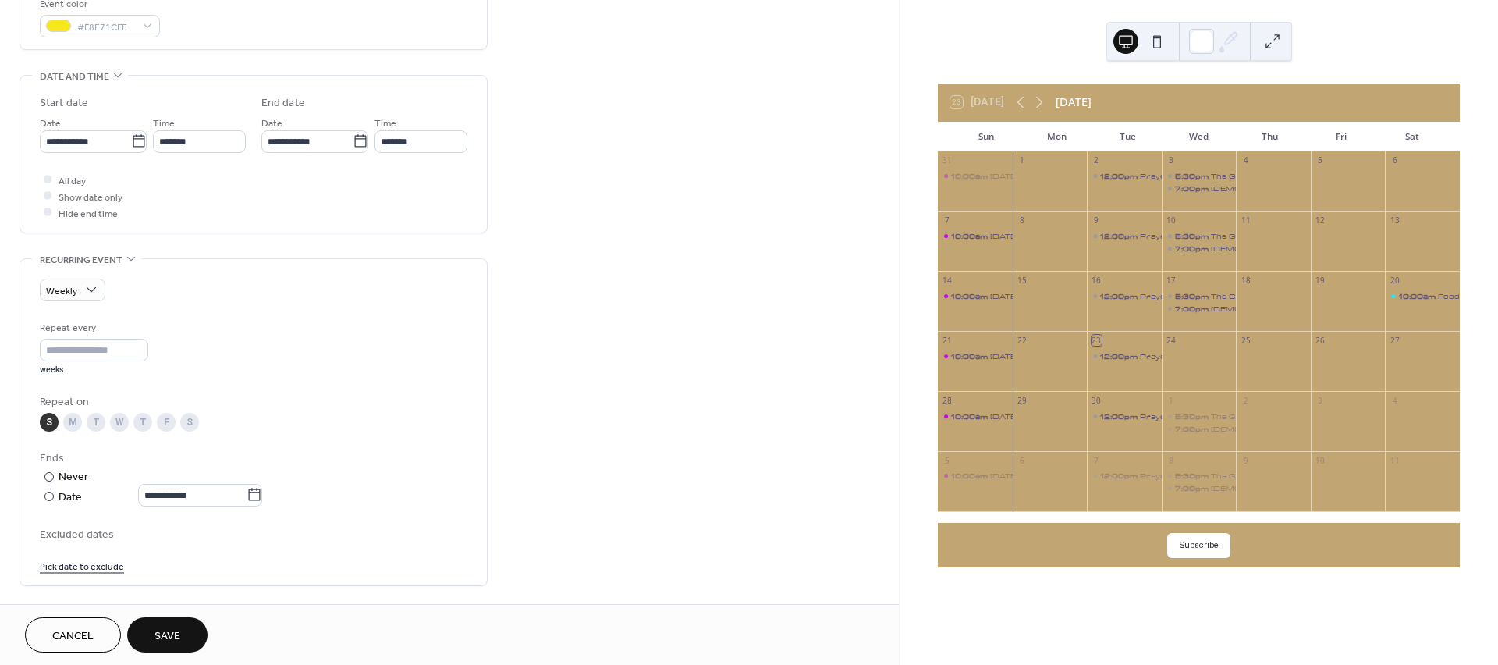
click at [208, 540] on span "Excluded dates" at bounding box center [254, 534] width 428 height 16
click at [264, 415] on div "S M T W T F S" at bounding box center [254, 422] width 428 height 19
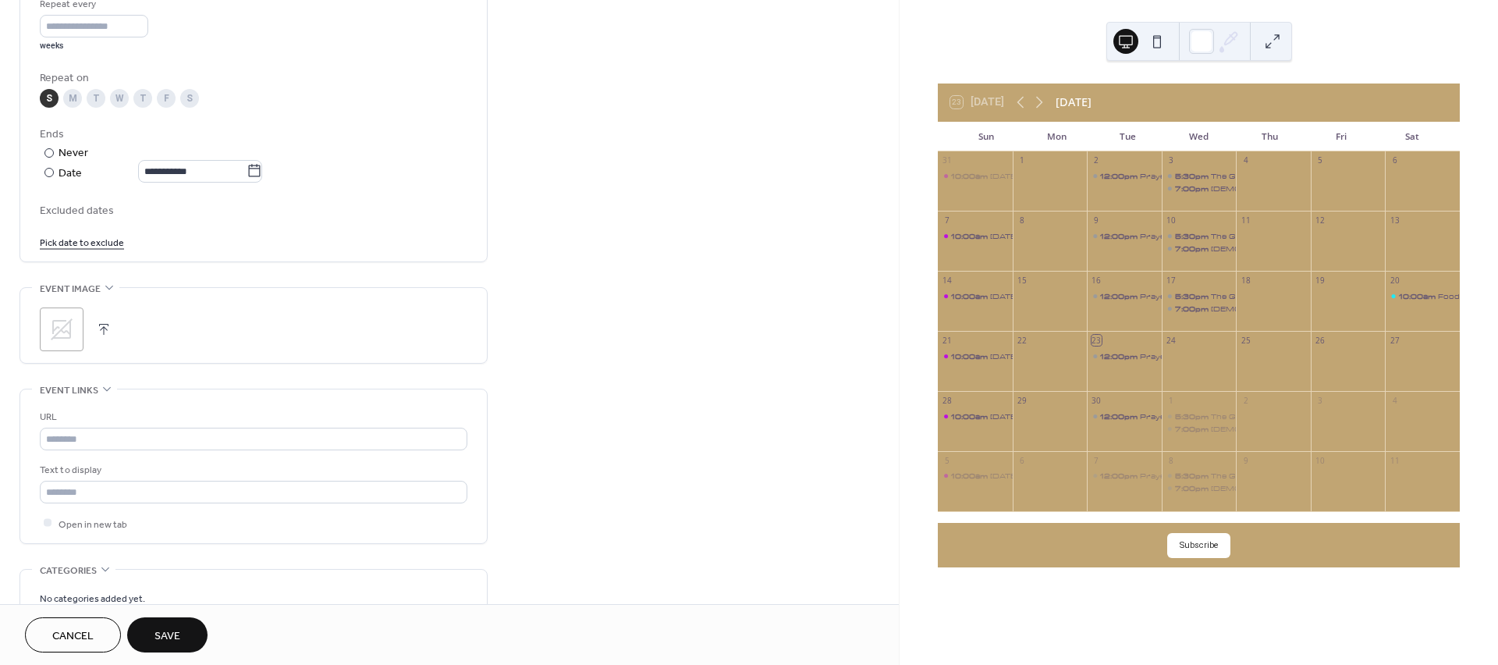
scroll to position [946, 0]
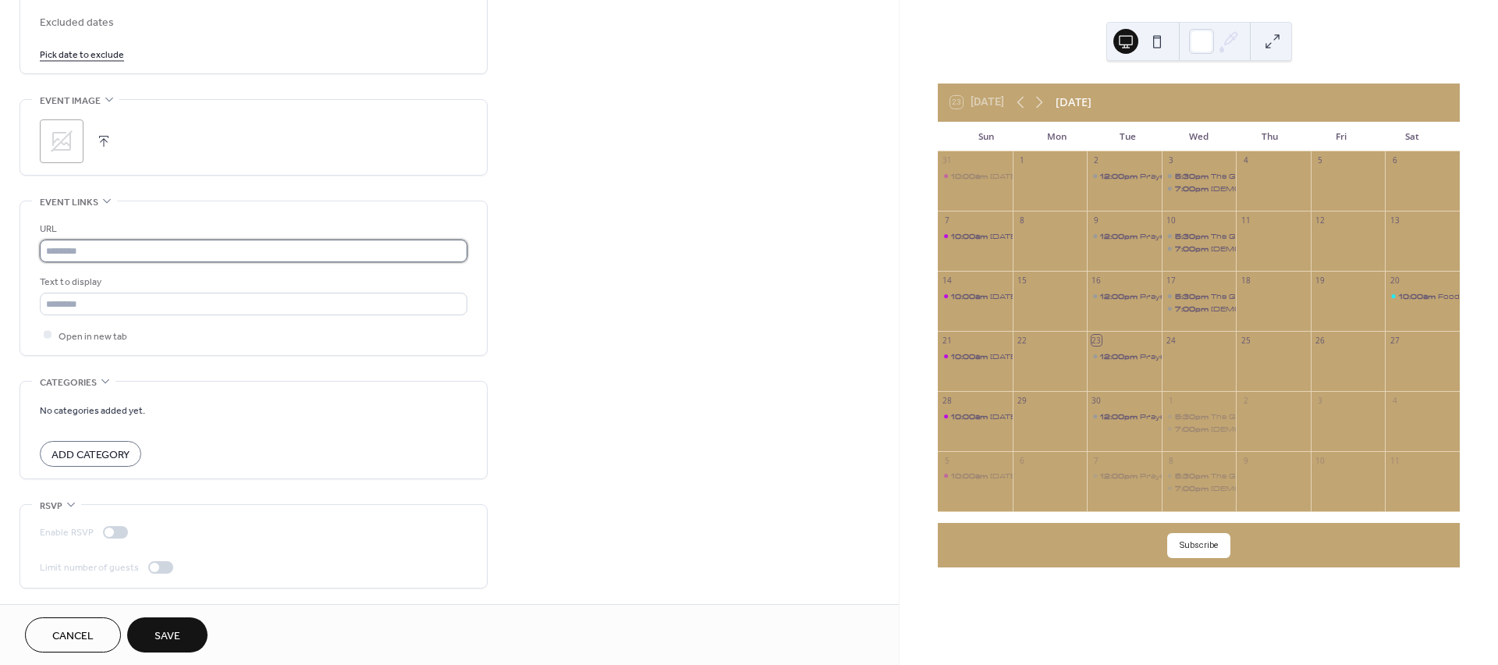
click at [97, 248] on input "text" at bounding box center [254, 251] width 428 height 23
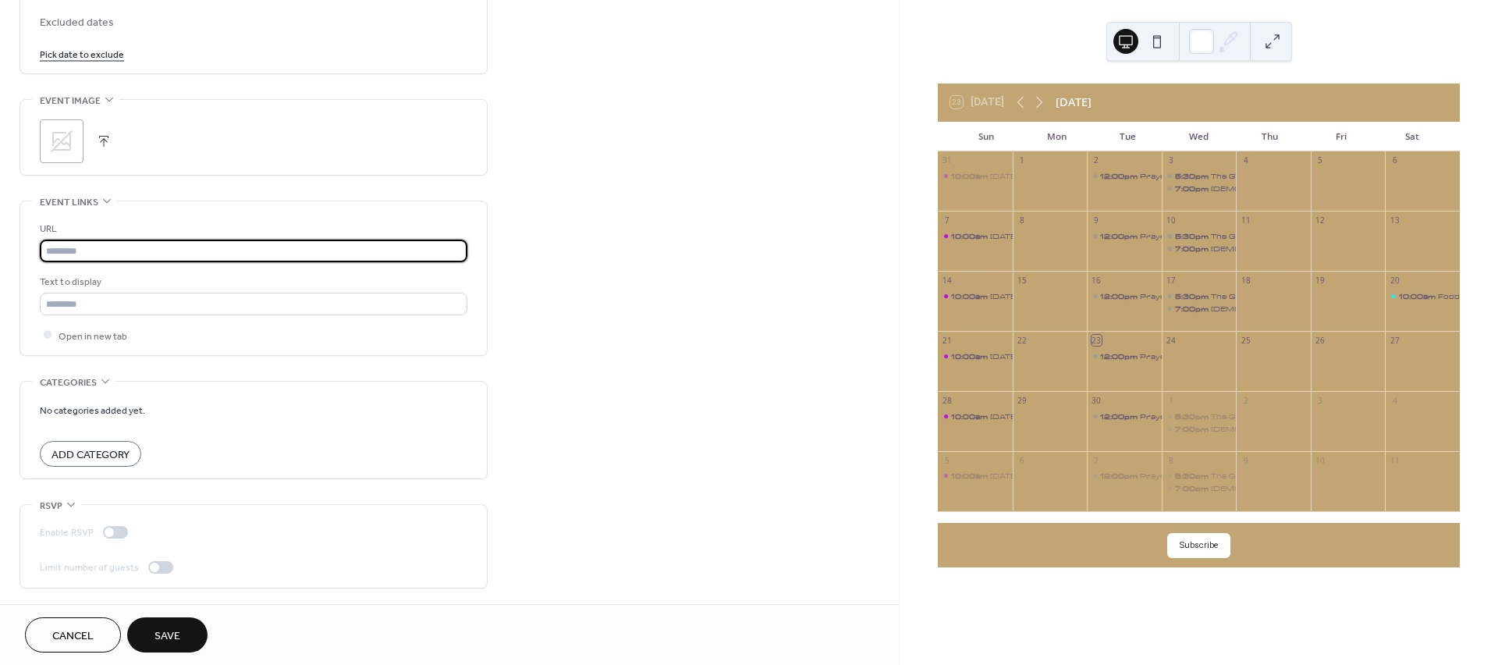
paste input "**********"
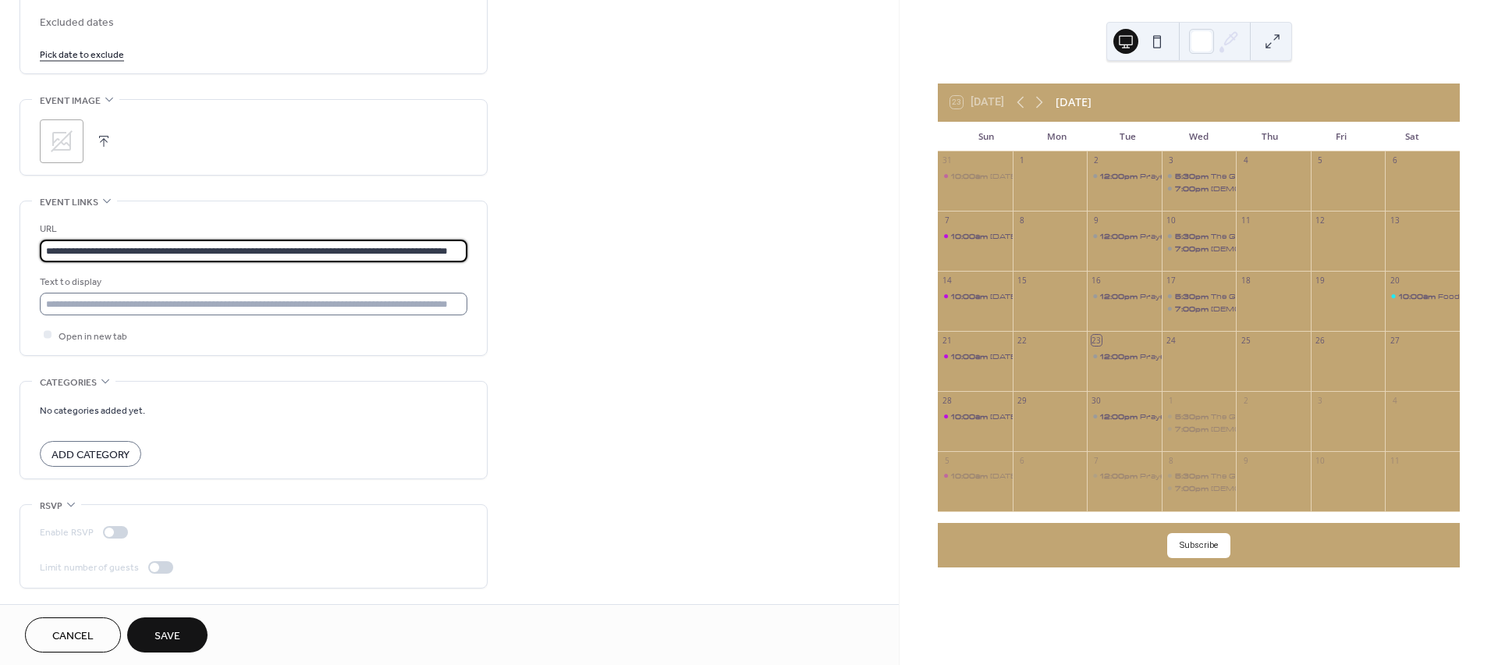
type input "**********"
click at [112, 303] on input "text" at bounding box center [254, 304] width 428 height 23
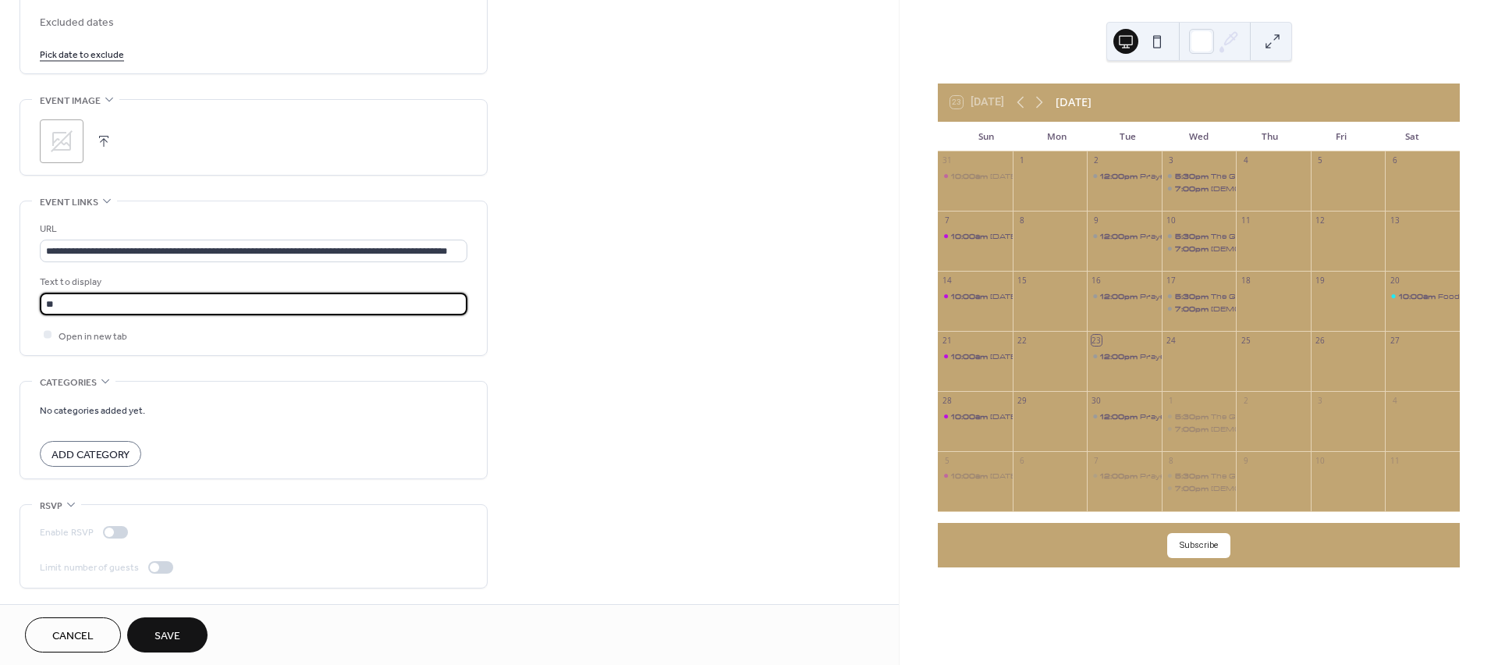
type input "*"
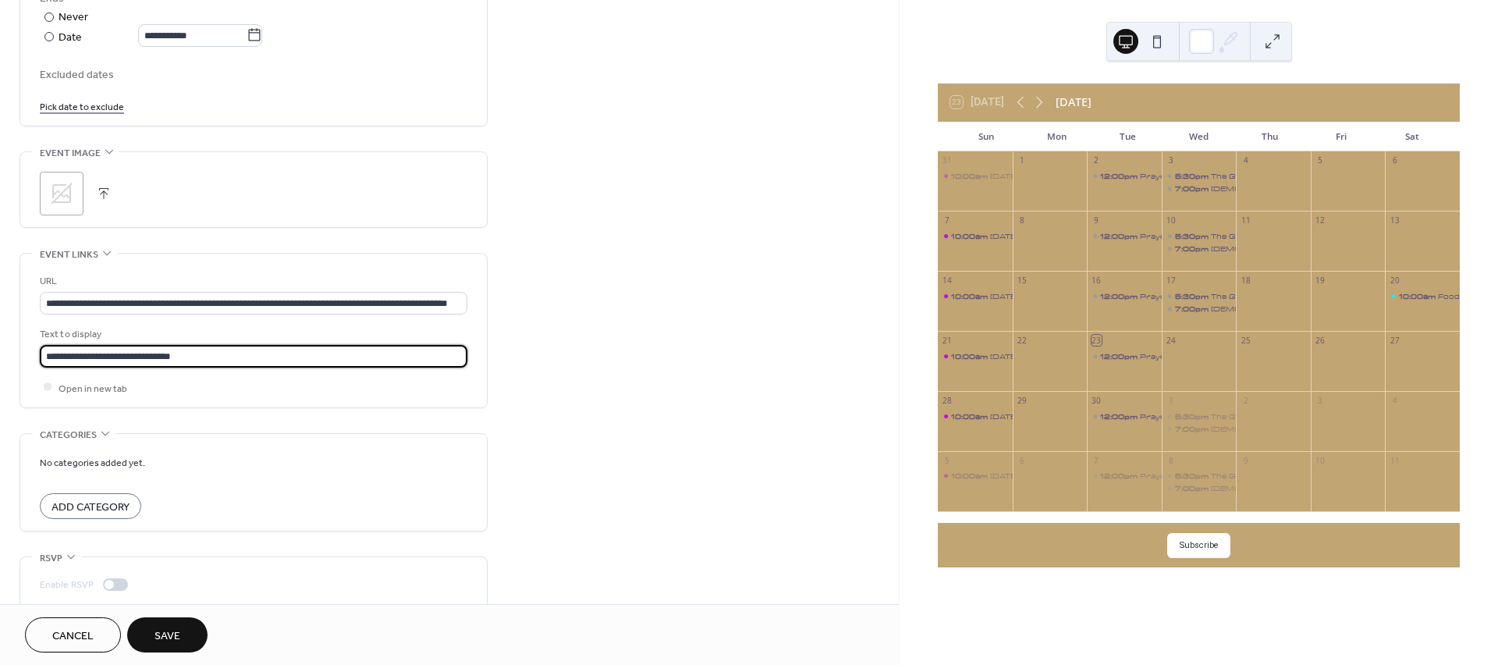
scroll to position [946, 0]
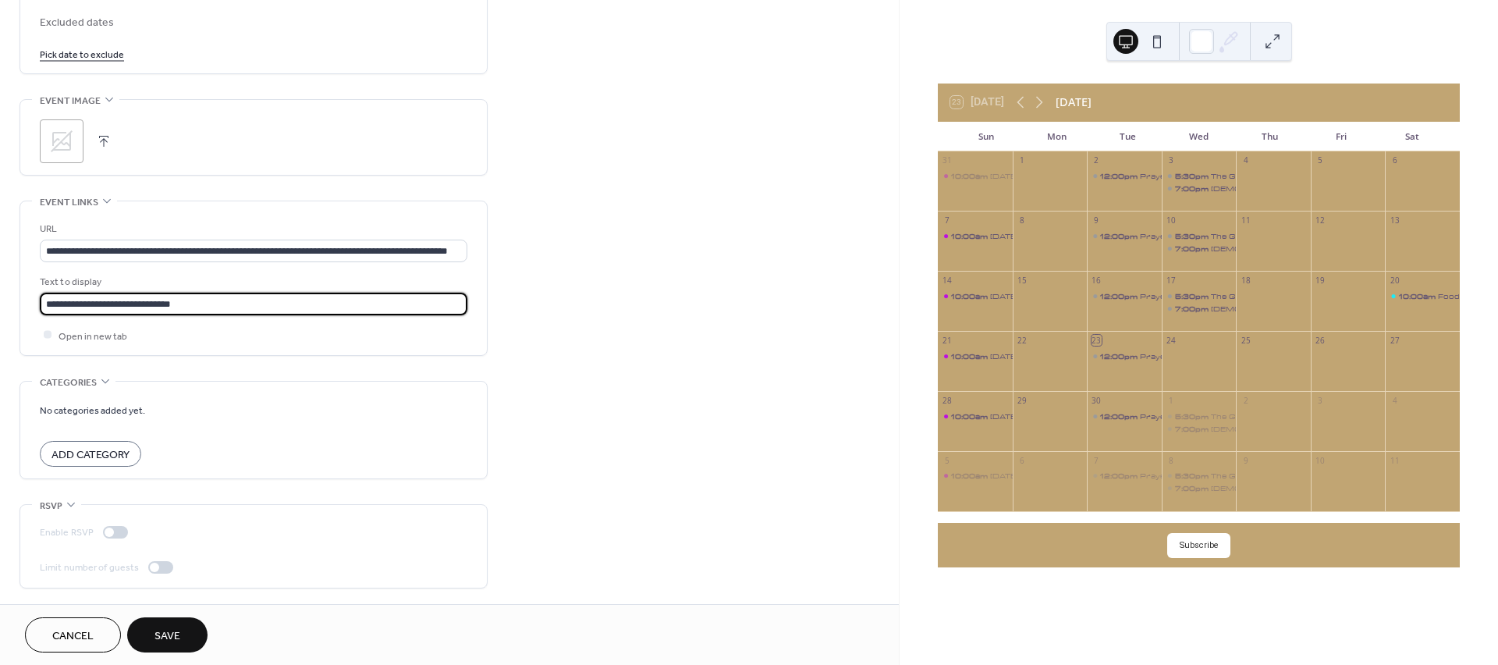
type input "**********"
click at [167, 637] on span "Save" at bounding box center [167, 636] width 26 height 16
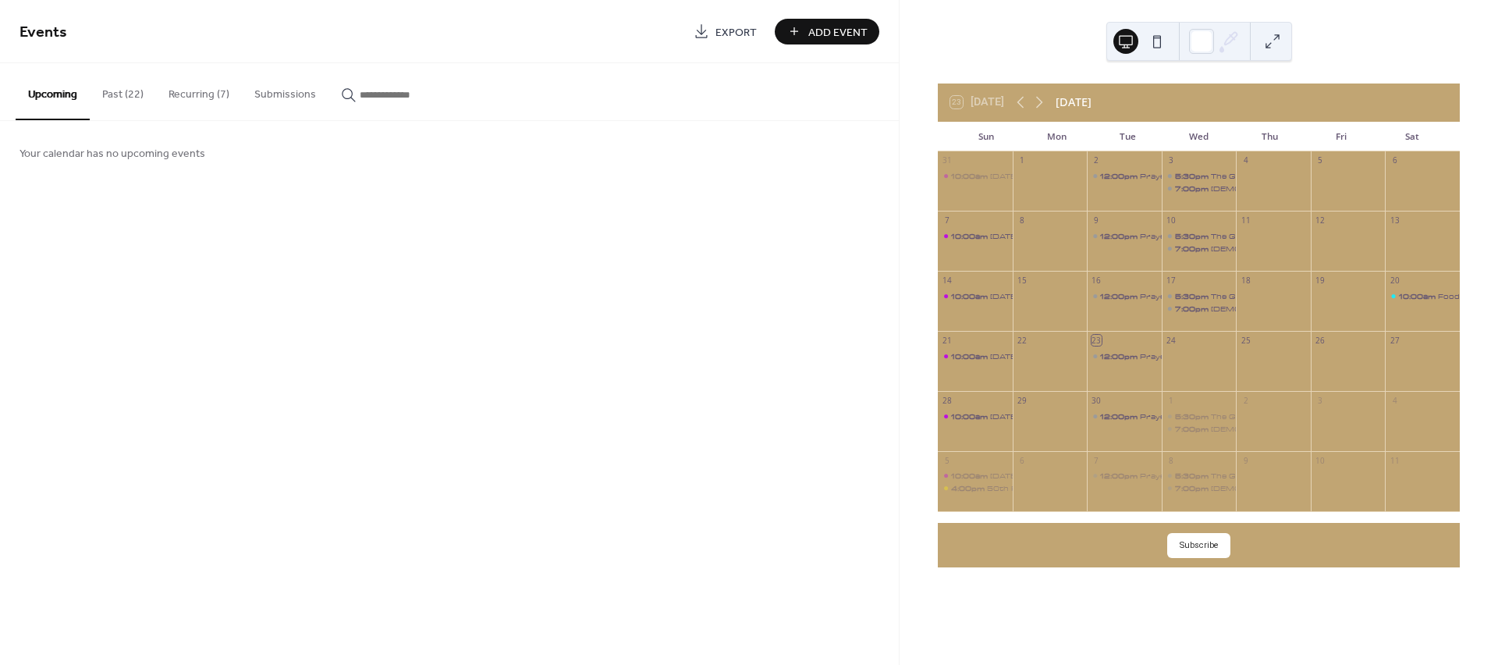
click at [59, 92] on button "Upcoming" at bounding box center [53, 91] width 74 height 57
click at [199, 90] on button "Recurring (7)" at bounding box center [199, 90] width 86 height 55
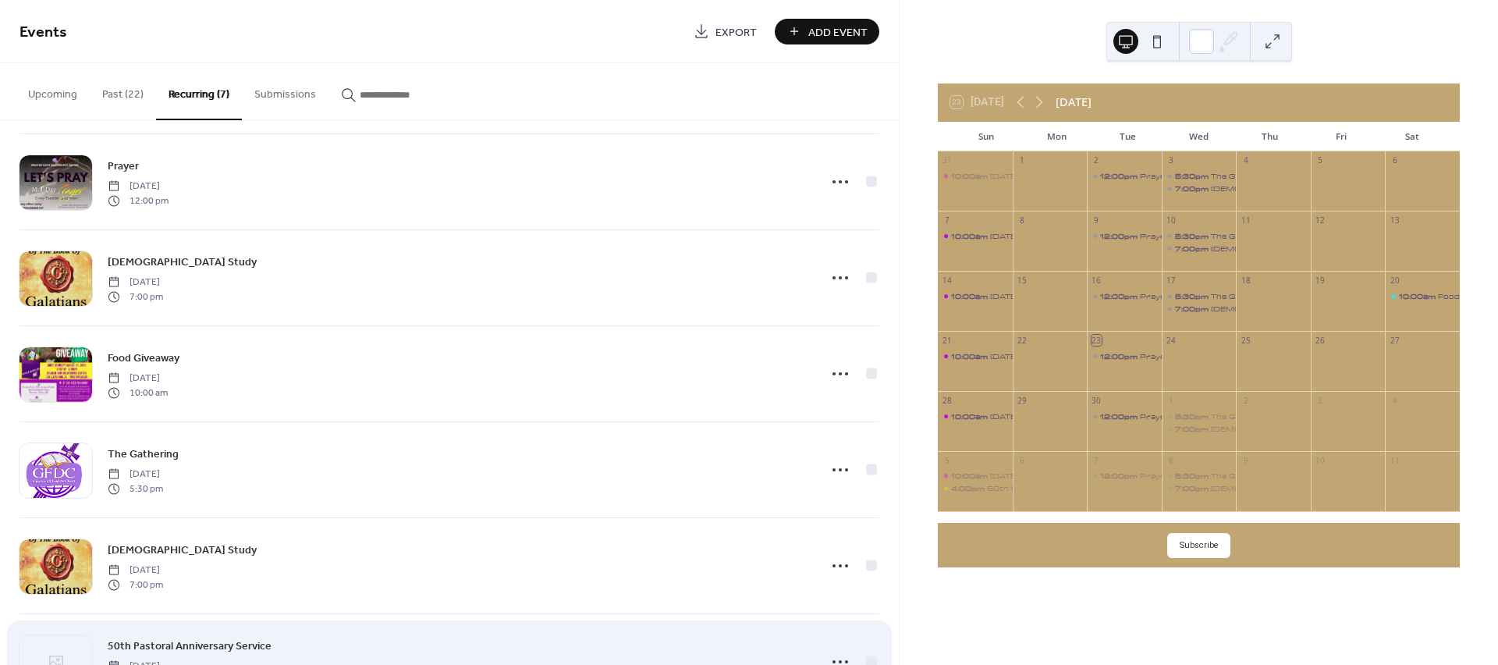
scroll to position [173, 0]
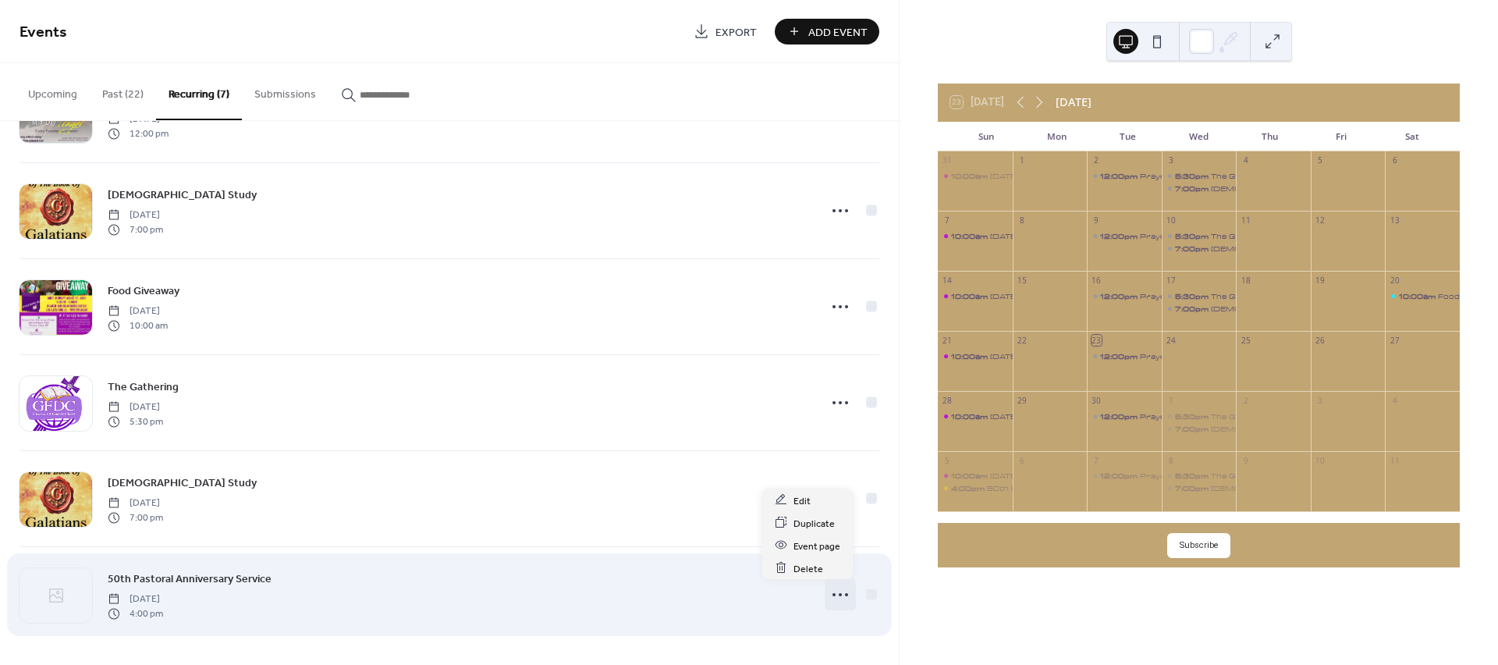
click at [838, 593] on icon at bounding box center [840, 594] width 25 height 25
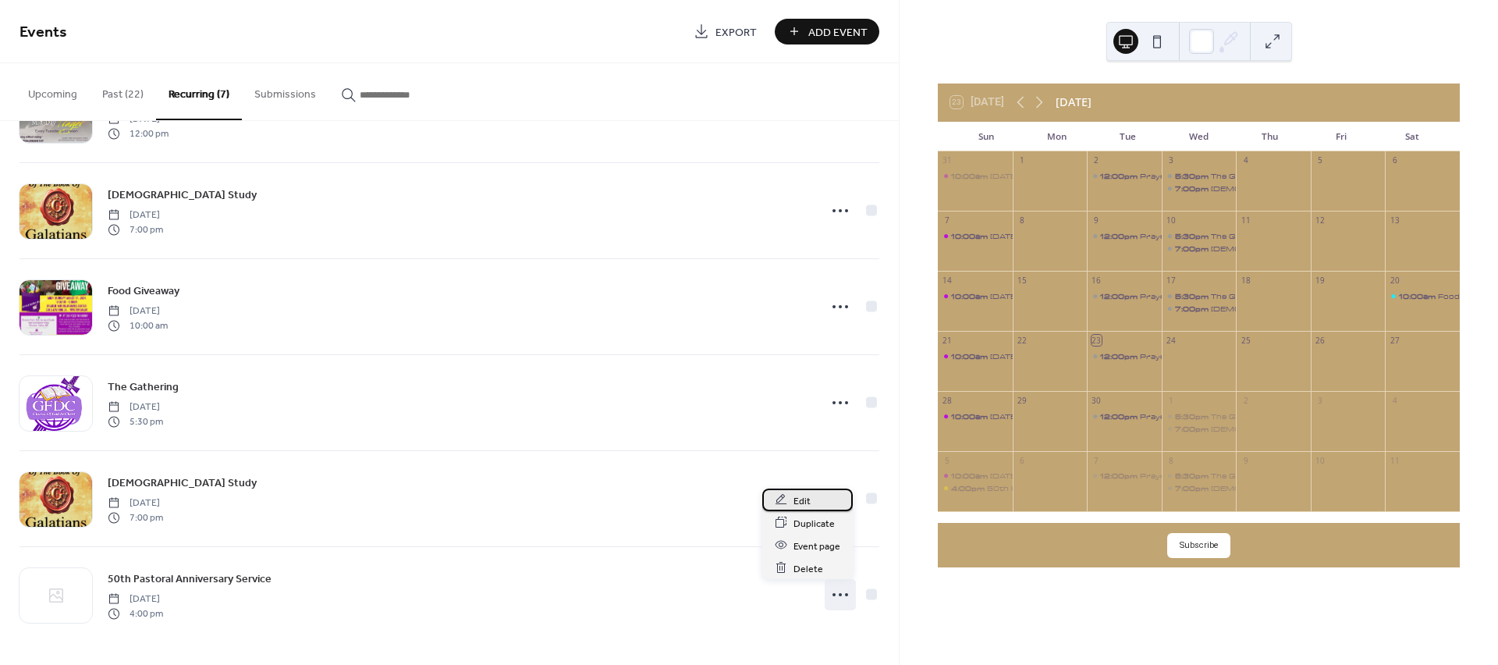
click at [822, 493] on div "Edit" at bounding box center [807, 499] width 90 height 23
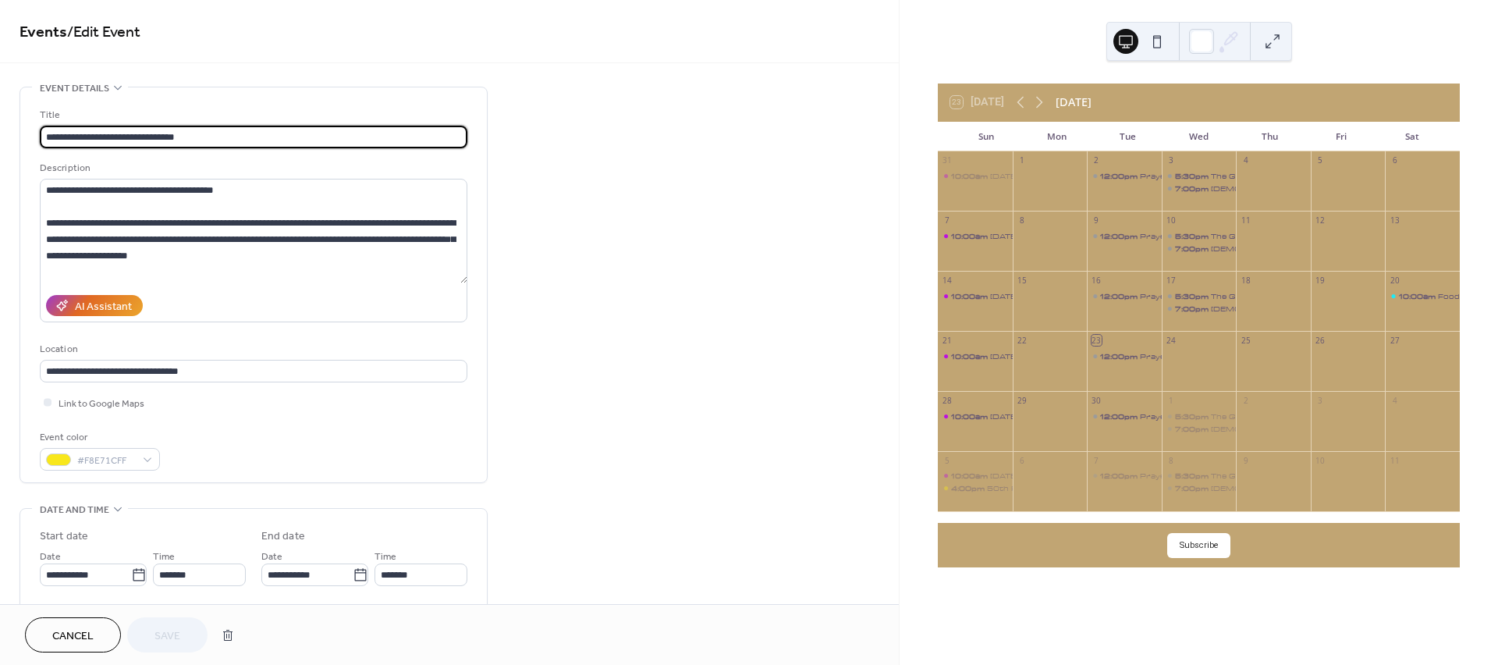
type input "**********"
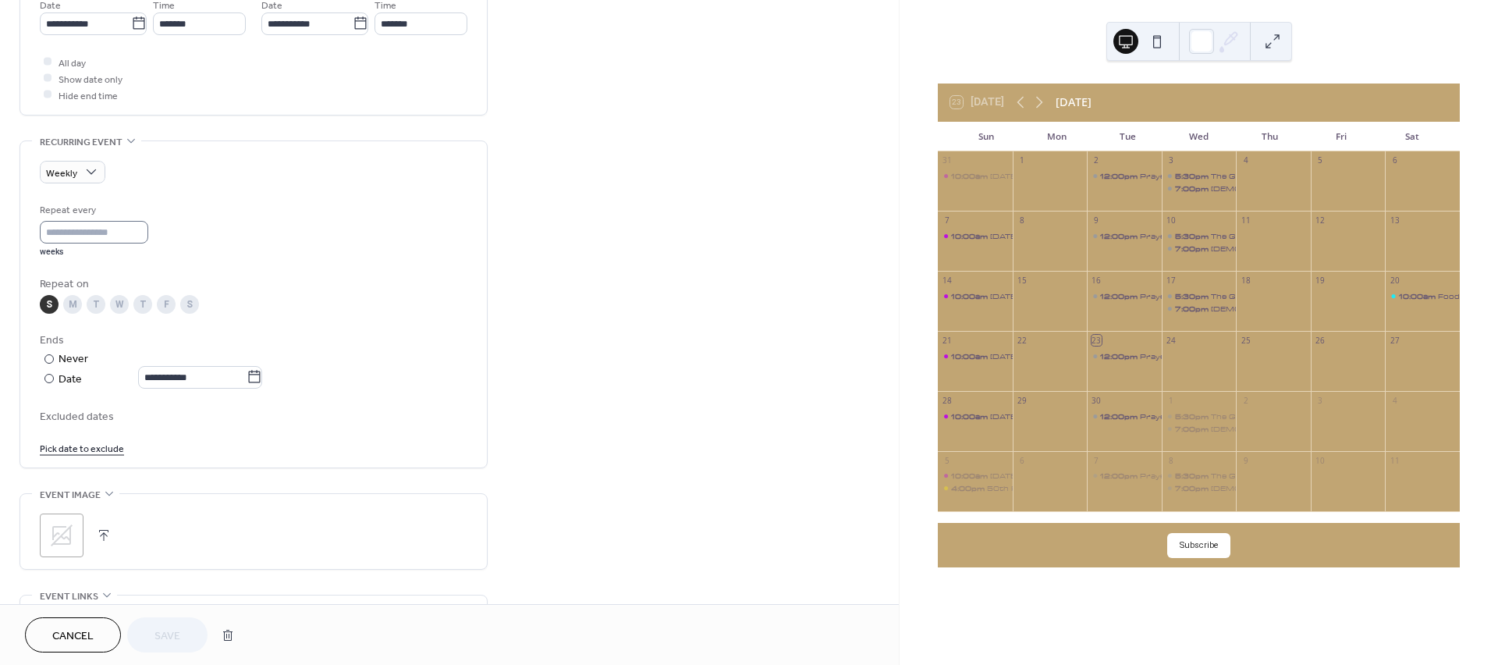
scroll to position [693, 0]
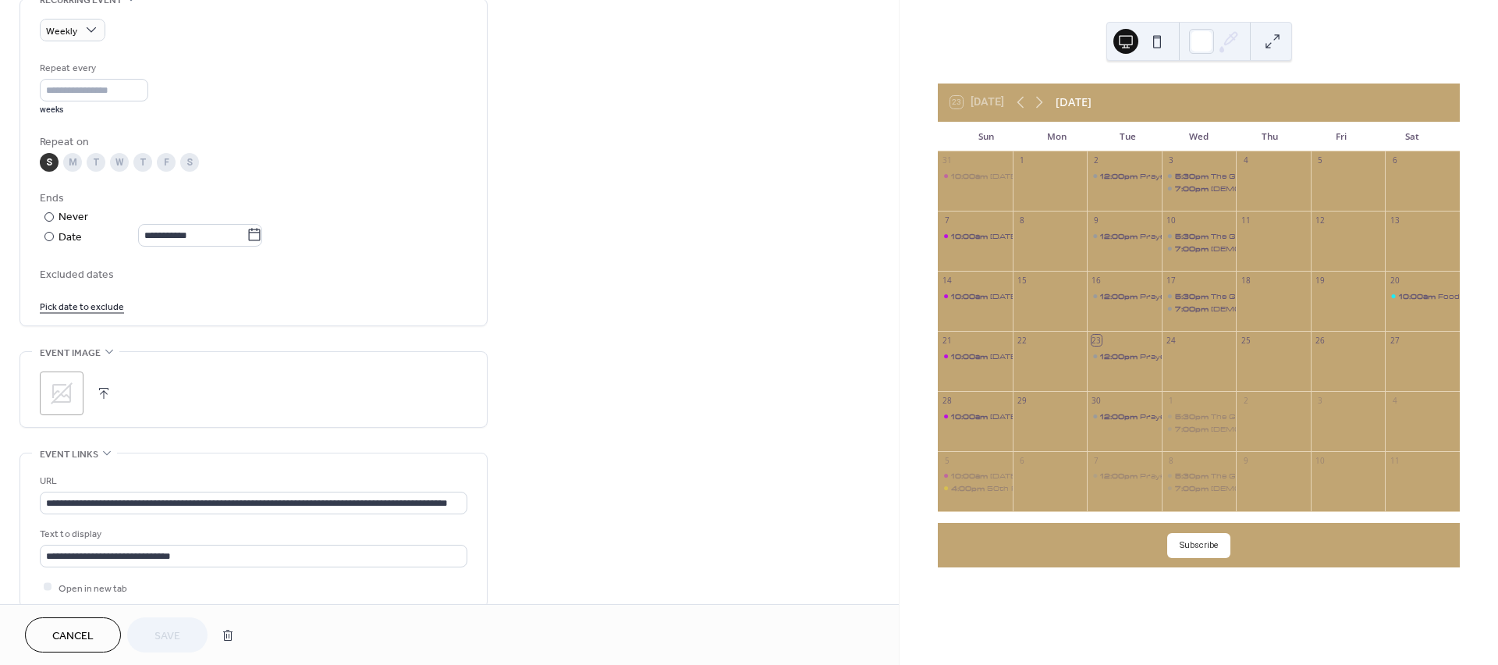
click at [59, 401] on icon at bounding box center [61, 393] width 25 height 25
click at [101, 396] on button "button" at bounding box center [104, 393] width 22 height 22
click at [105, 398] on button "button" at bounding box center [104, 393] width 22 height 22
click at [171, 636] on span "Save" at bounding box center [167, 636] width 26 height 16
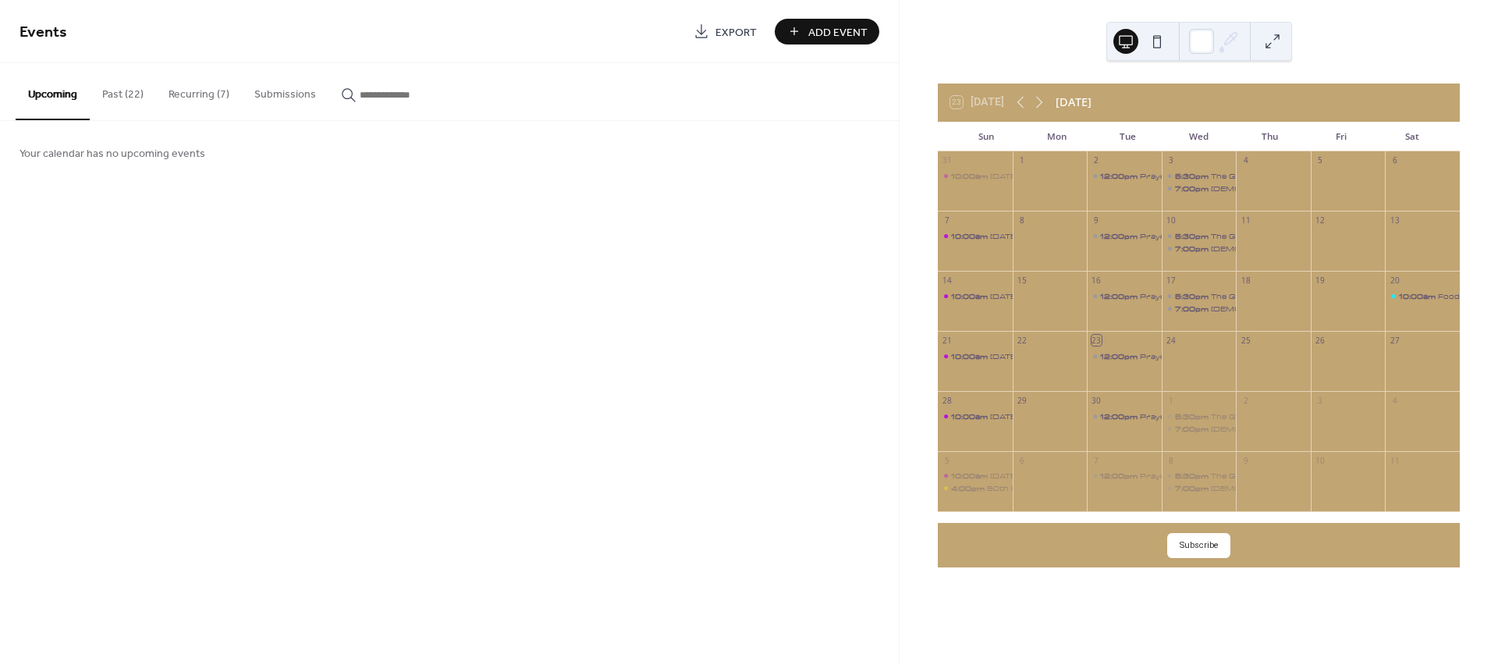
click at [1155, 41] on button at bounding box center [1157, 41] width 25 height 25
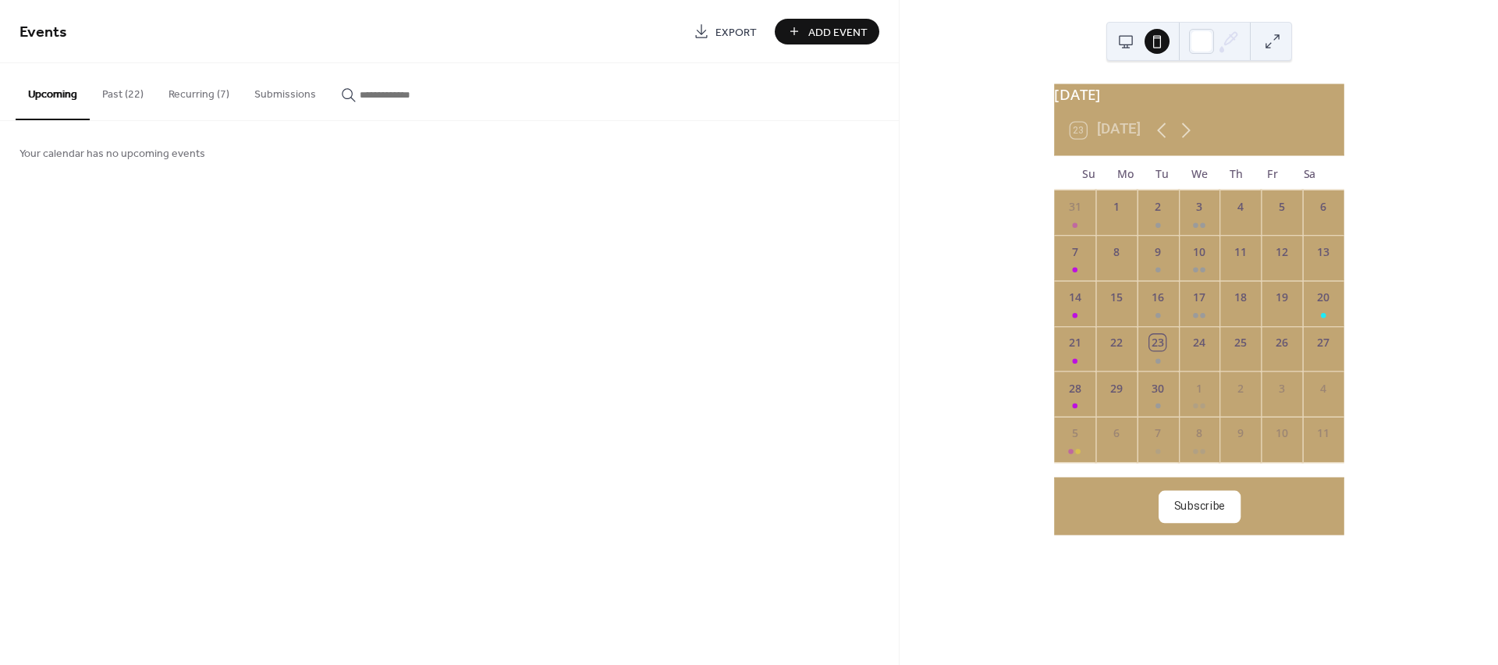
click at [1155, 41] on button at bounding box center [1157, 41] width 25 height 25
click at [1141, 37] on div at bounding box center [1141, 41] width 56 height 37
click at [1134, 41] on button at bounding box center [1125, 41] width 25 height 25
